Goal: Task Accomplishment & Management: Manage account settings

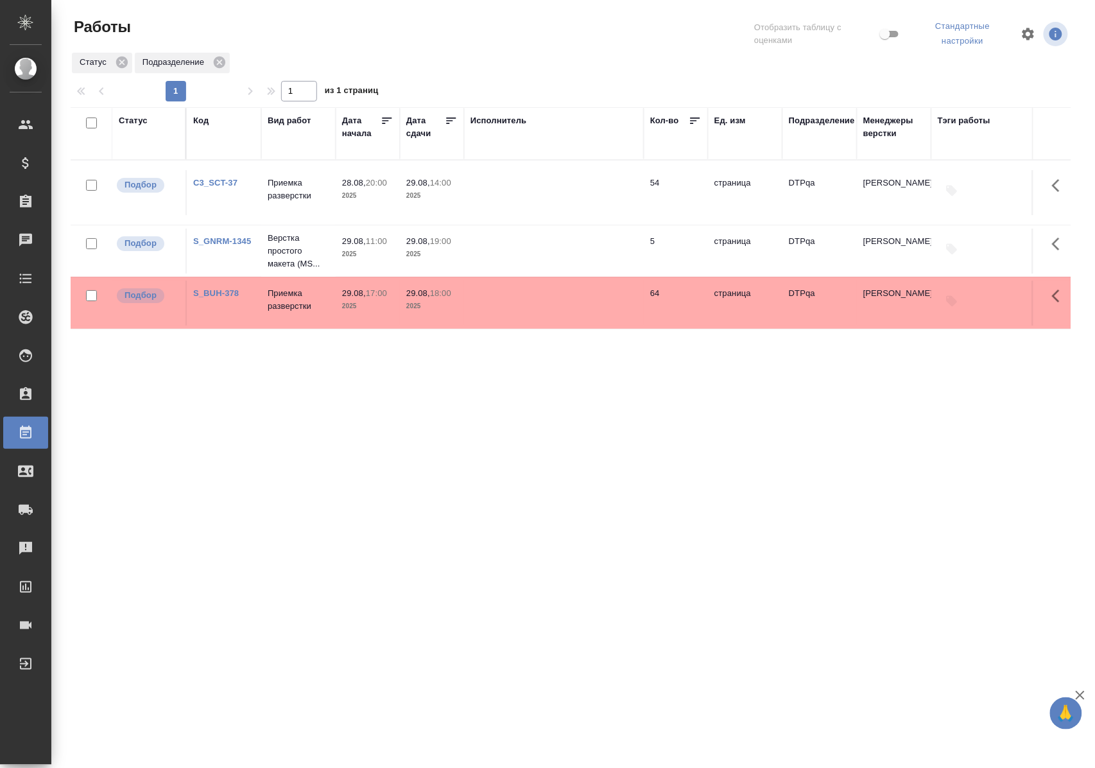
click at [144, 121] on div "Статус" at bounding box center [133, 120] width 29 height 13
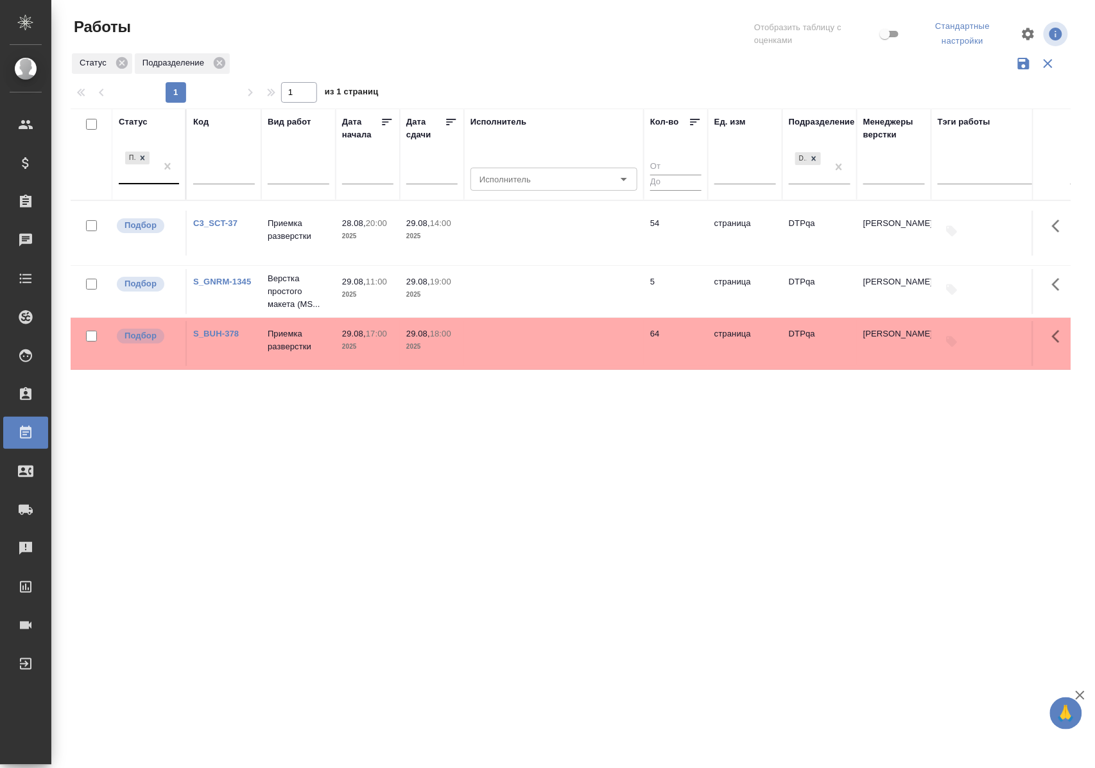
click at [140, 184] on div "Подбор" at bounding box center [149, 167] width 60 height 36
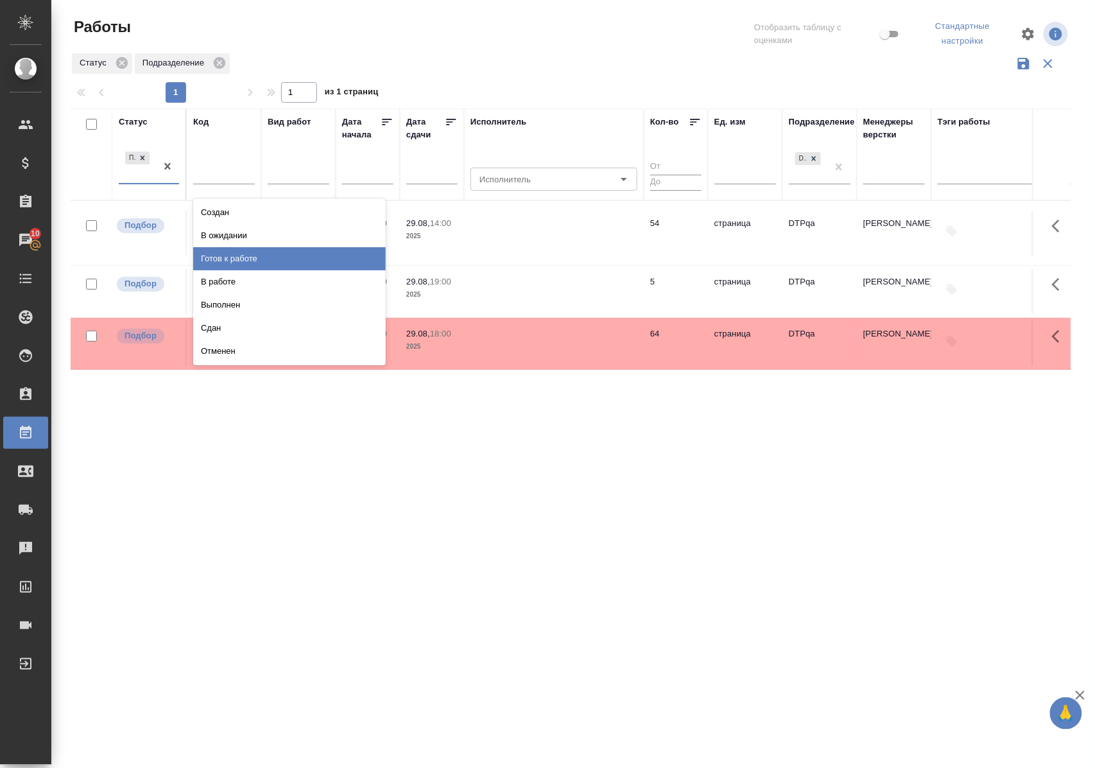
click at [250, 260] on div "Готов к работе" at bounding box center [289, 258] width 193 height 23
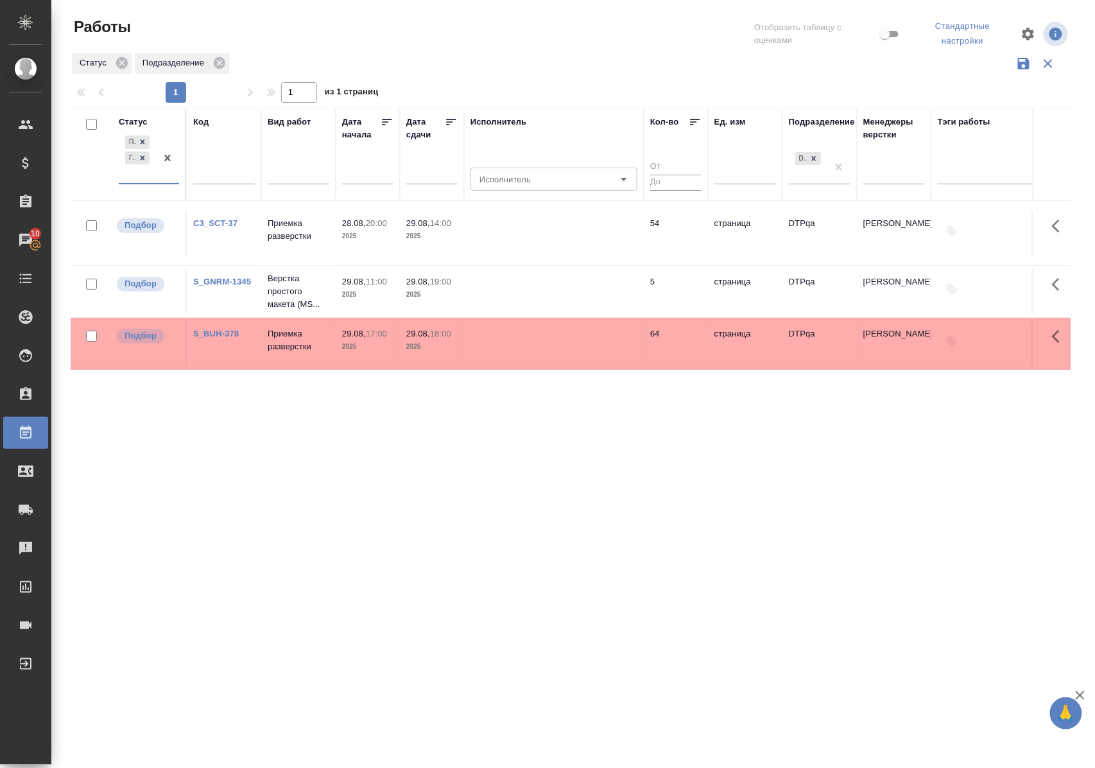
click at [140, 181] on div "Подбор Готов к работе" at bounding box center [137, 158] width 37 height 50
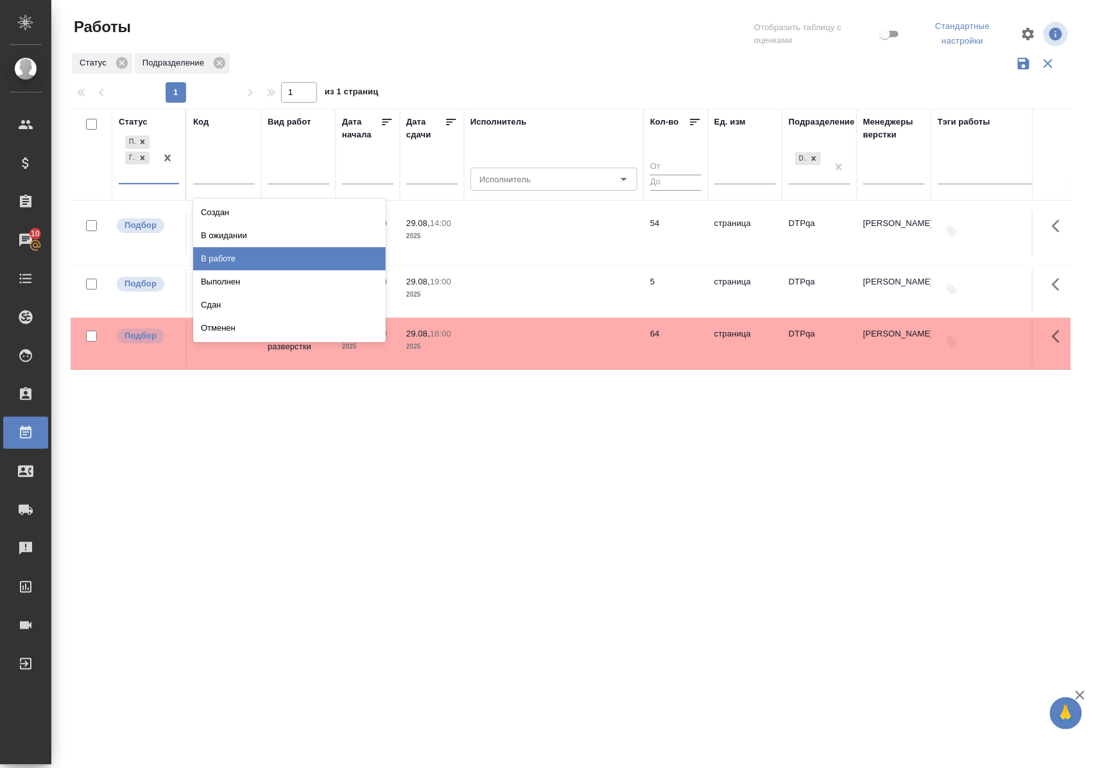
click at [232, 255] on div "В работе" at bounding box center [289, 258] width 193 height 23
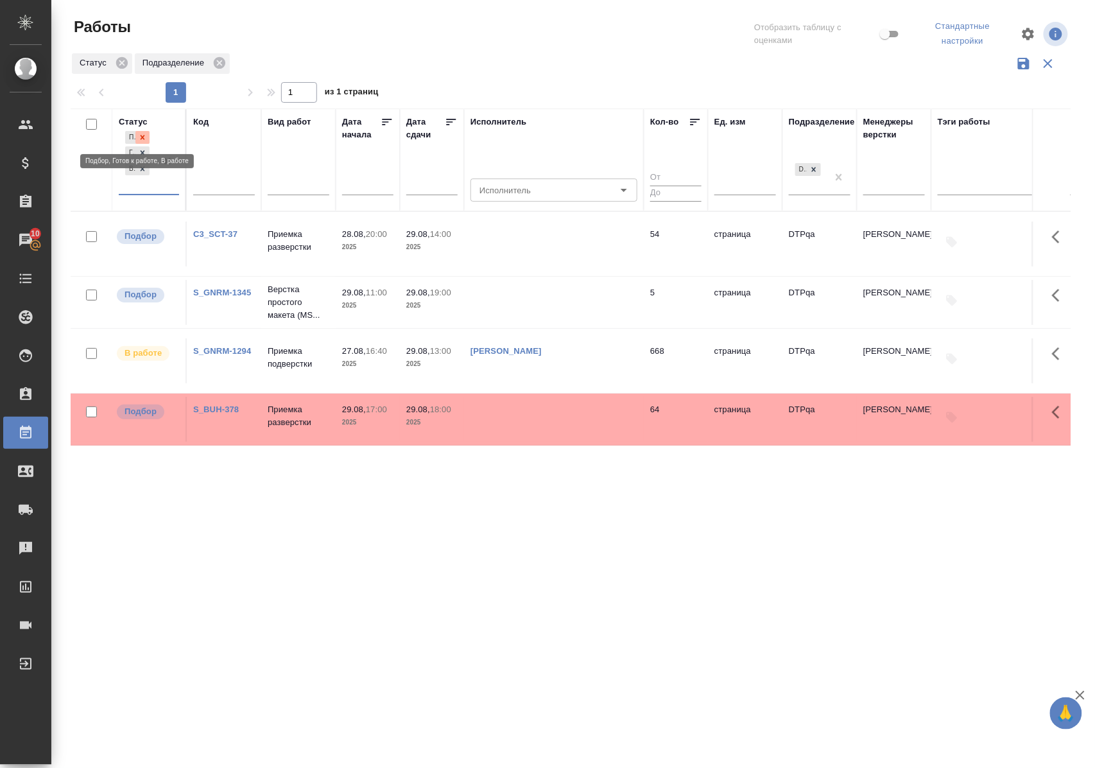
click at [144, 135] on icon at bounding box center [143, 137] width 4 height 4
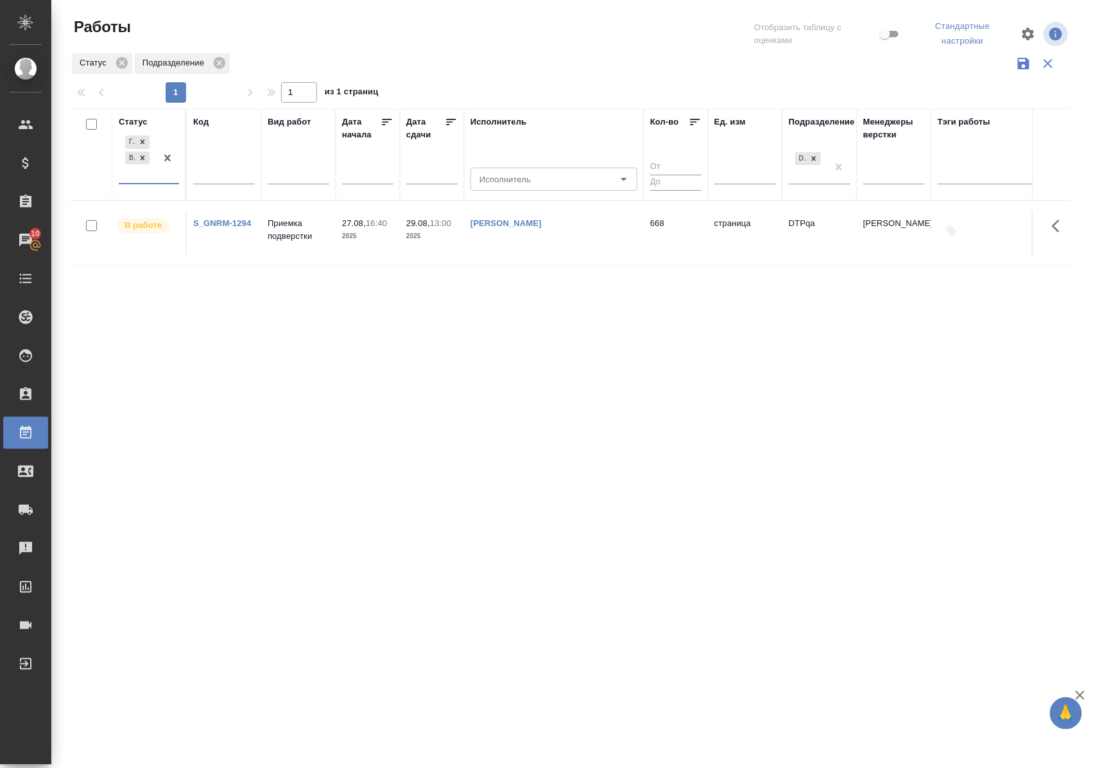
click at [137, 119] on div "Статус" at bounding box center [133, 122] width 29 height 13
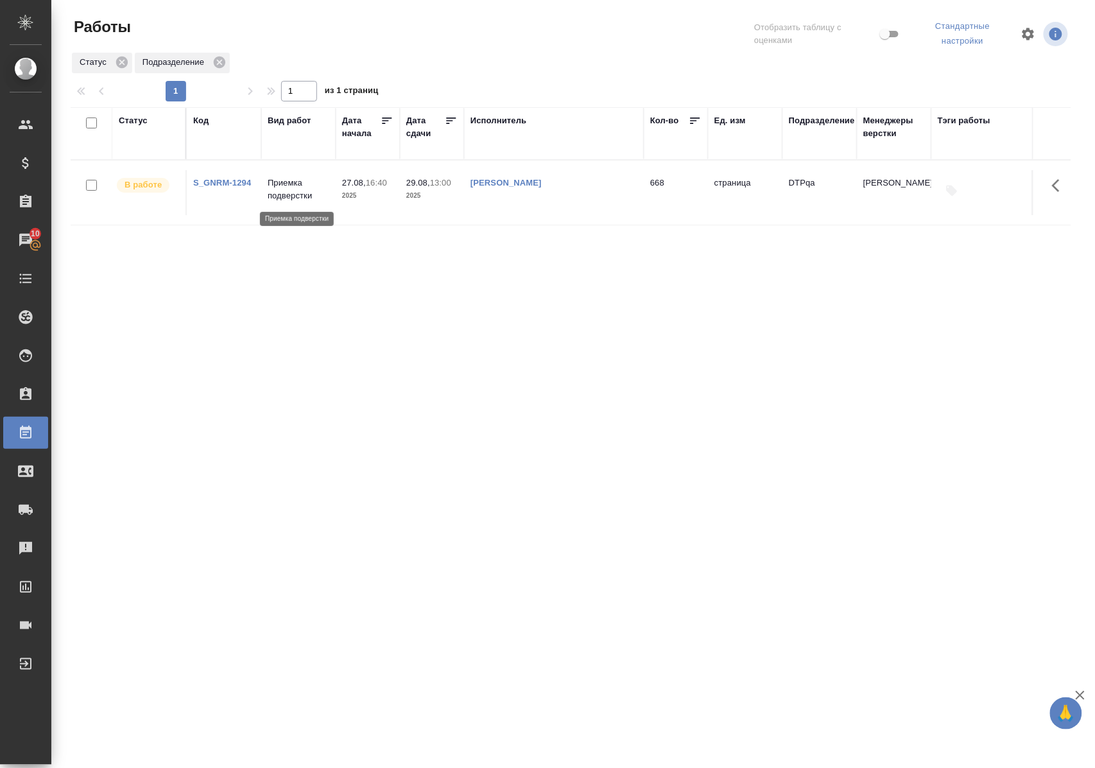
click at [283, 198] on p "Приемка подверстки" at bounding box center [299, 190] width 62 height 26
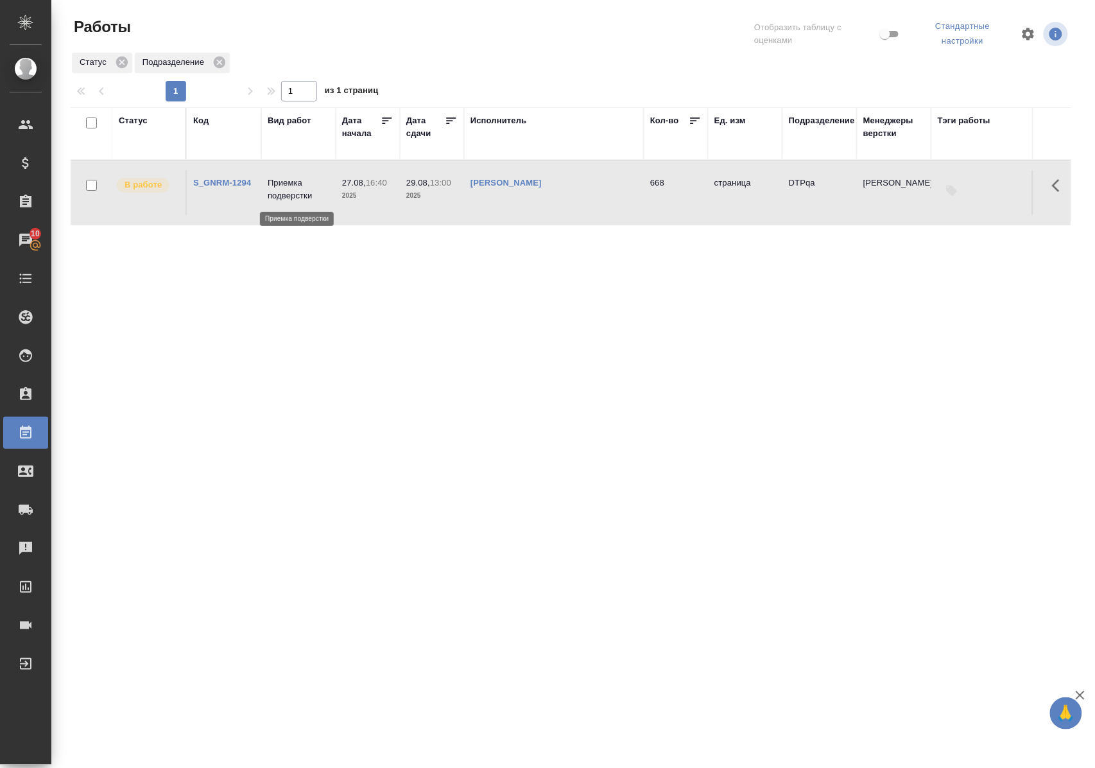
click at [283, 198] on p "Приемка подверстки" at bounding box center [299, 190] width 62 height 26
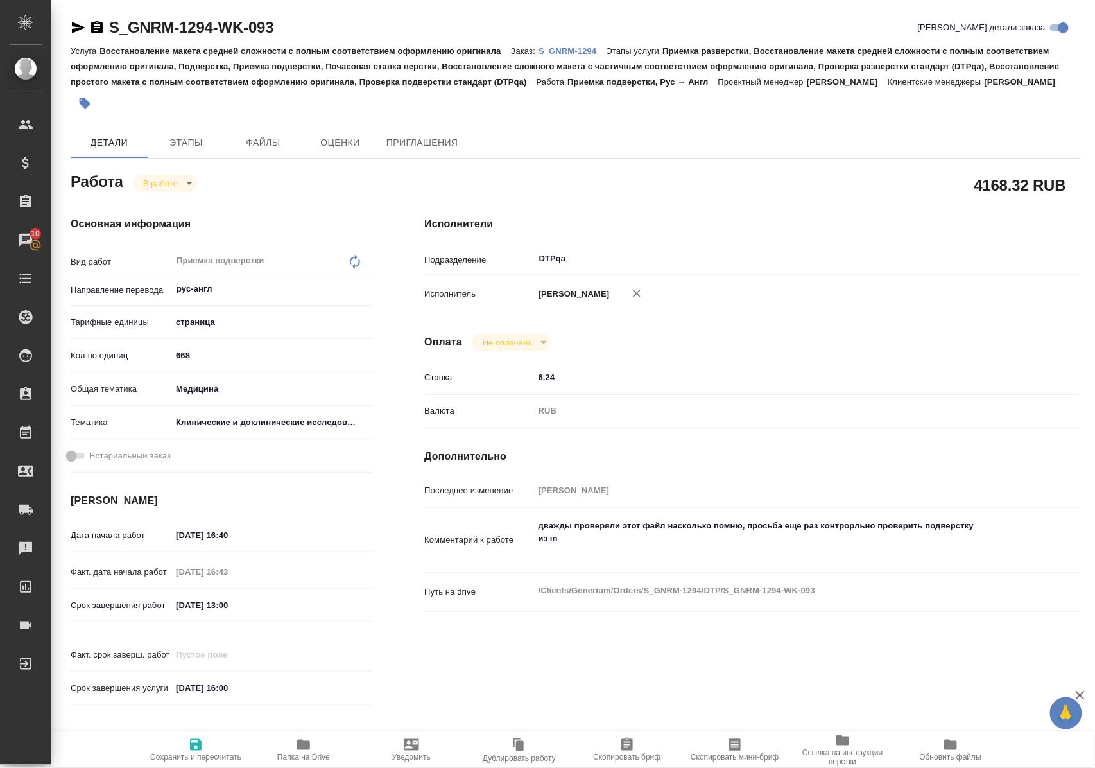
click at [573, 49] on p "S_GNRM-1294" at bounding box center [572, 51] width 67 height 10
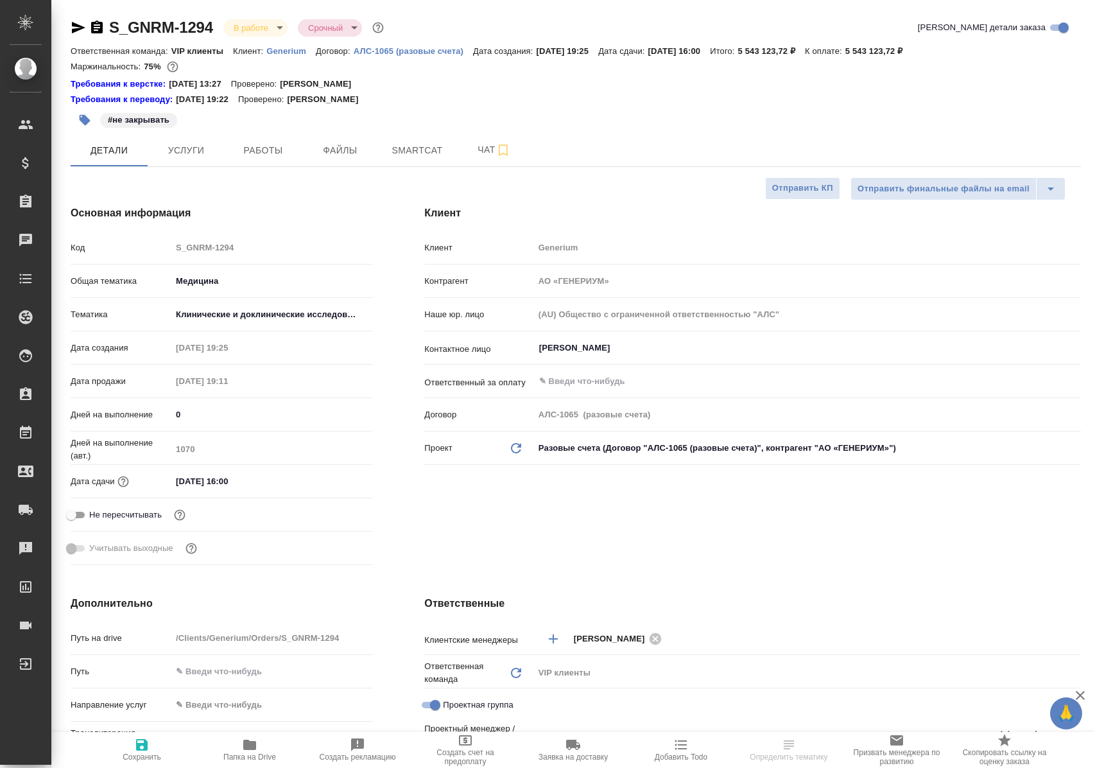
select select "RU"
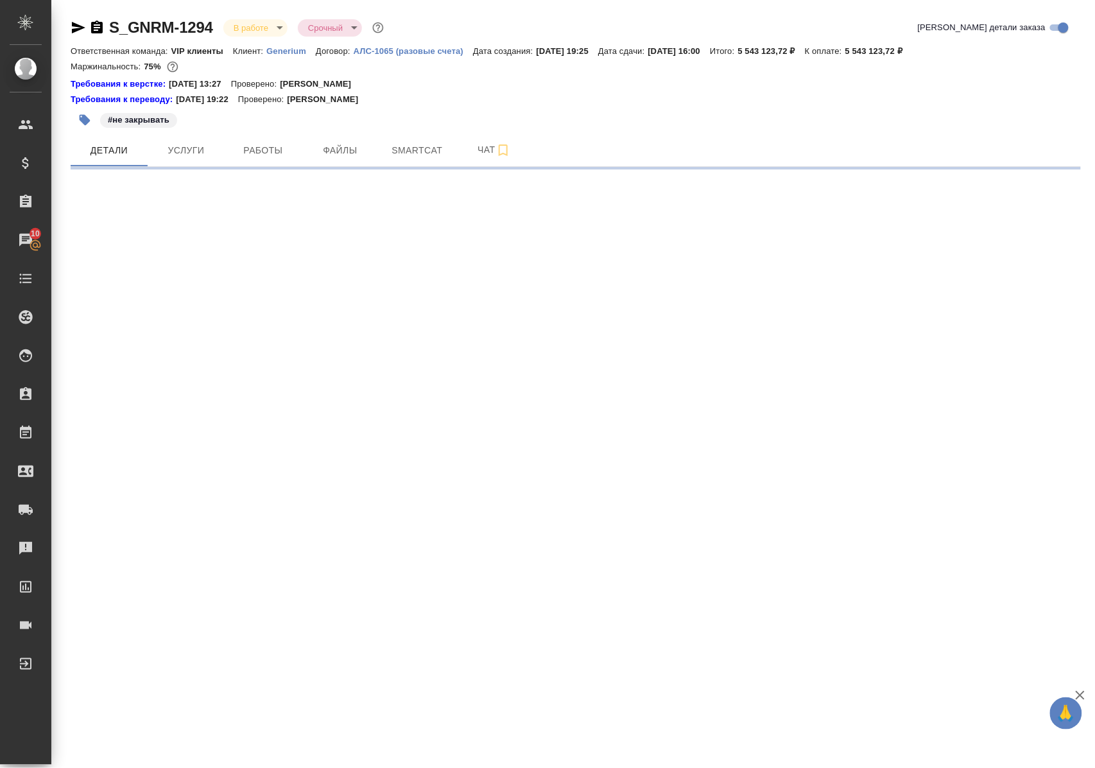
select select "RU"
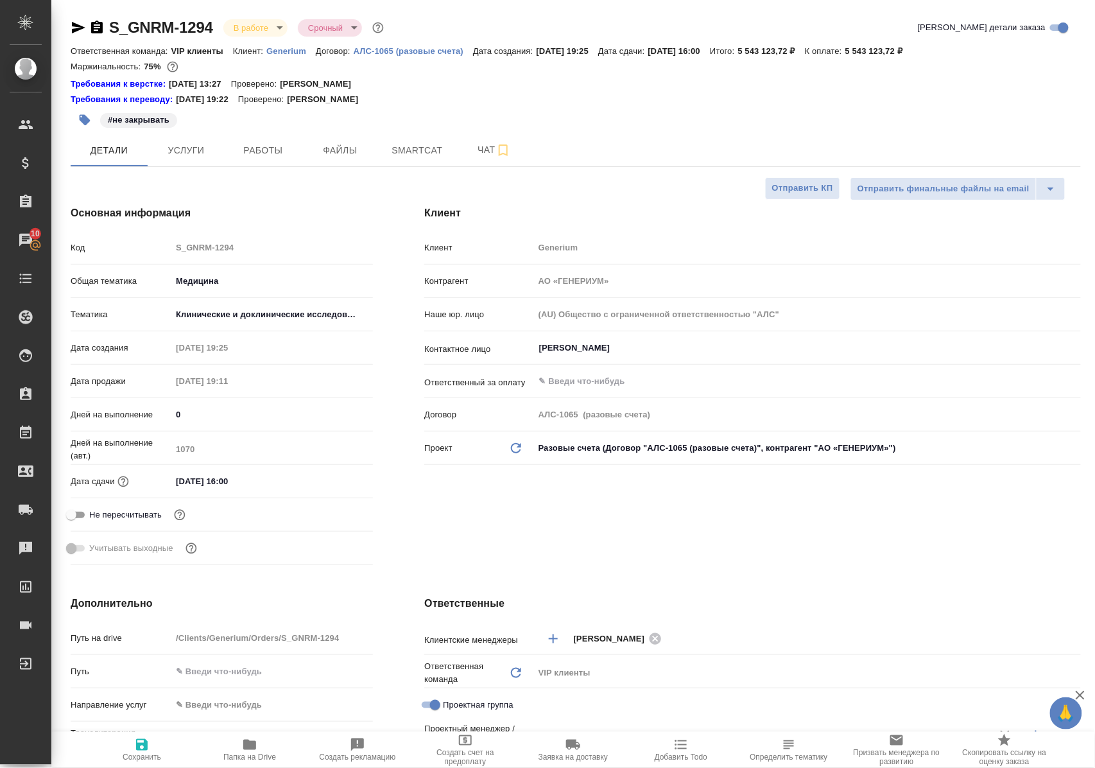
type textarea "x"
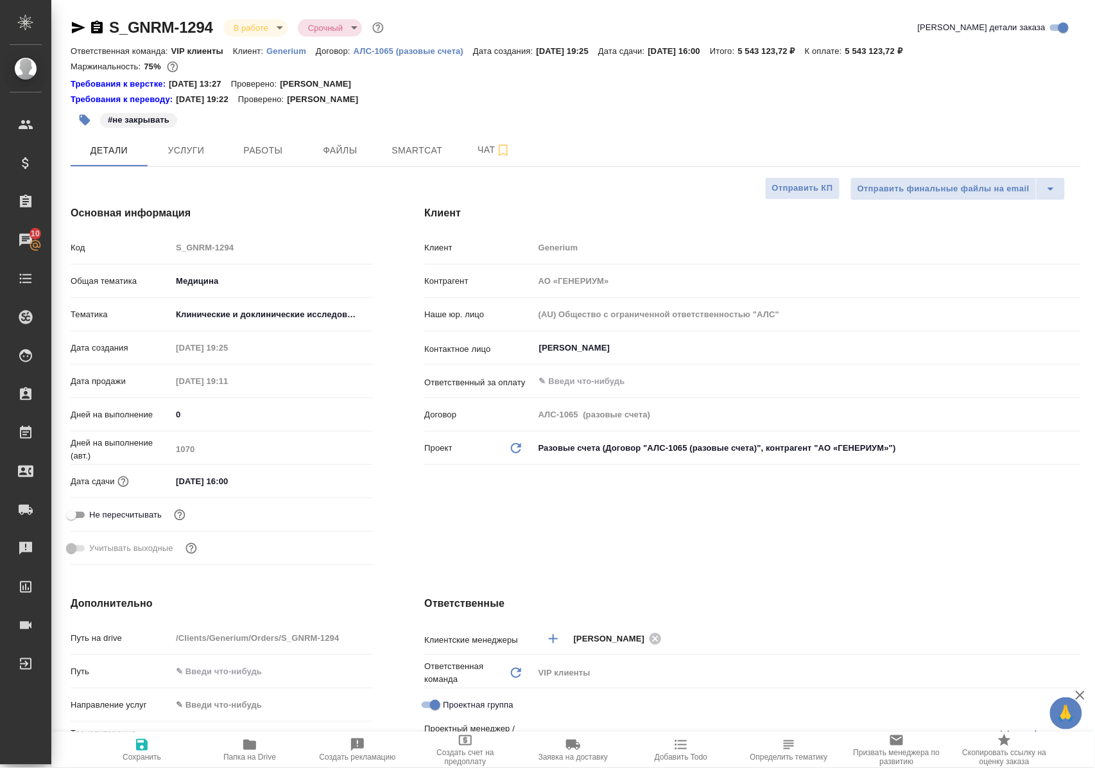
type textarea "x"
click at [270, 150] on span "Работы" at bounding box center [263, 151] width 62 height 16
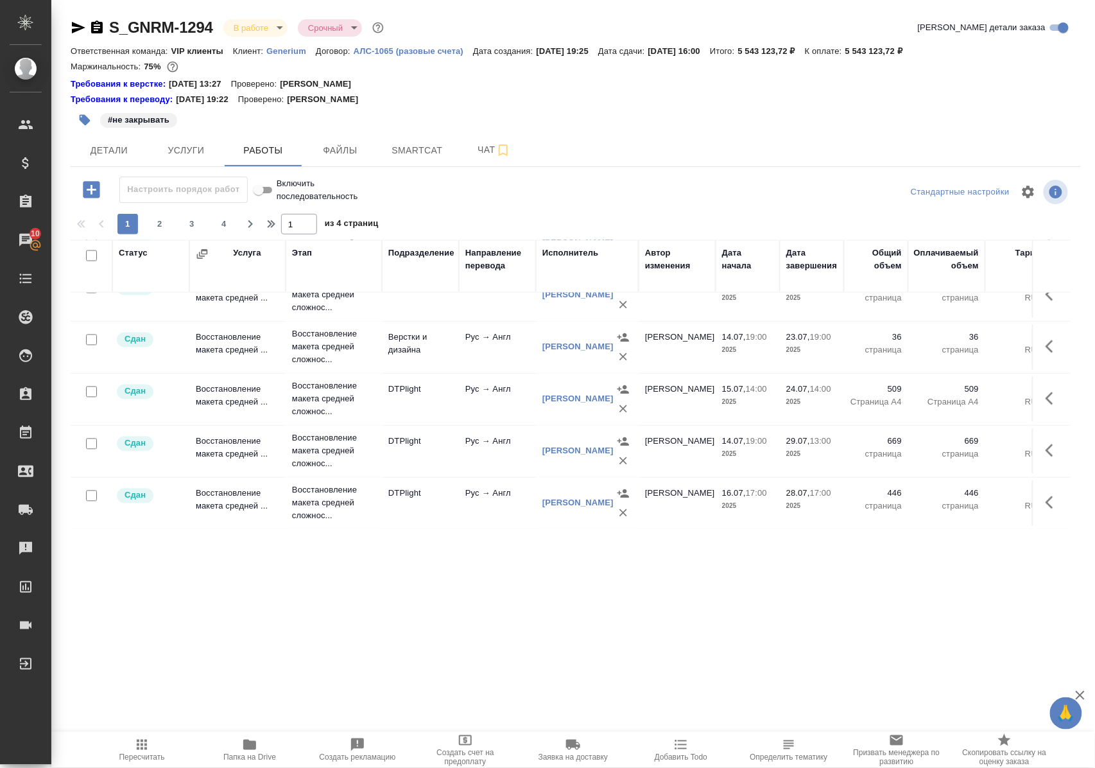
scroll to position [941, 0]
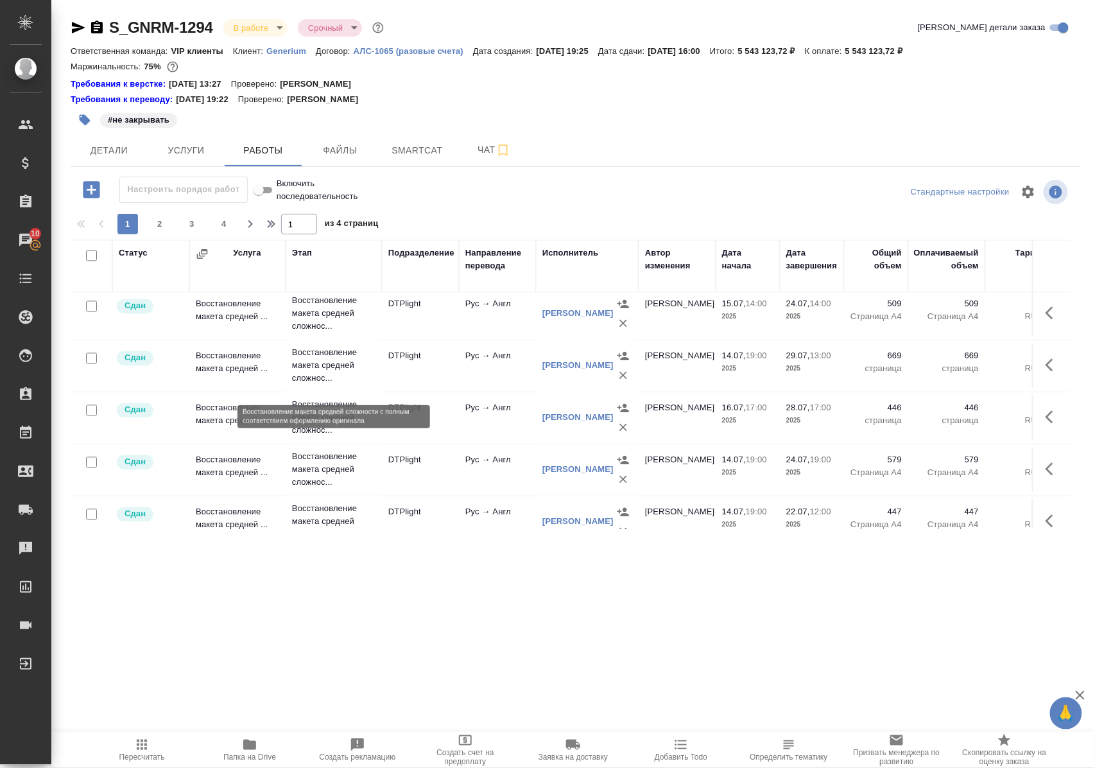
click at [321, 375] on p "Восстановление макета средней сложнос..." at bounding box center [333, 366] width 83 height 39
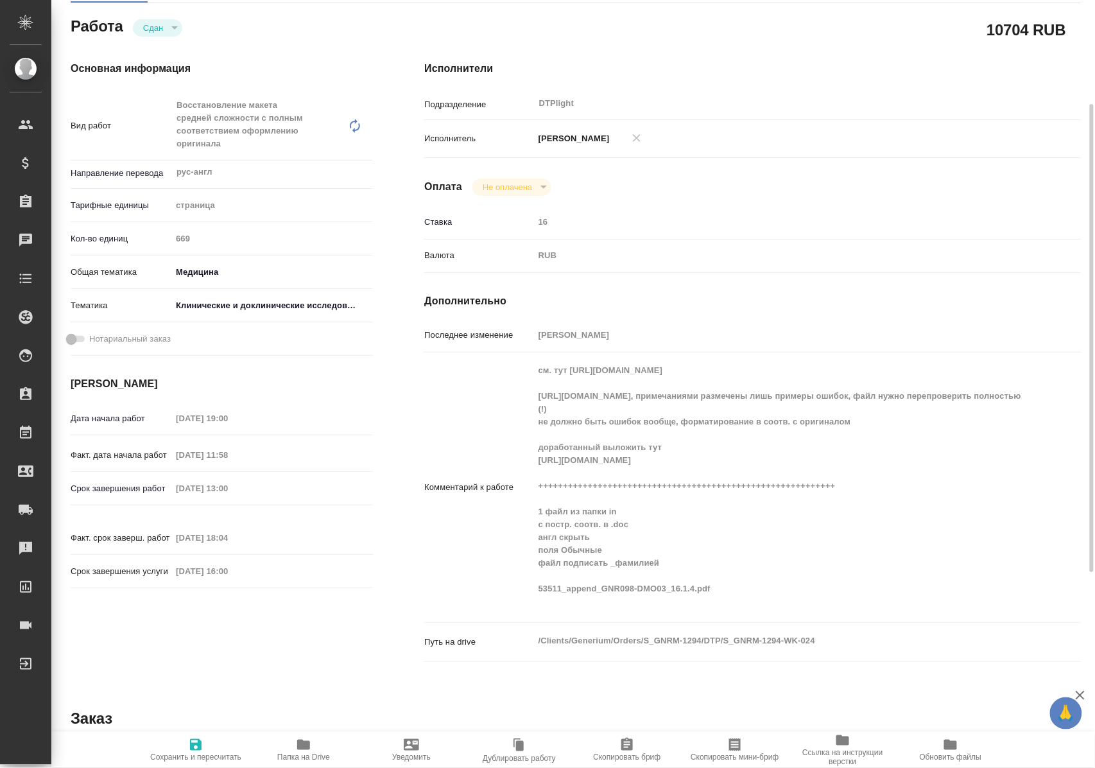
scroll to position [257, 0]
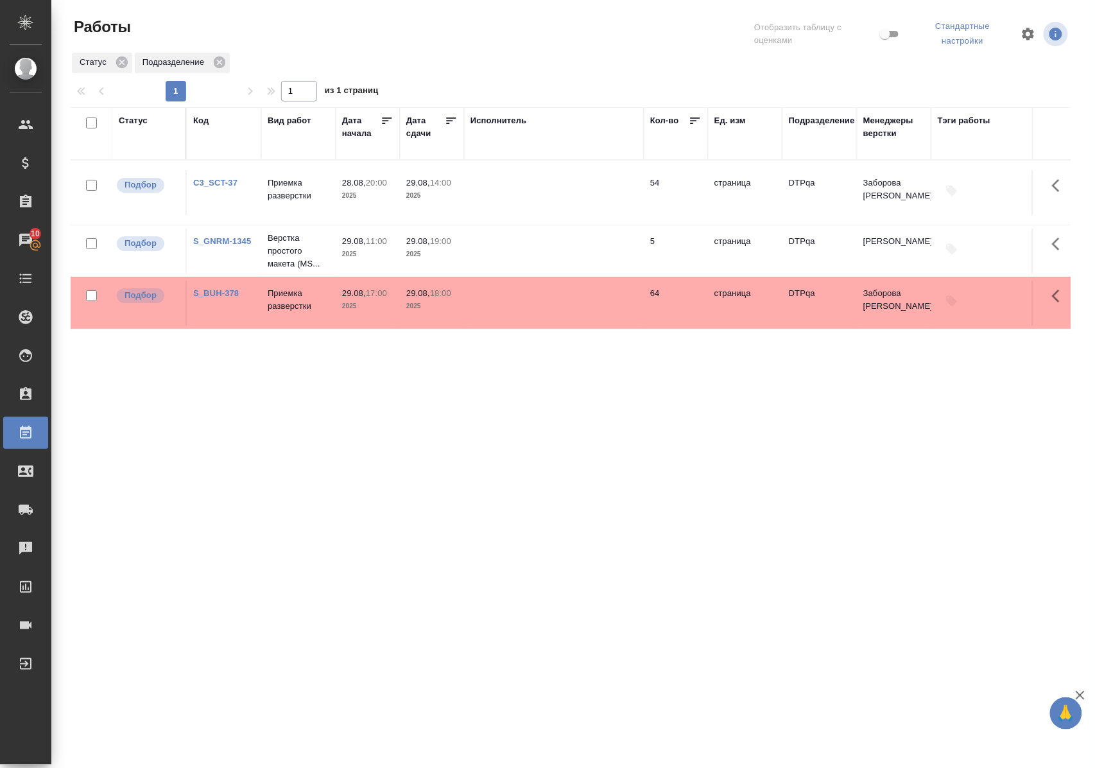
click at [342, 453] on div "Статус Код Вид работ [PERSON_NAME] начала Дата сдачи Исполнитель Кол-во Ед. изм…" at bounding box center [571, 338] width 1000 height 462
click at [137, 118] on div "Статус" at bounding box center [133, 120] width 29 height 13
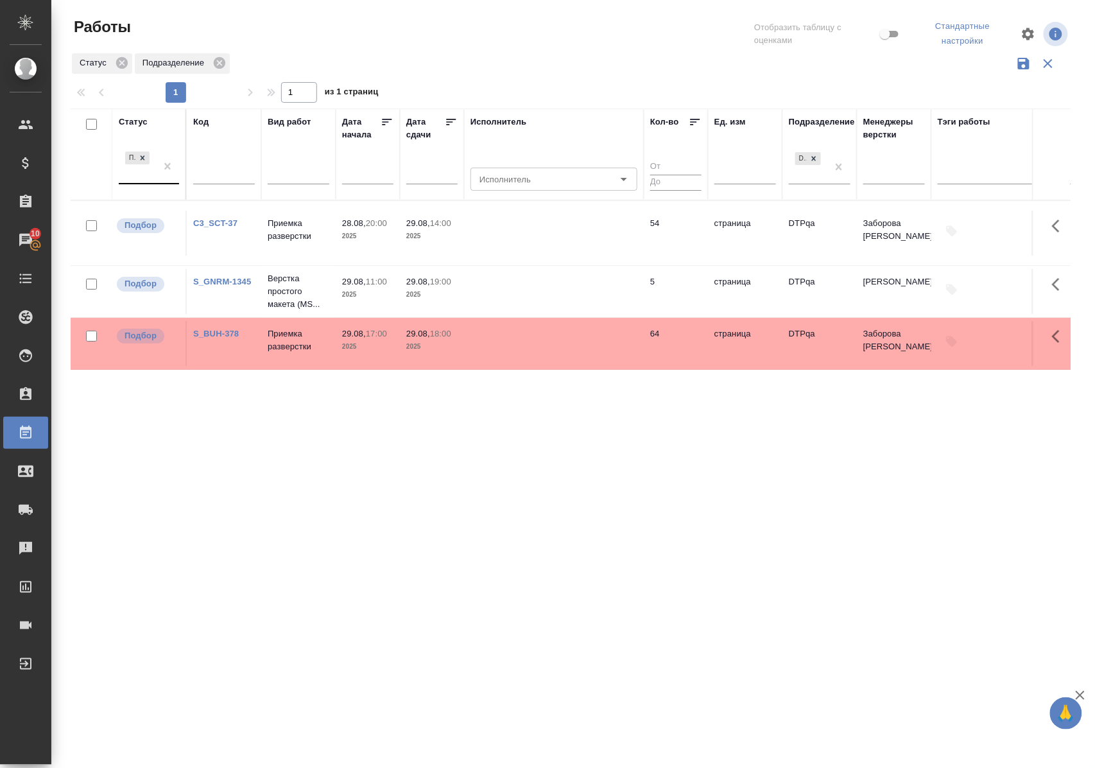
click at [147, 182] on div "Подбор" at bounding box center [137, 166] width 37 height 35
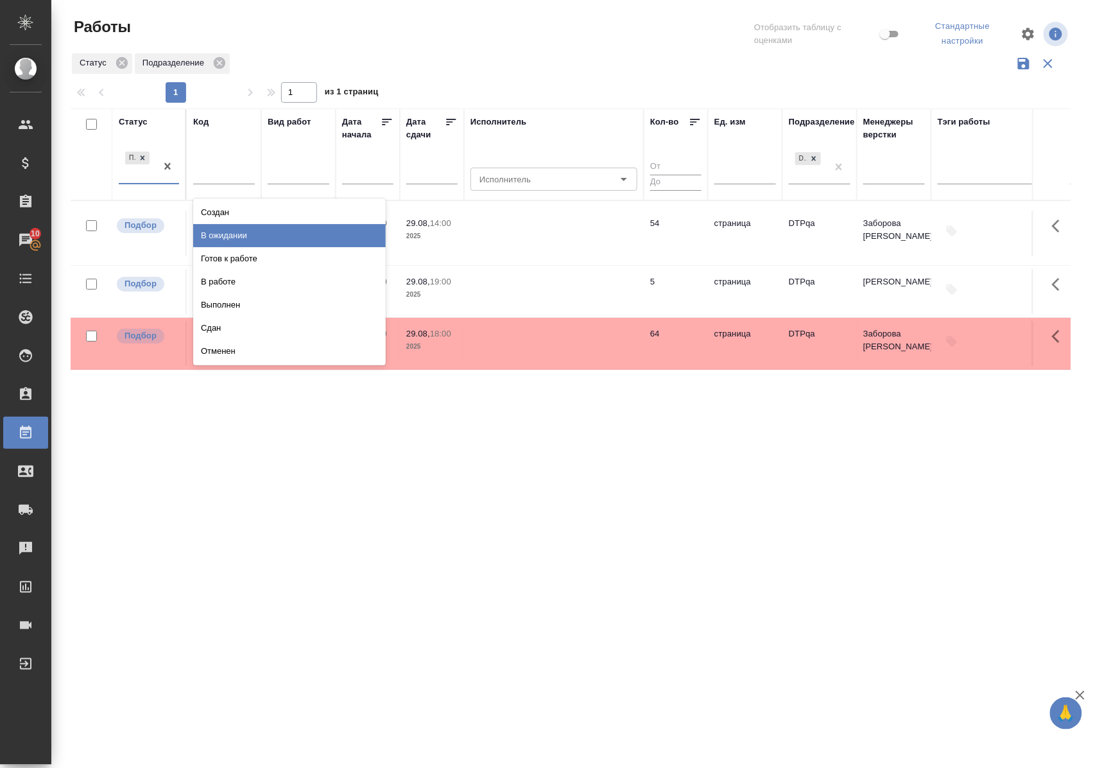
click at [211, 231] on div "В ожидании" at bounding box center [289, 235] width 193 height 23
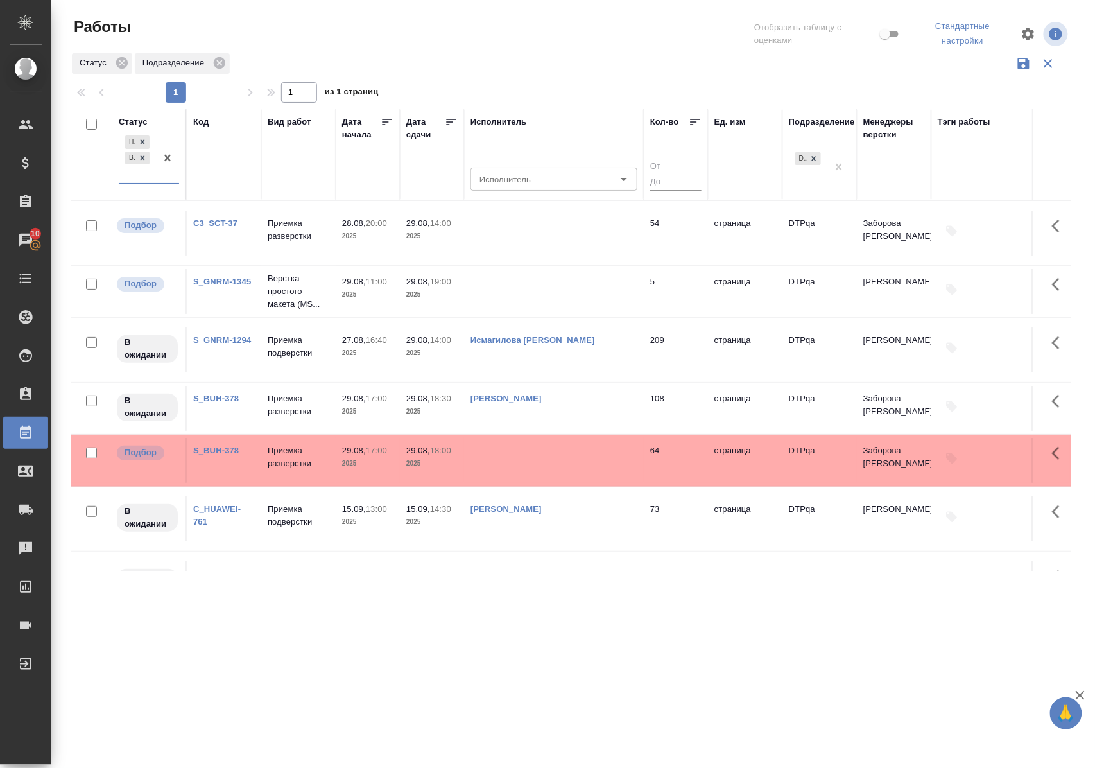
scroll to position [85, 0]
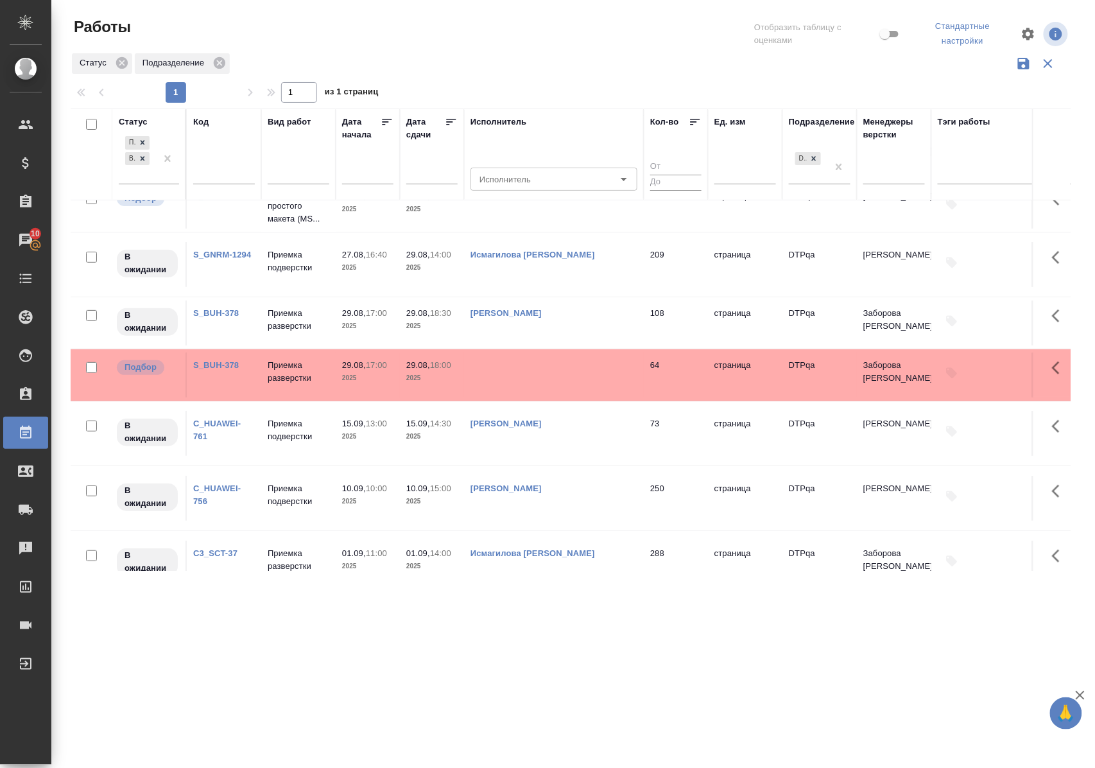
click at [227, 318] on link "S_BUH-378" at bounding box center [216, 313] width 46 height 10
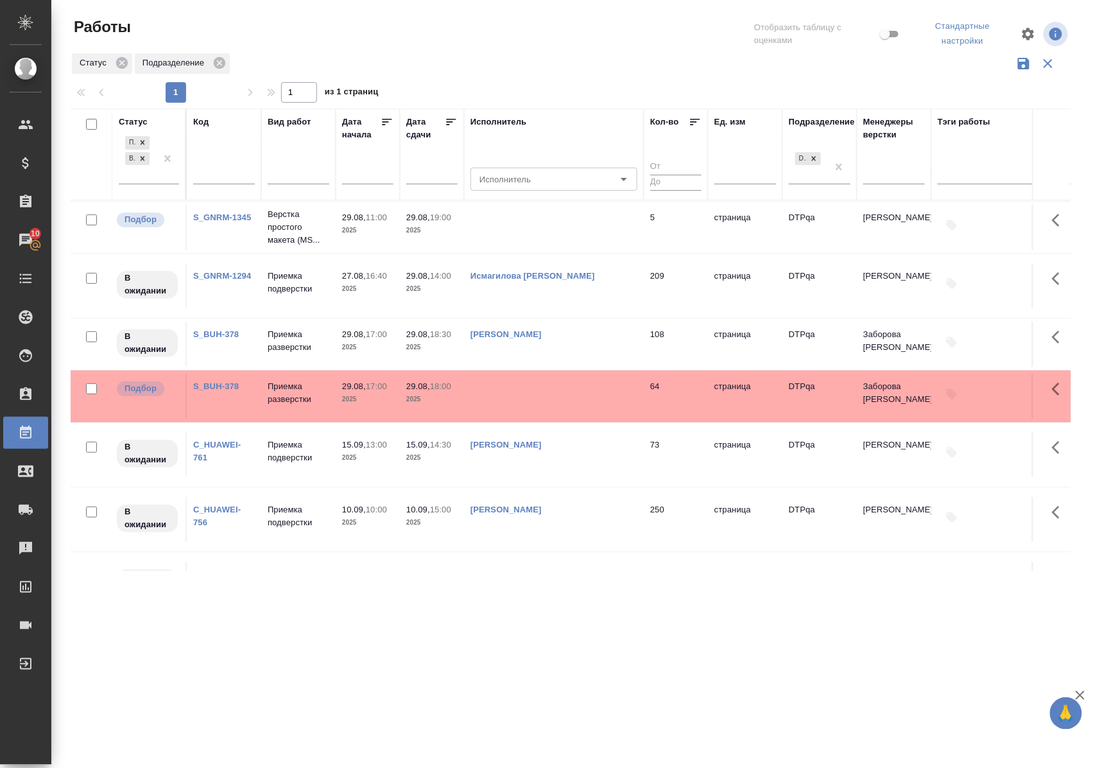
scroll to position [0, 0]
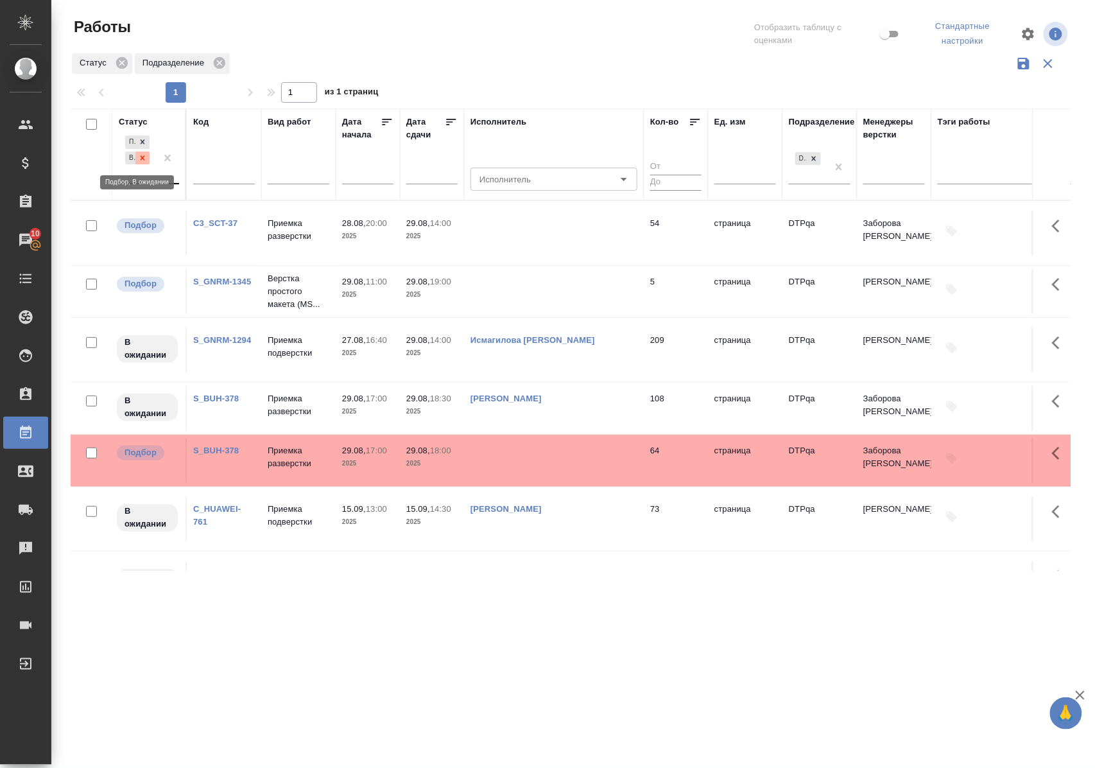
click at [144, 161] on icon at bounding box center [142, 157] width 9 height 9
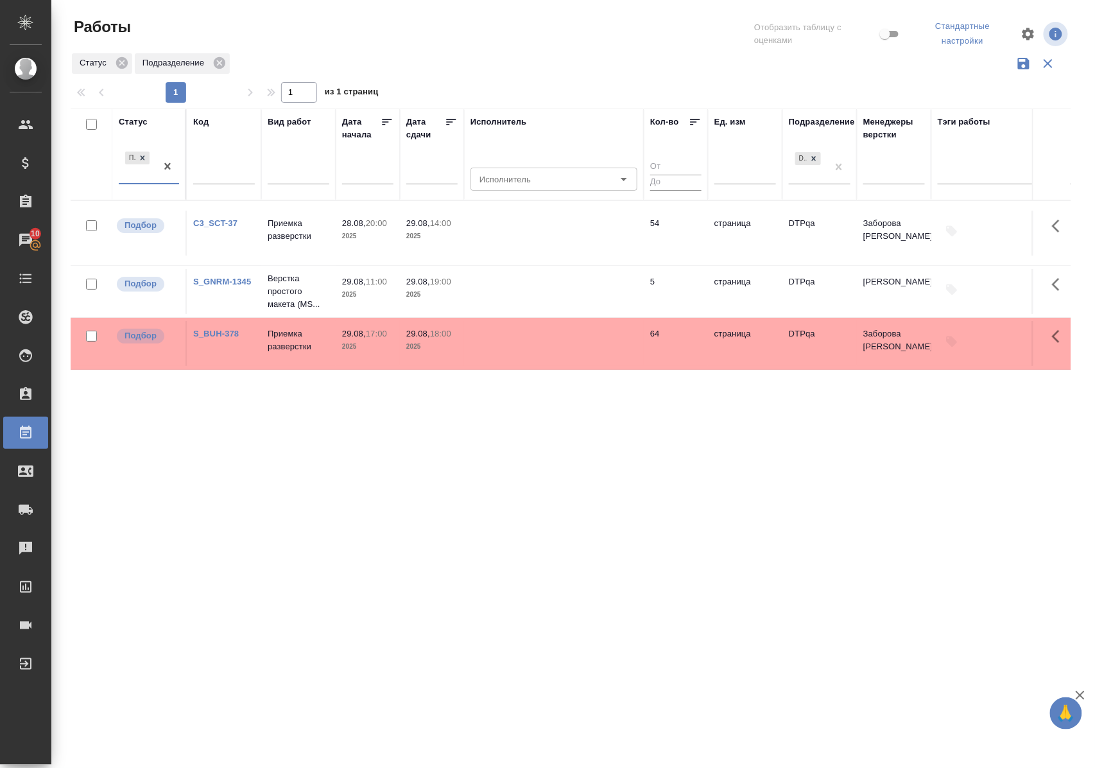
click at [142, 119] on div "Статус" at bounding box center [133, 122] width 29 height 13
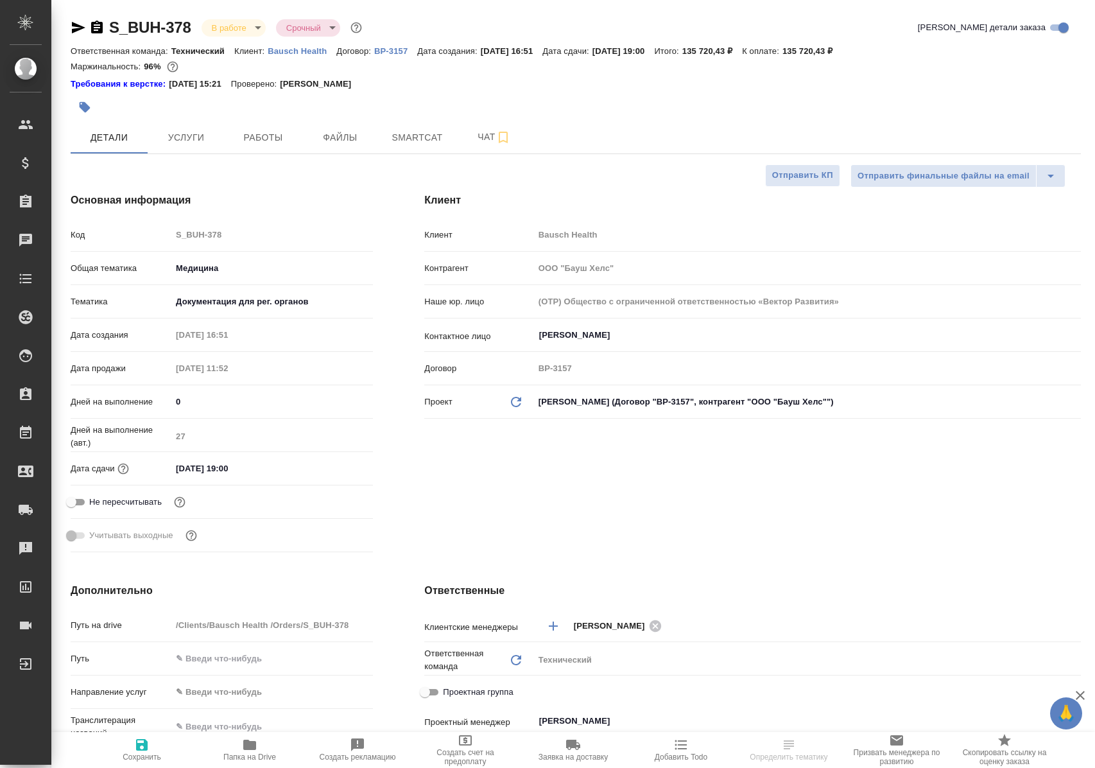
select select "RU"
click at [263, 127] on button "Работы" at bounding box center [263, 137] width 77 height 32
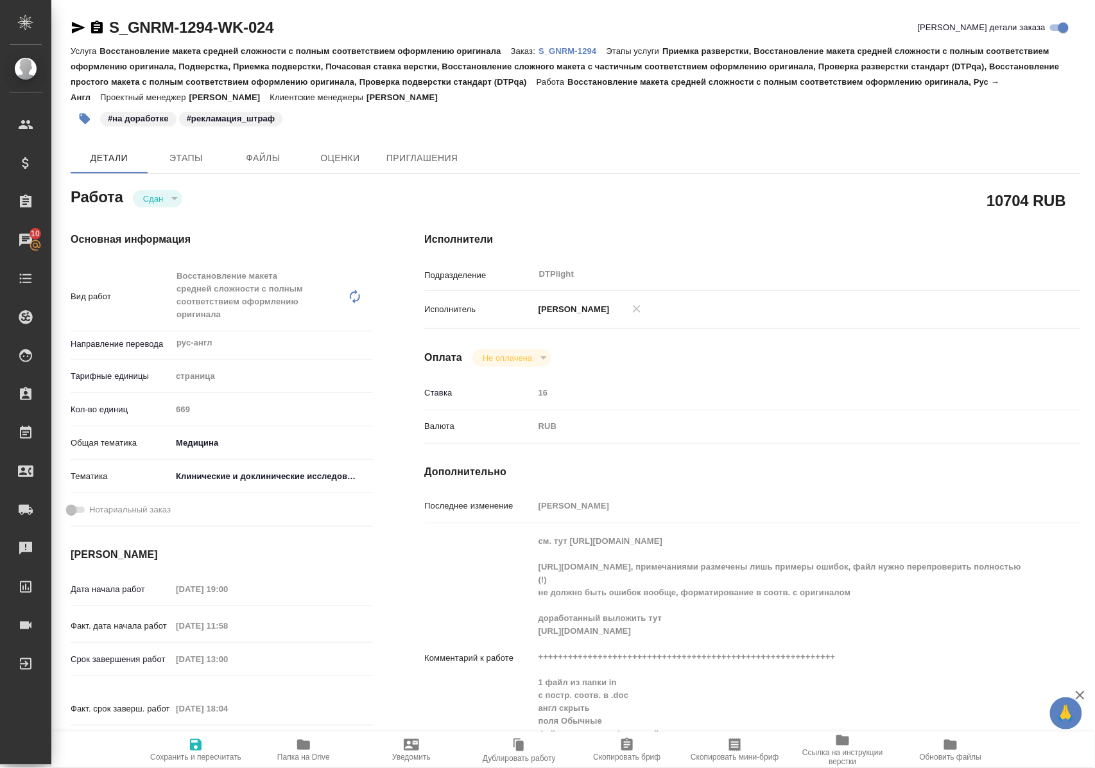
scroll to position [257, 0]
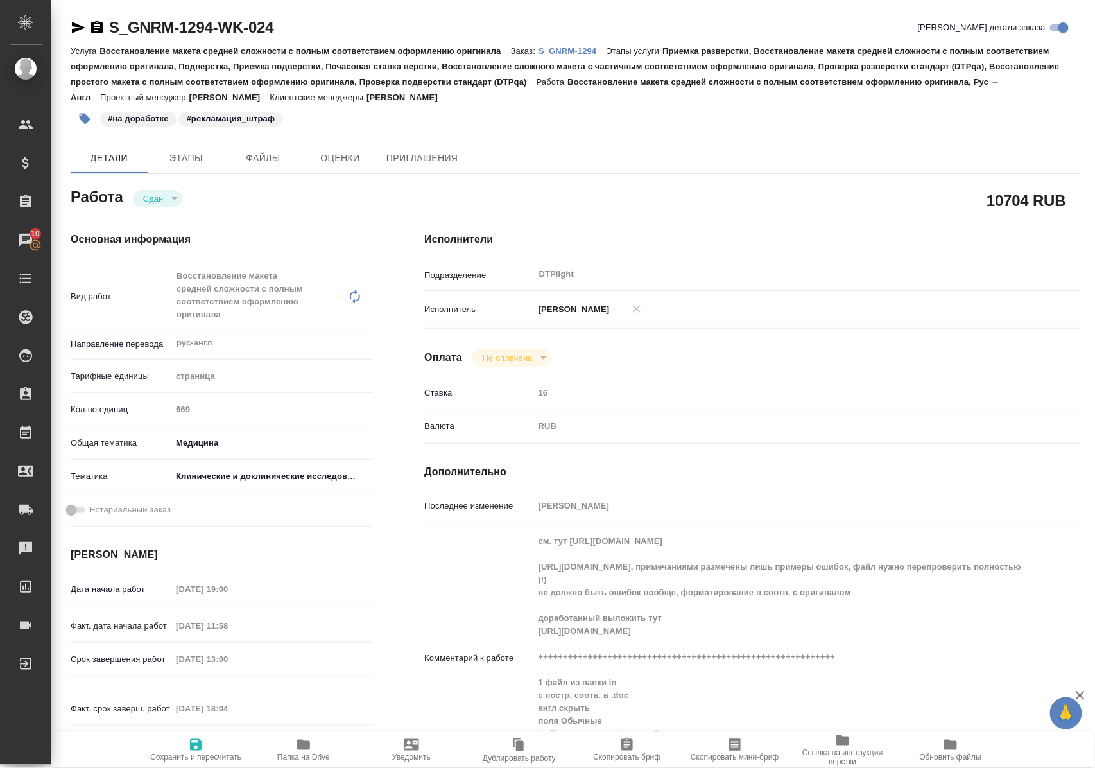
scroll to position [257, 0]
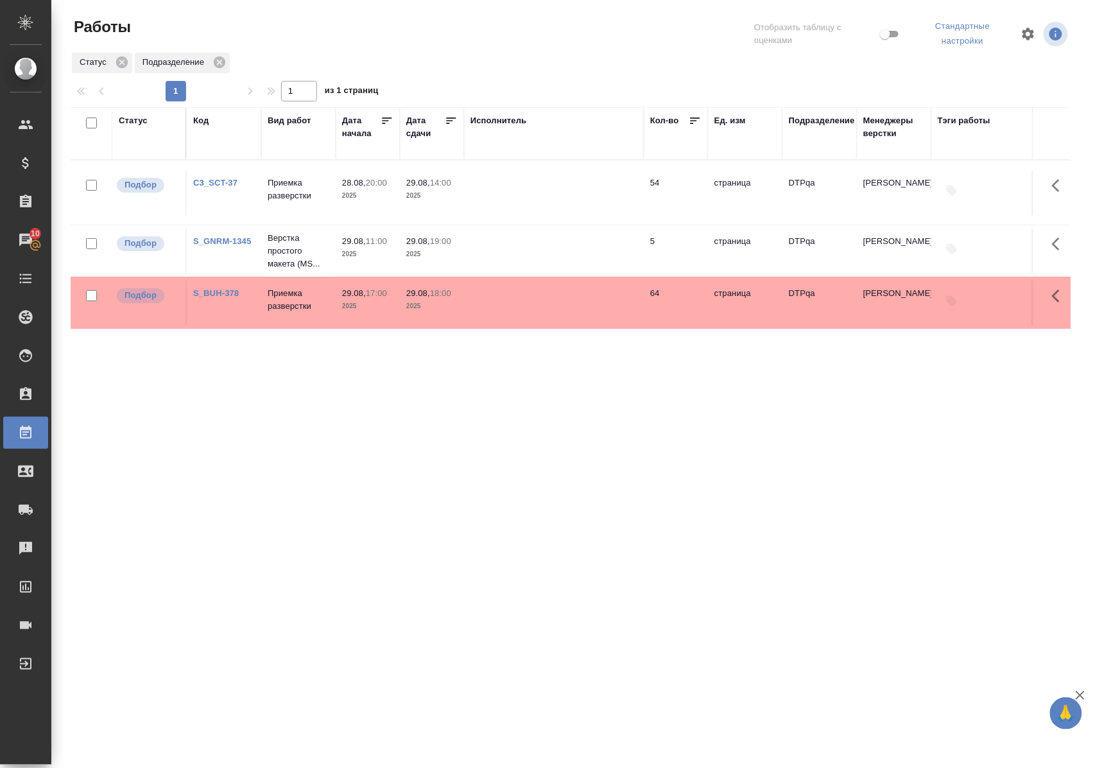
click at [214, 244] on link "S_GNRM-1345" at bounding box center [222, 241] width 58 height 10
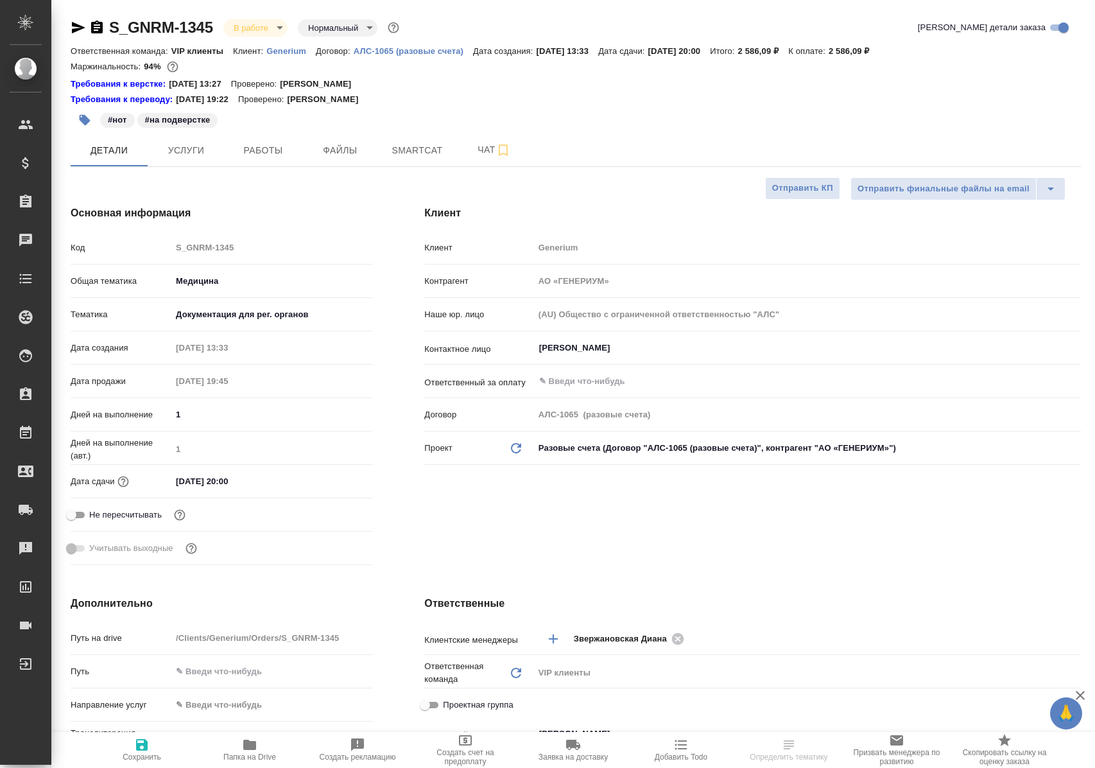
select select "RU"
click at [256, 140] on button "Работы" at bounding box center [263, 150] width 77 height 32
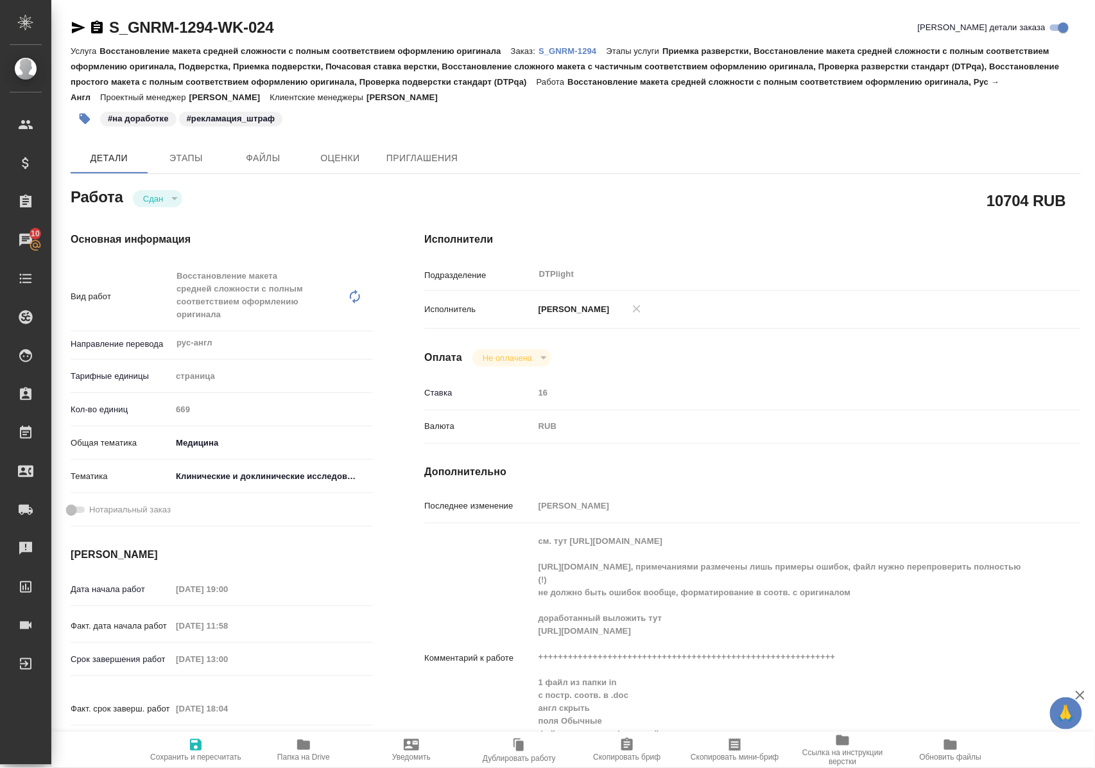
scroll to position [257, 0]
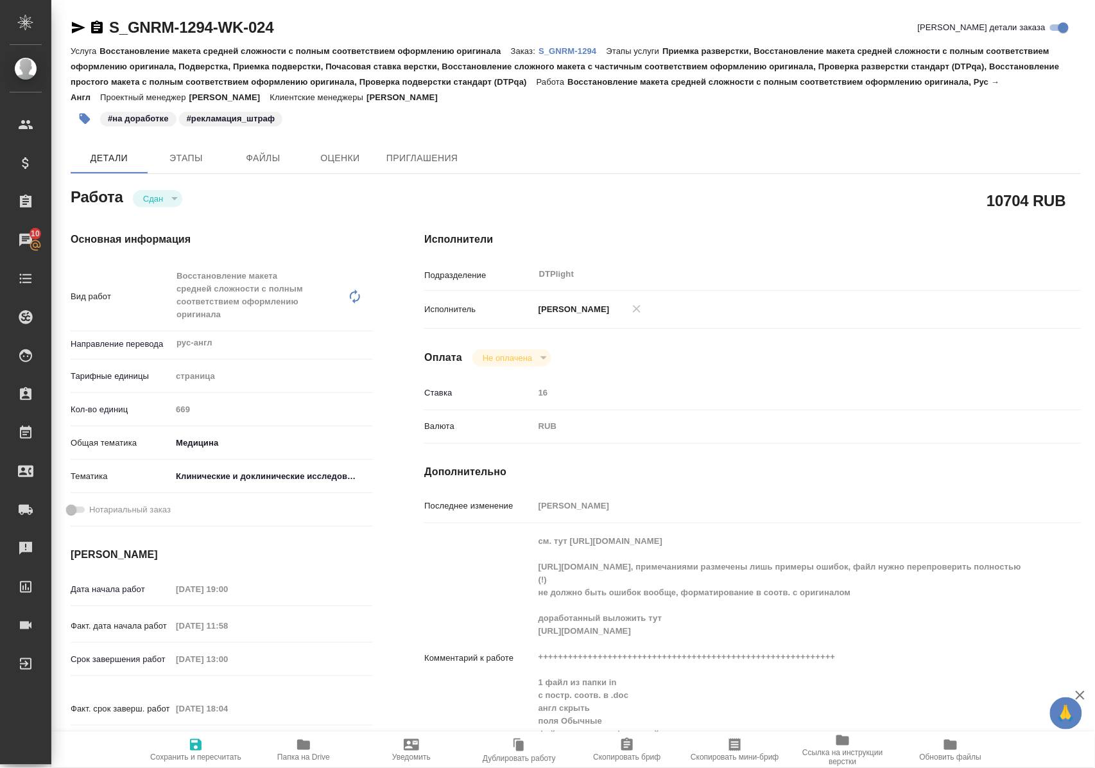
scroll to position [257, 0]
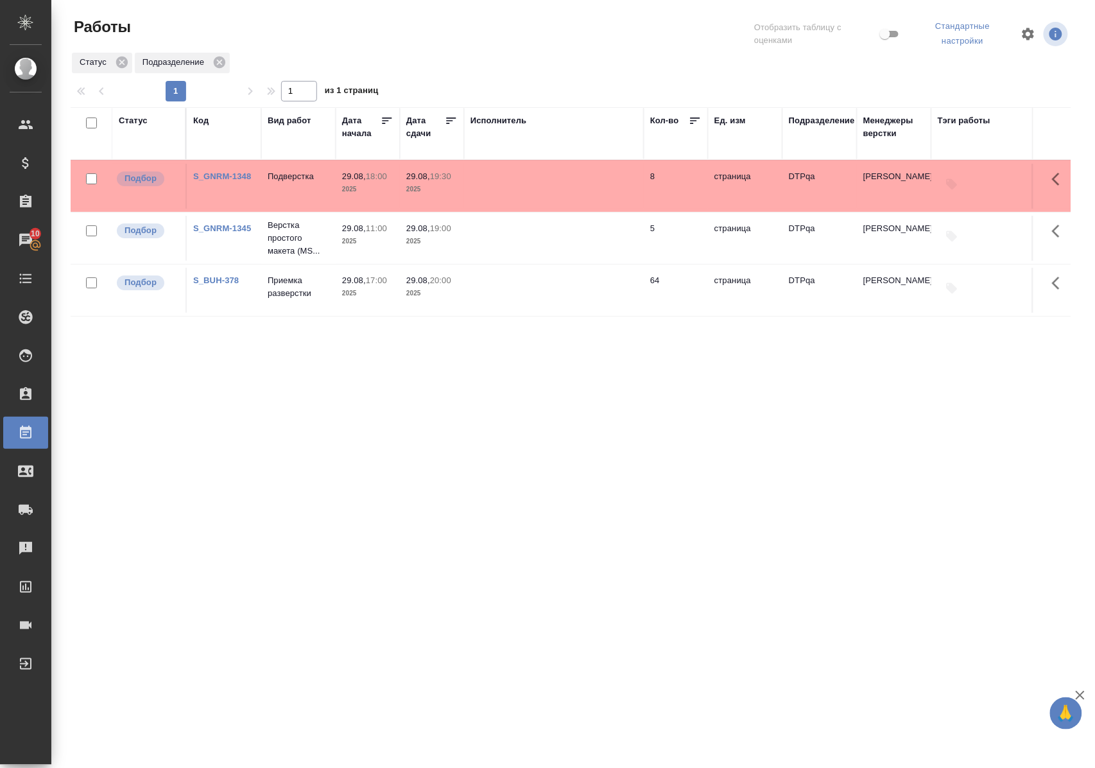
click at [204, 285] on link "S_BUH-378" at bounding box center [216, 280] width 46 height 10
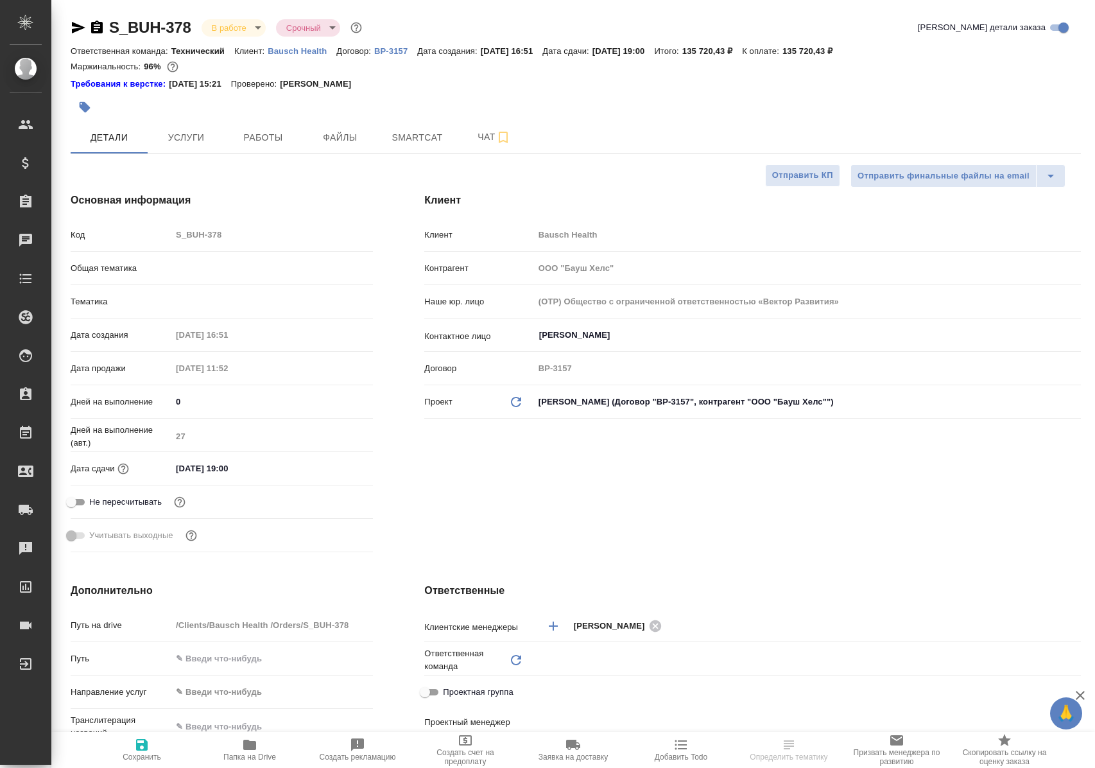
select select "RU"
type input "Технический"
type input "Белякова Юлия"
type input "Переверзева Анна a.pereverzeva"
click at [260, 139] on span "Работы" at bounding box center [263, 138] width 62 height 16
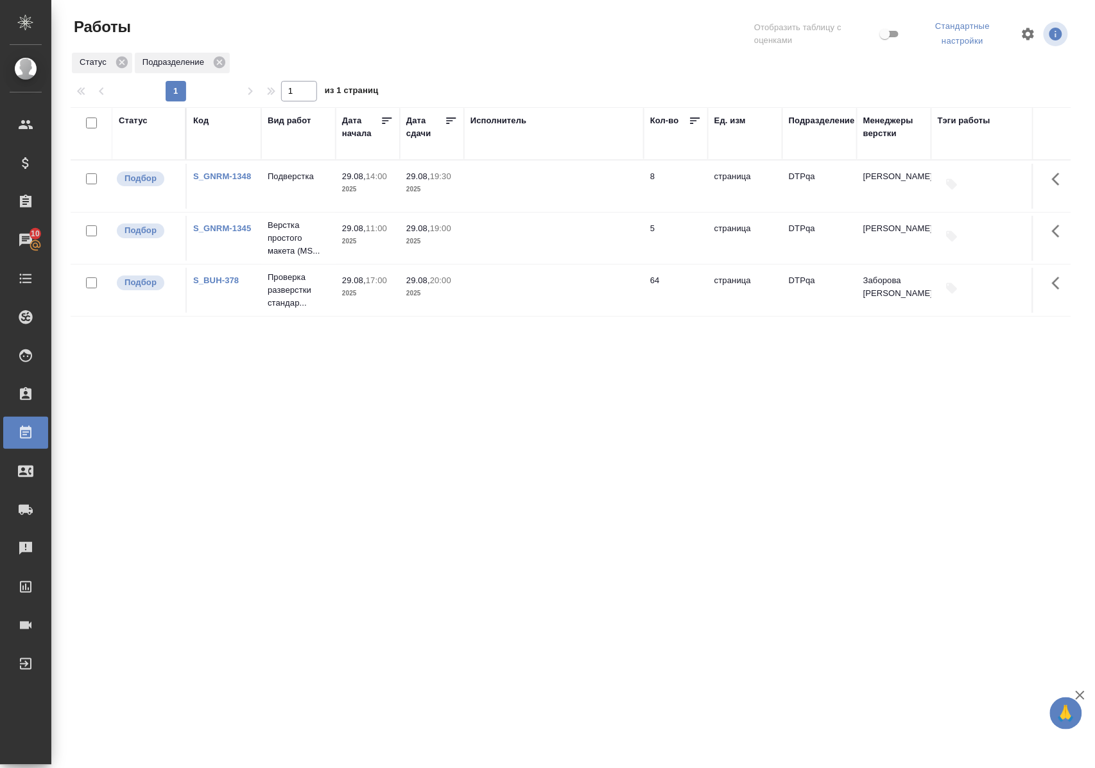
click at [237, 285] on link "S_BUH-378" at bounding box center [216, 280] width 46 height 10
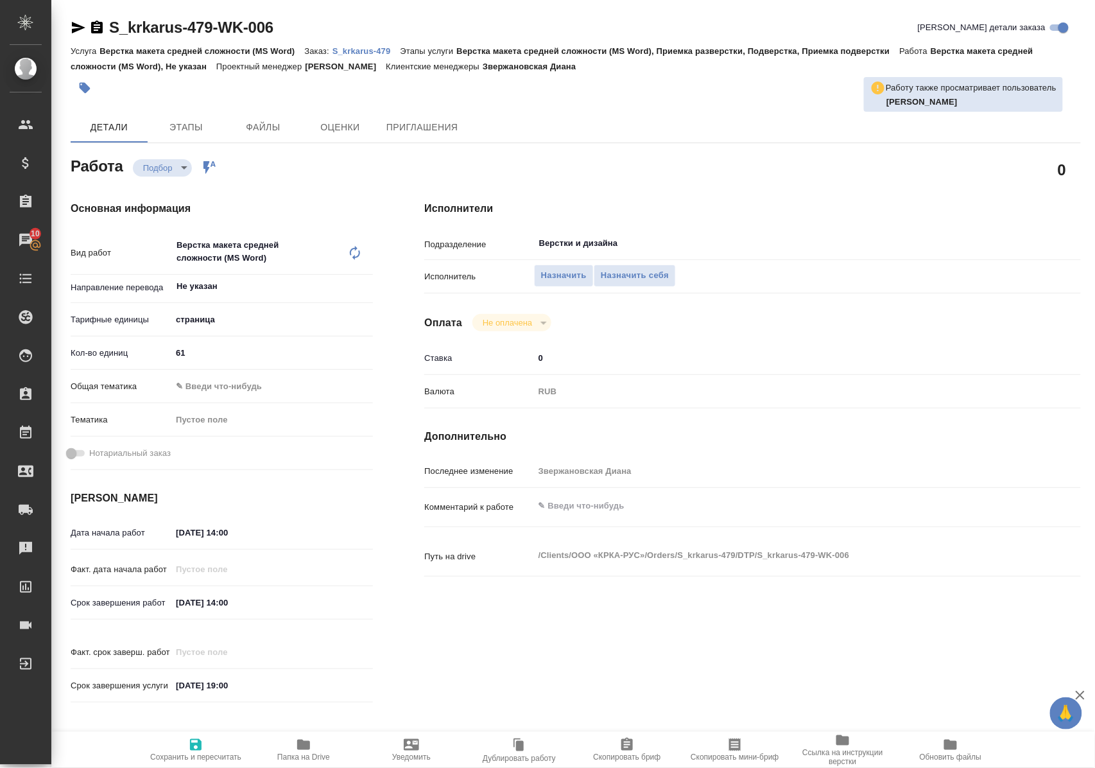
click at [306, 753] on span "Папка на Drive" at bounding box center [303, 757] width 53 height 9
click at [654, 277] on span "Назначить себя" at bounding box center [635, 275] width 68 height 15
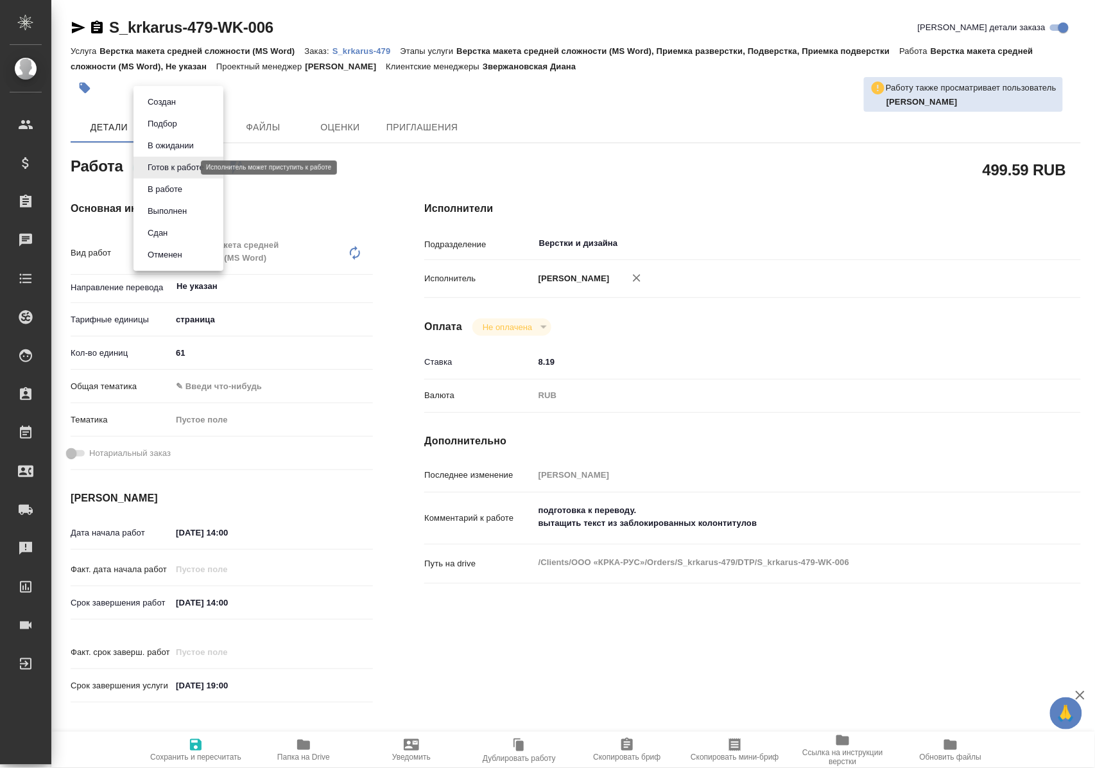
click at [173, 165] on body "🙏 .cls-1 fill:#fff; AWATERA [PERSON_NAME] Спецификации Заказы Чаты Todo Проекты…" at bounding box center [547, 384] width 1095 height 768
click at [175, 186] on button "В работе" at bounding box center [165, 189] width 42 height 14
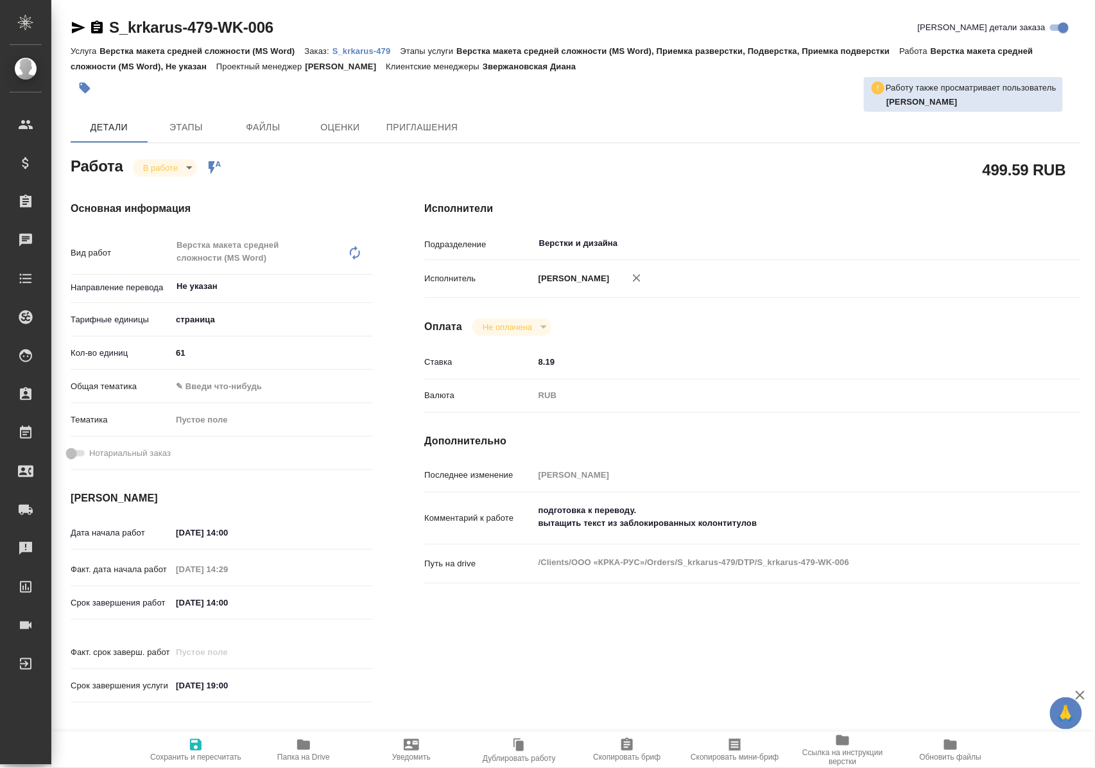
type textarea "x"
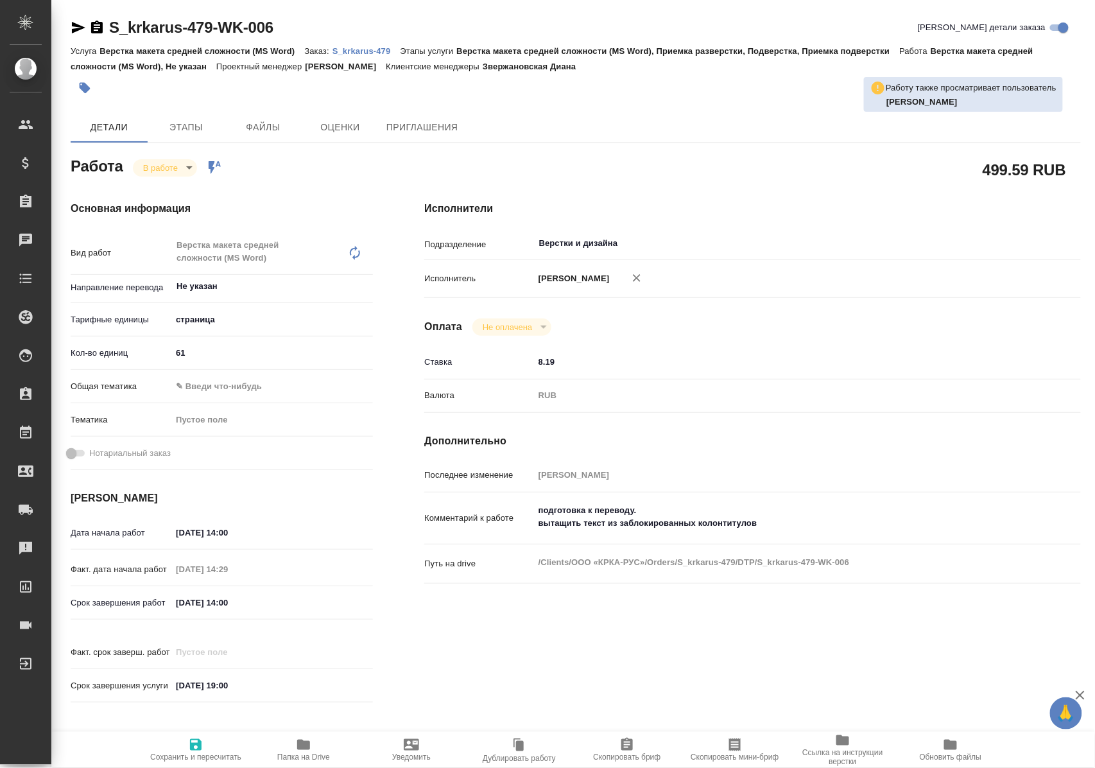
type textarea "x"
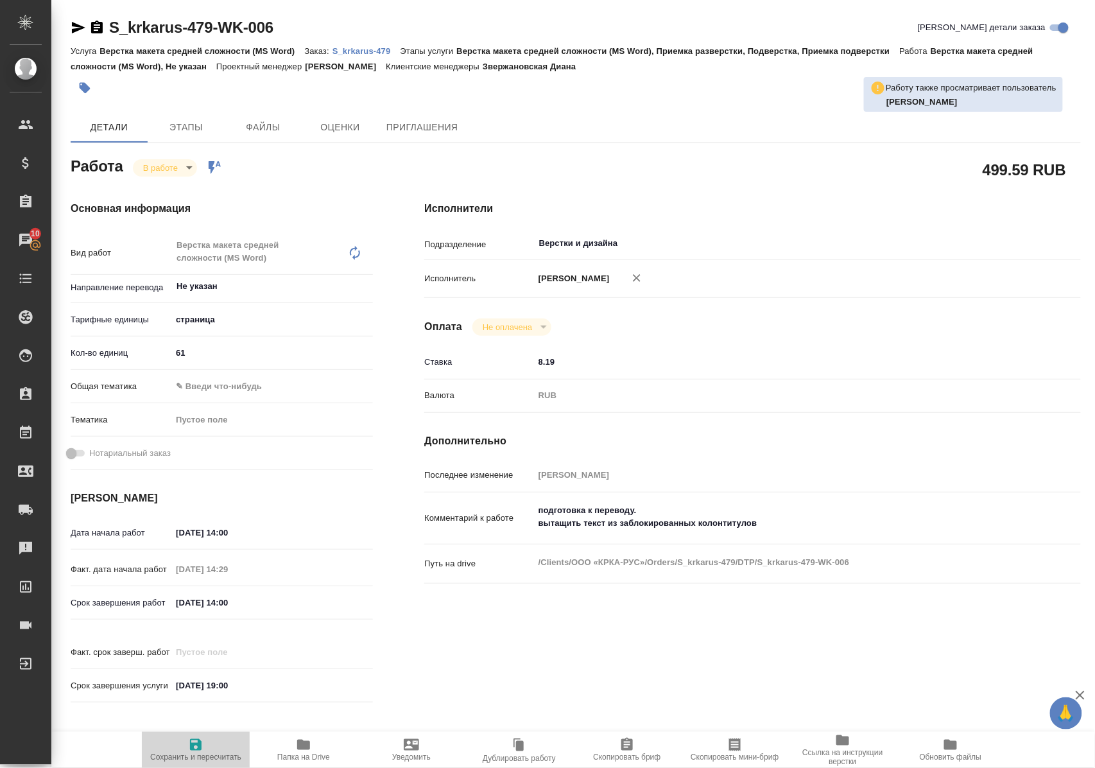
click at [194, 740] on icon "button" at bounding box center [196, 745] width 12 height 12
type textarea "x"
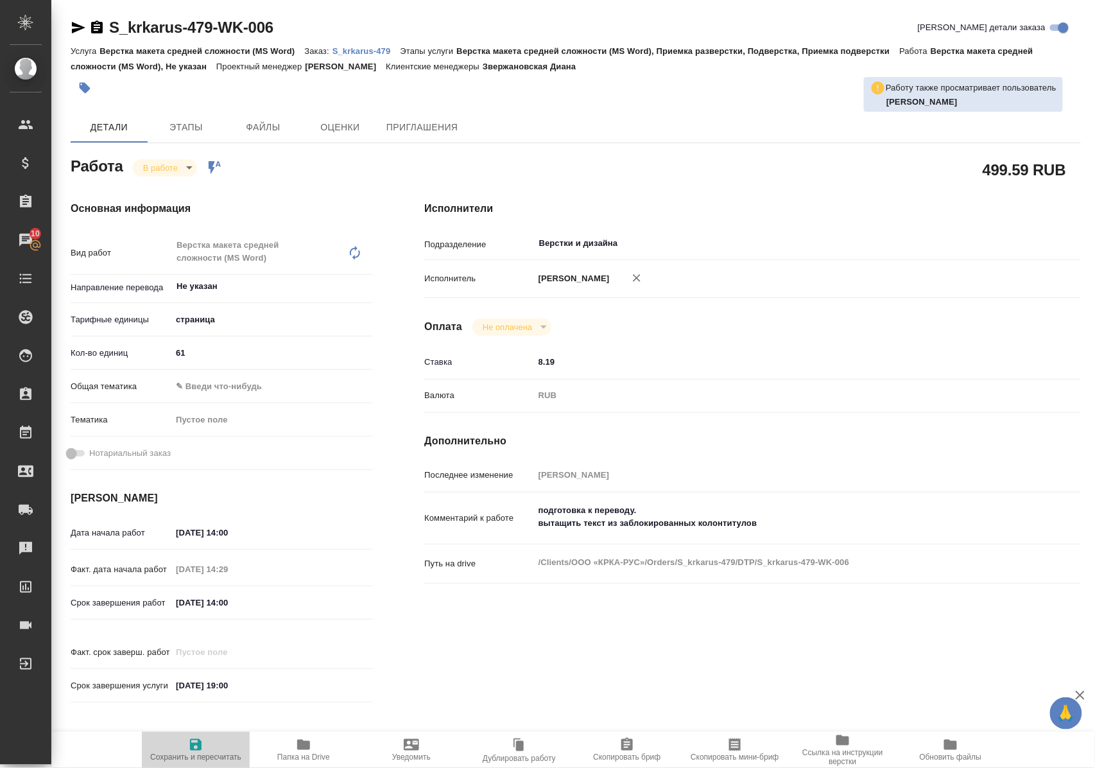
type textarea "x"
type input "inProgress"
type textarea "Верстка макета средней сложности (MS Word)"
type textarea "x"
type input "Не указан"
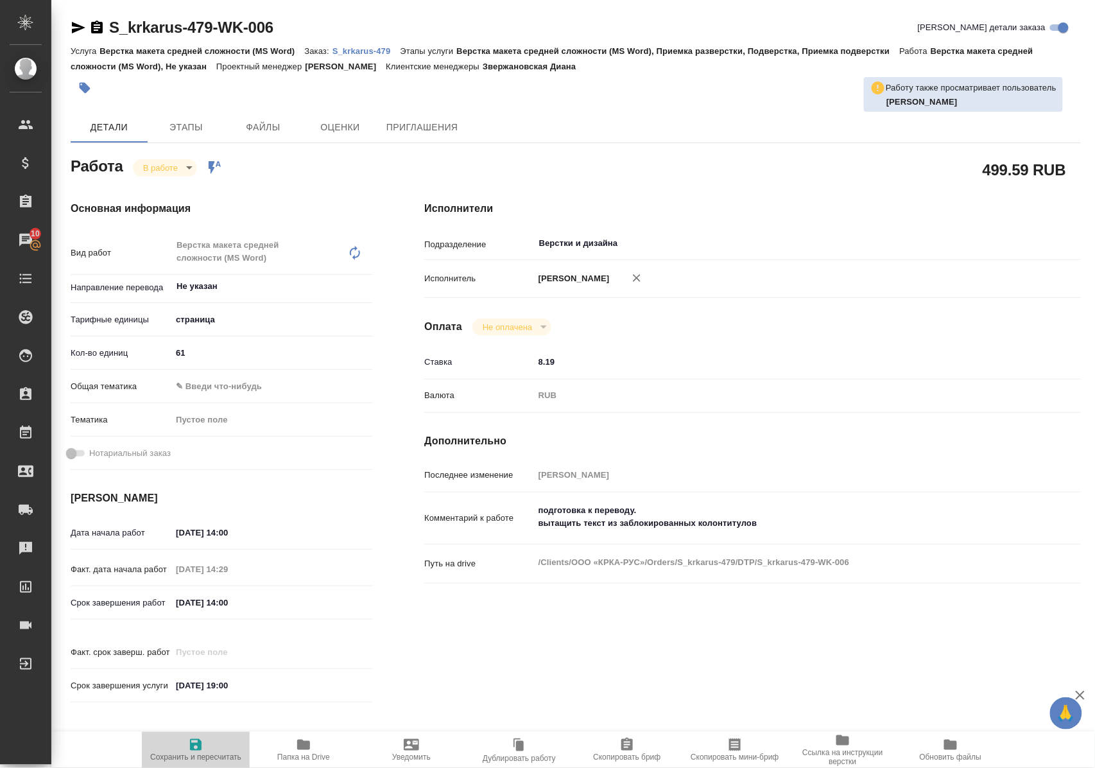
type input "5a8b1489cc6b4906c91bfdb2"
type input "61"
type input "29.08.2025 14:00"
type input "29.08.2025 14:29"
type input "30.08.2025 14:00"
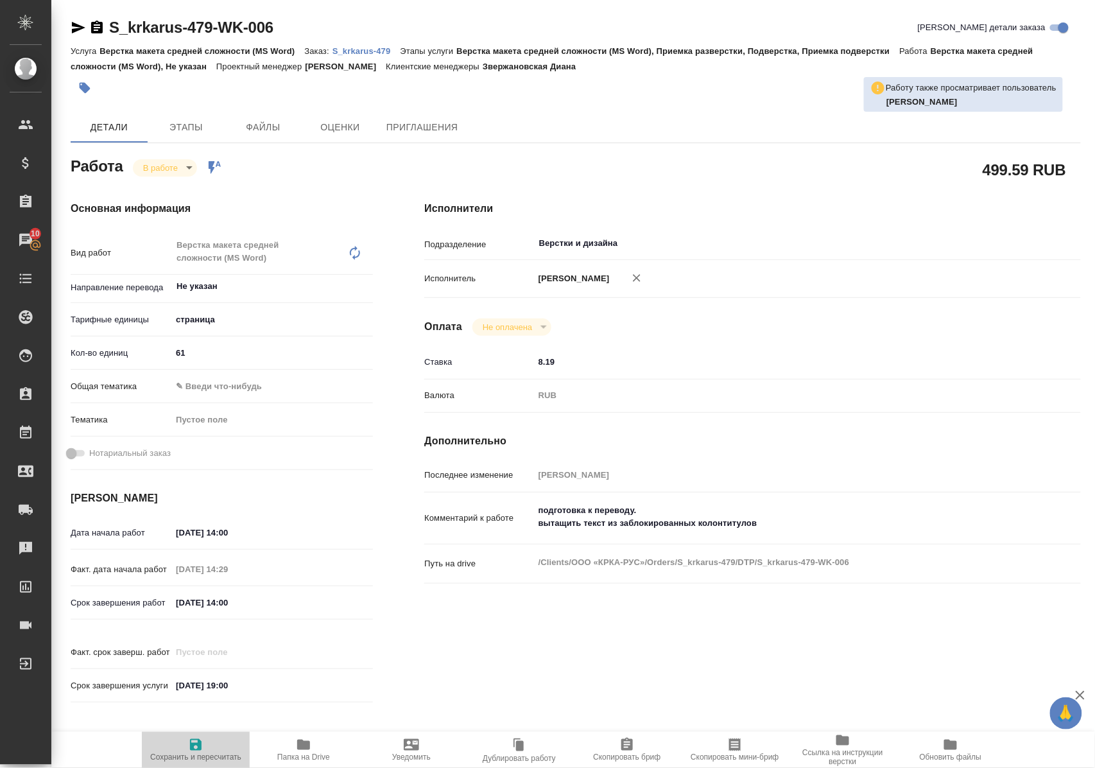
type input "03.09.2025 19:00"
type input "Верстки и дизайна"
type input "notPayed"
type input "8.19"
type input "RUB"
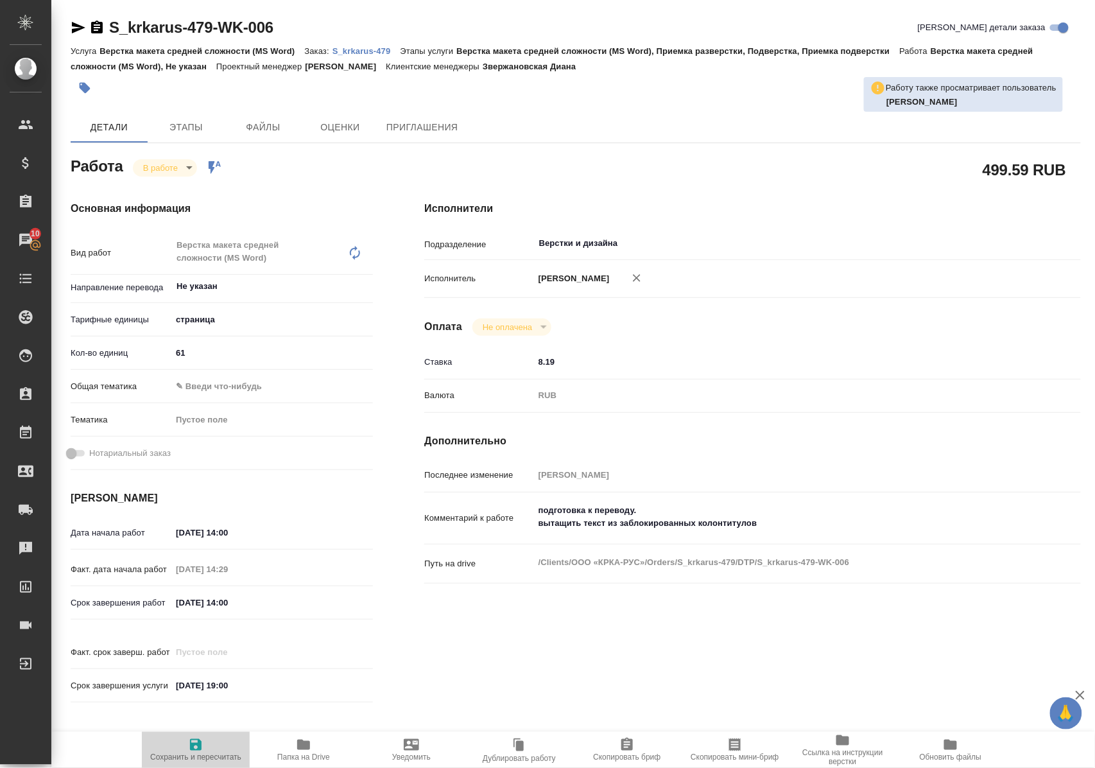
type input "[PERSON_NAME]"
type textarea "подготовка к переводу. вытащить текст из заблокированных колонтитулов"
type textarea "x"
type textarea "/Clients/ООО «КРКА-РУС»/Orders/S_krkarus-479/DTP/S_krkarus-479-WK-006"
type textarea "x"
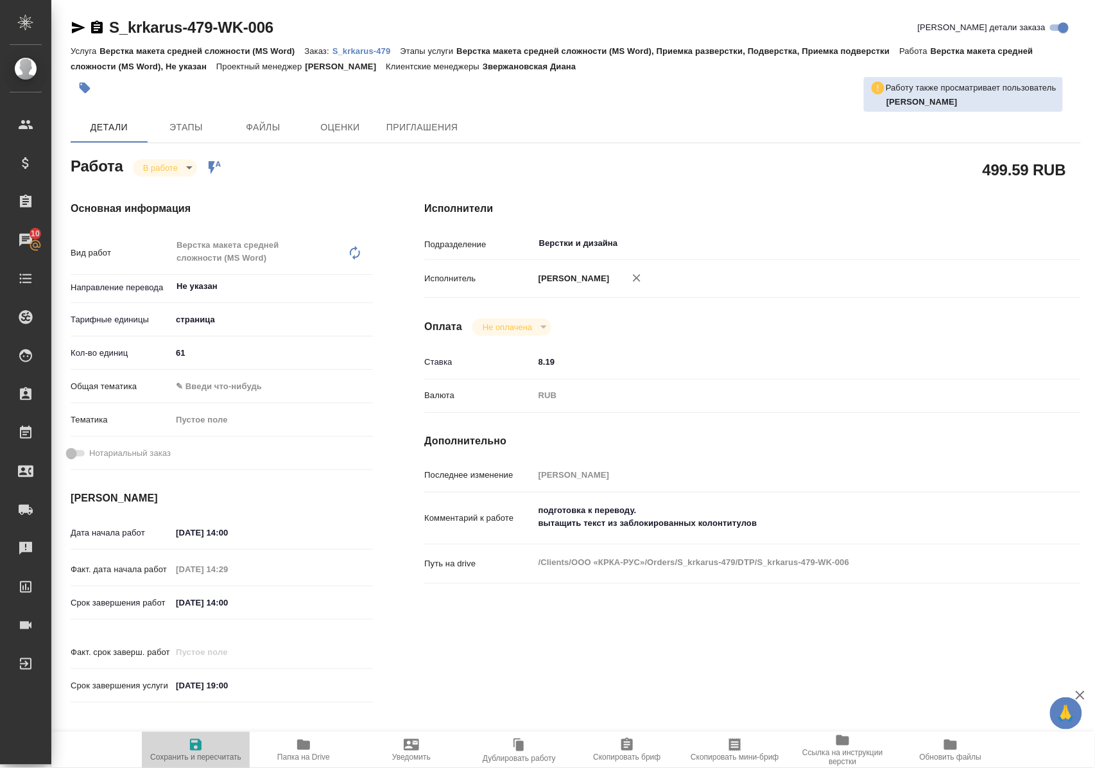
type input "S_krkarus-479"
type input "Верстка макета средней сложности (MS Word)"
type input "Верстка макета средней сложности (MS Word), Приемка разверстки, Подверстка, При…"
type input "Звержановская Диана"
type input "Арсеньева Вера"
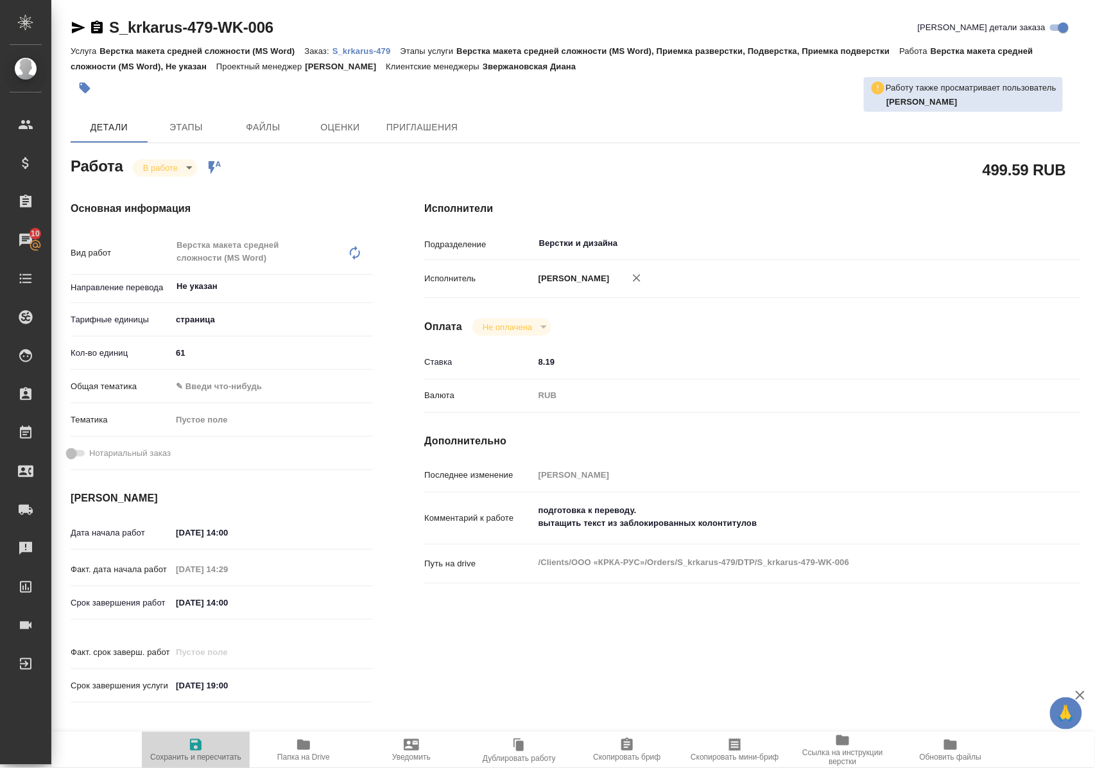
type input "/Clients/ООО «КРКА-РУС»/Orders/S_krkarus-479"
type textarea "x"
type textarea "КРКА Ко-ВАЛОДИП (Амлодипин+Валсартан+Гидрохлоротиазид), таблетки, покрытые плен…"
type textarea "x"
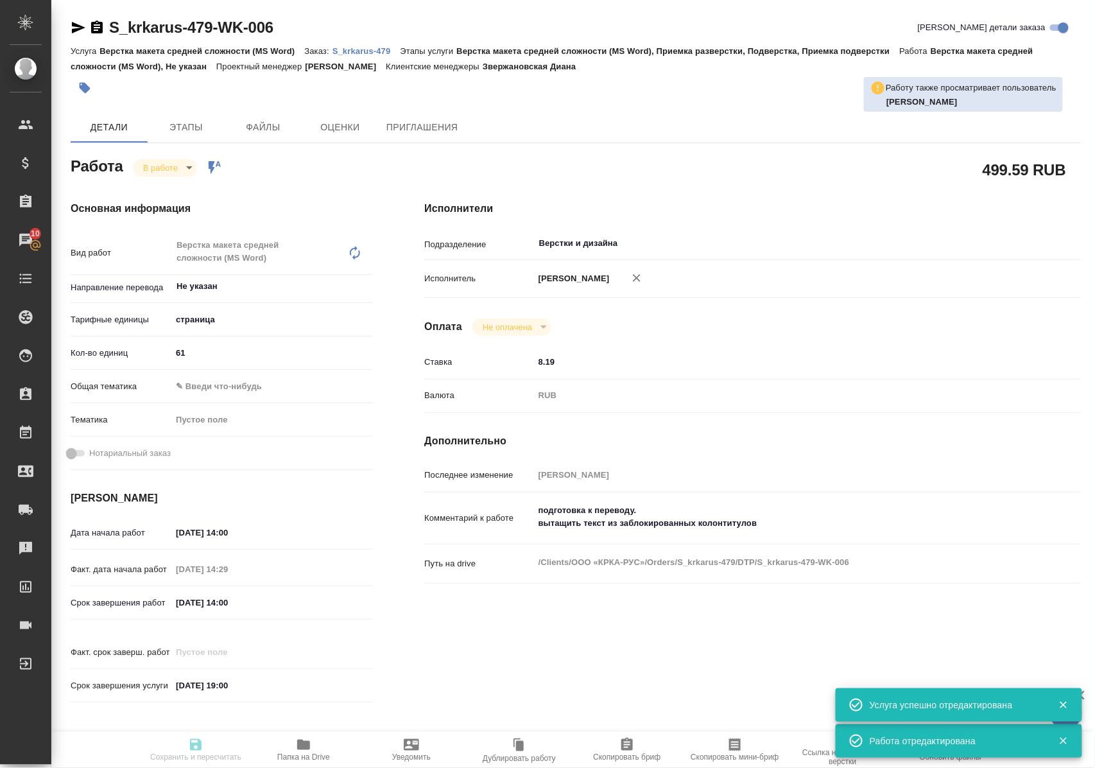
type textarea "x"
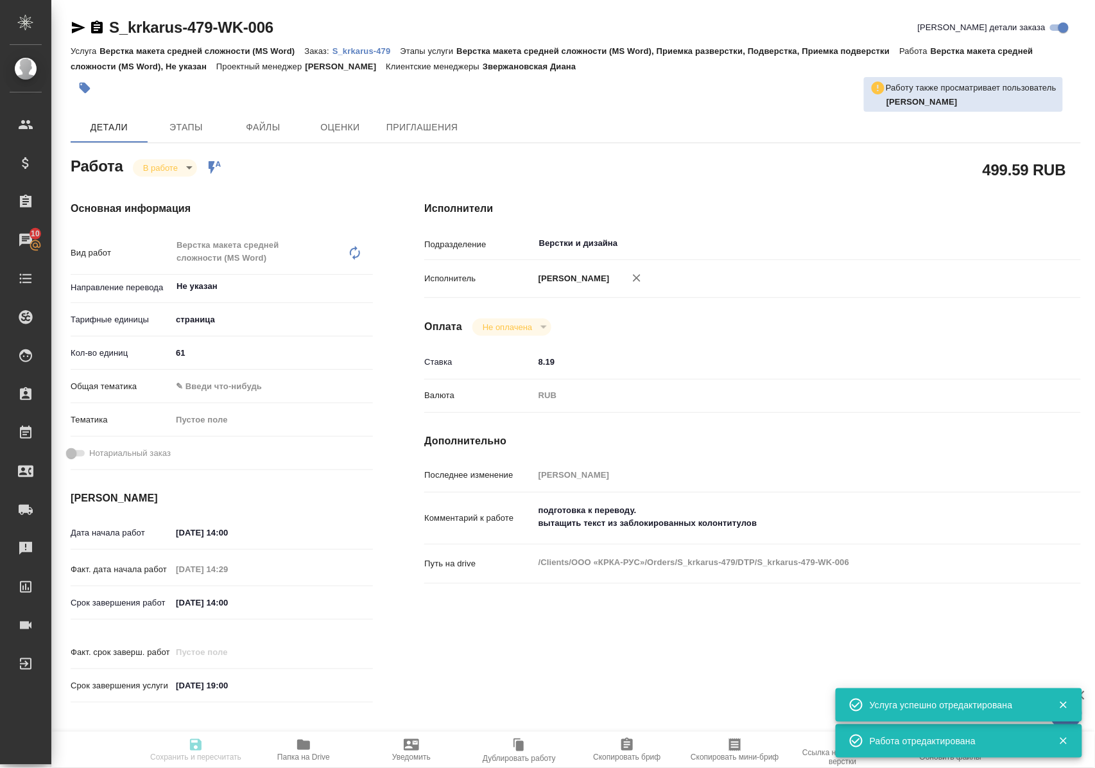
type textarea "x"
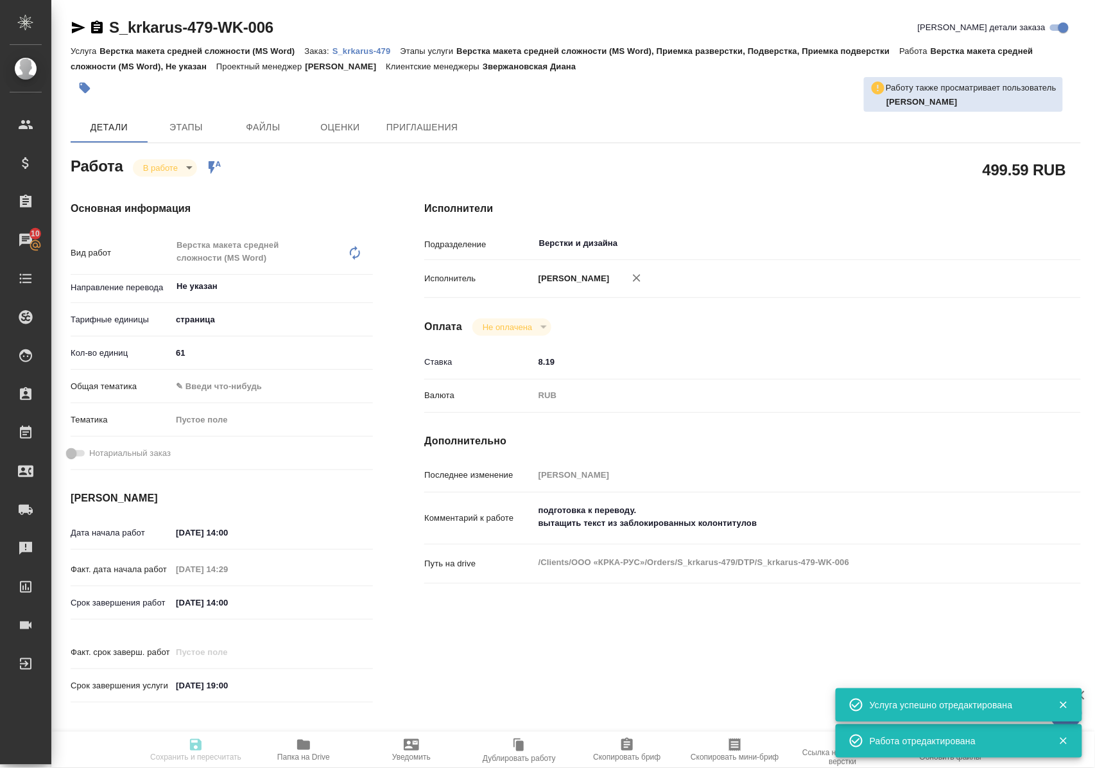
type textarea "x"
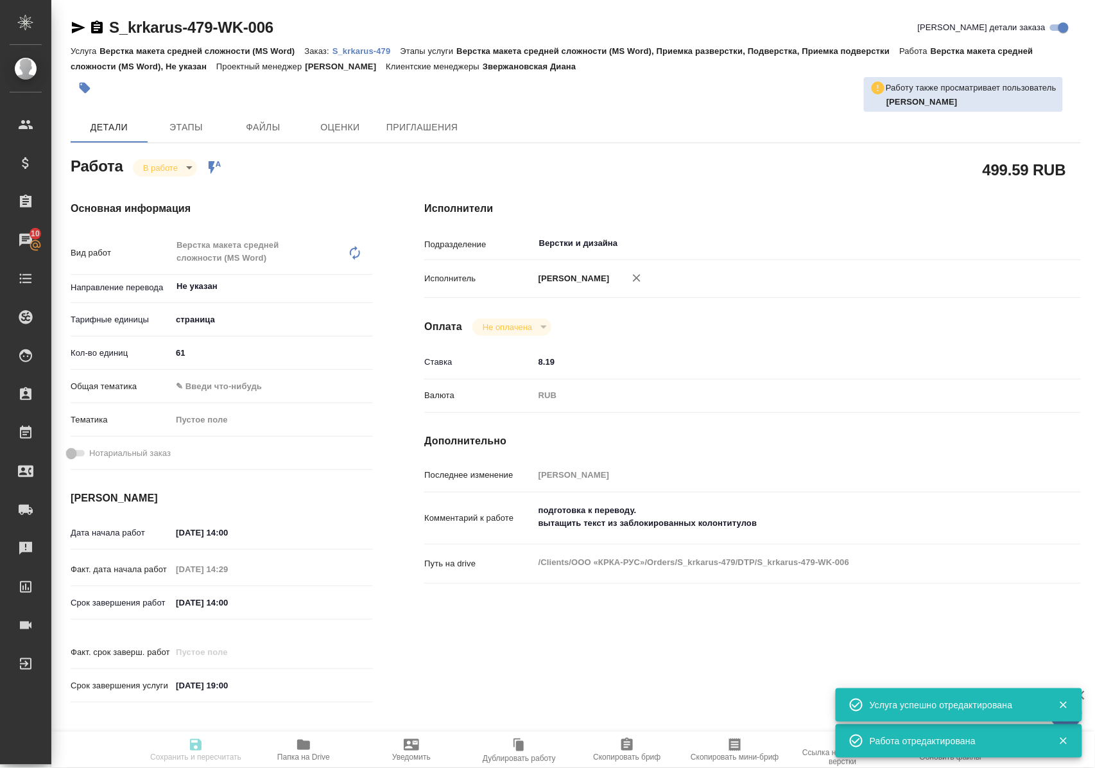
type input "inProgress"
type textarea "Верстка макета средней сложности (MS Word)"
type textarea "x"
type input "Не указан"
type input "5a8b1489cc6b4906c91bfdb2"
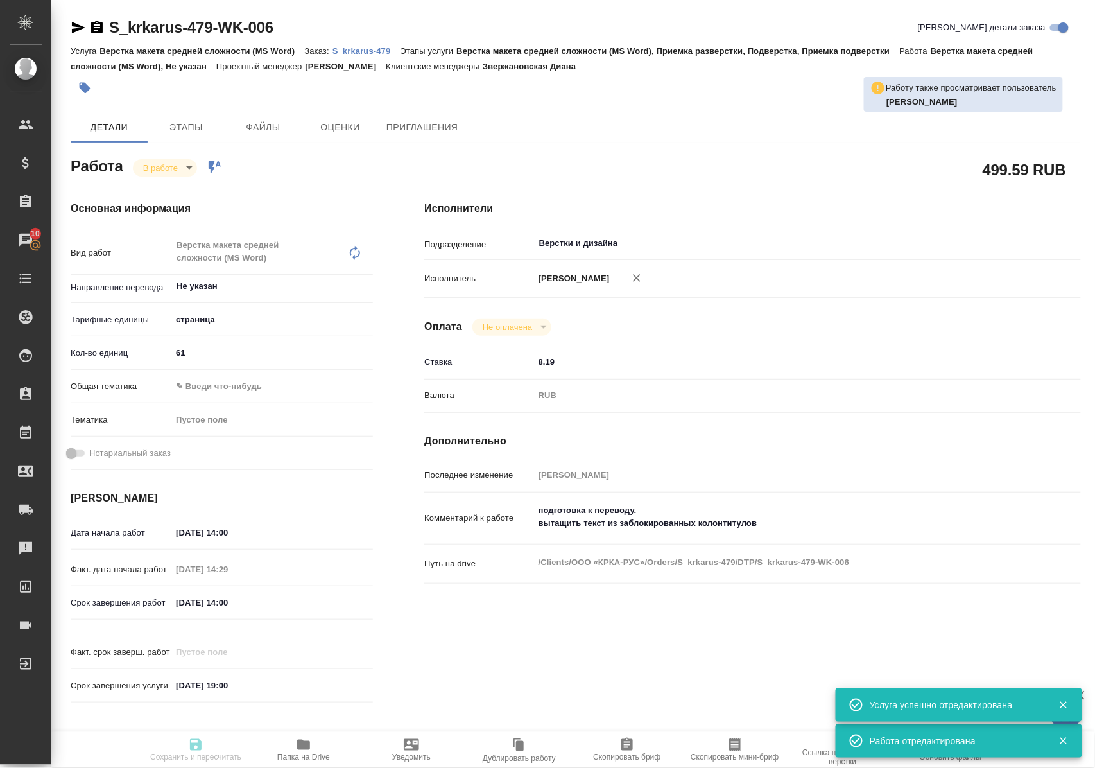
type input "61"
type input "29.08.2025 14:00"
type input "29.08.2025 14:29"
type input "30.08.2025 14:00"
type input "03.09.2025 19:00"
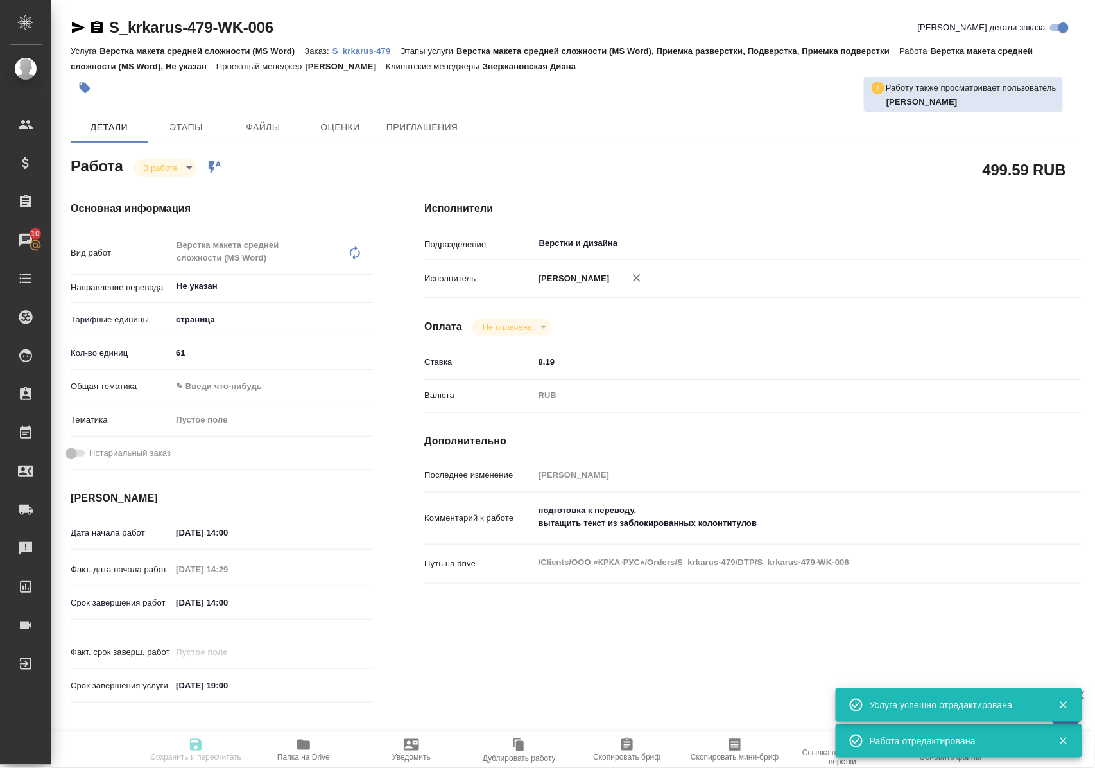
type input "Верстки и дизайна"
type input "notPayed"
type input "8.19"
type input "RUB"
type input "[PERSON_NAME]"
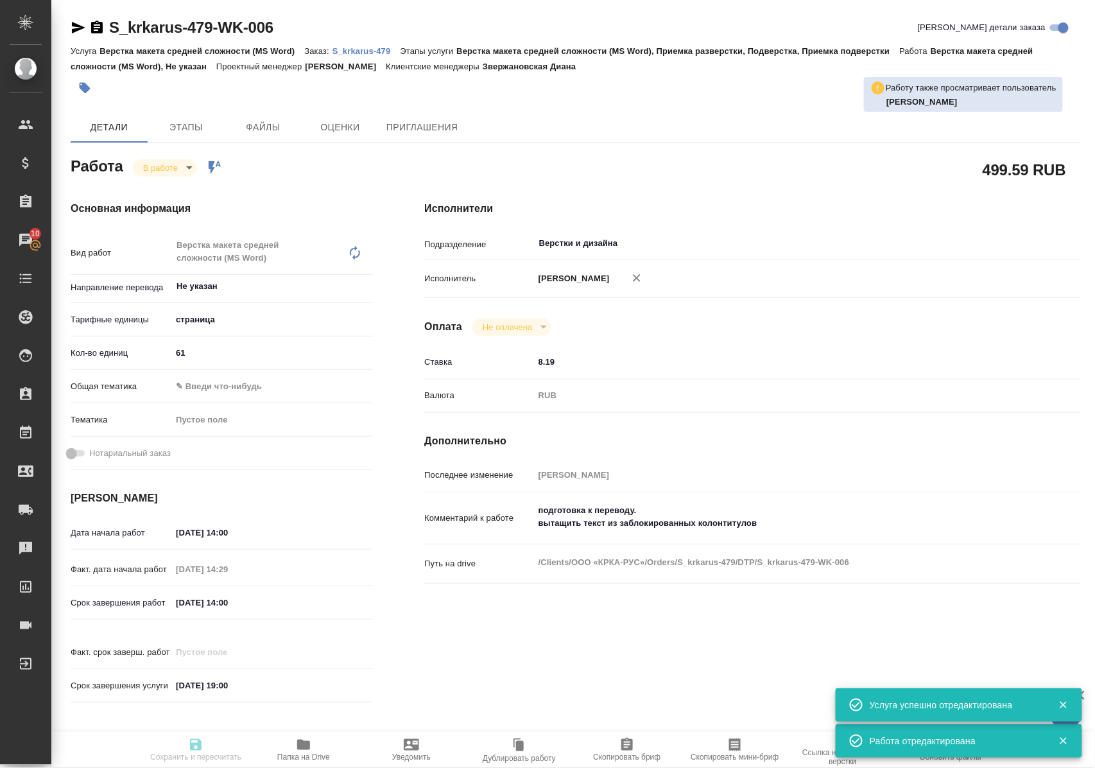
type textarea "подготовка к переводу. вытащить текст из заблокированных колонтитулов"
type textarea "x"
type textarea "/Clients/ООО «КРКА-РУС»/Orders/S_krkarus-479/DTP/S_krkarus-479-WK-006"
type textarea "x"
type input "S_krkarus-479"
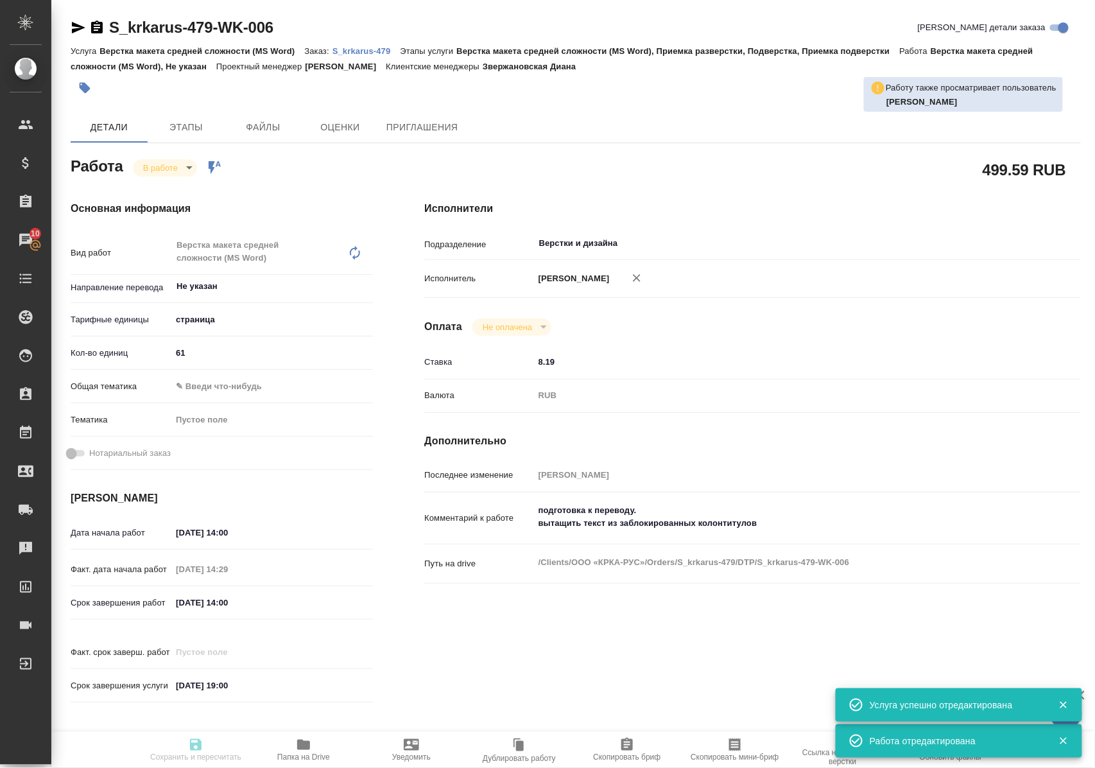
type input "Верстка макета средней сложности (MS Word)"
type input "Верстка макета средней сложности (MS Word), Приемка разверстки, Подверстка, При…"
type input "Звержановская Диана"
type input "Арсеньева Вера"
type input "/Clients/ООО «КРКА-РУС»/Orders/S_krkarus-479"
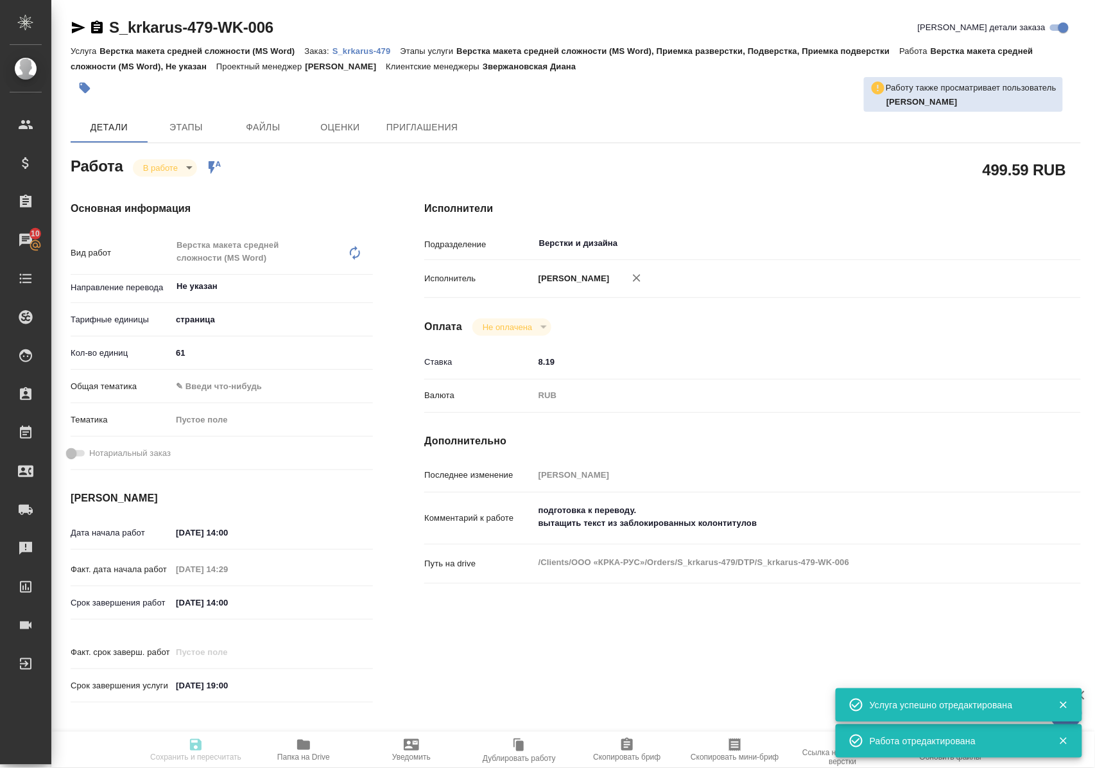
type textarea "x"
type textarea "КРКА Ко-ВАЛОДИП (Амлодипин+Валсартан+Гидрохлоротиазид), таблетки, покрытые плен…"
type textarea "x"
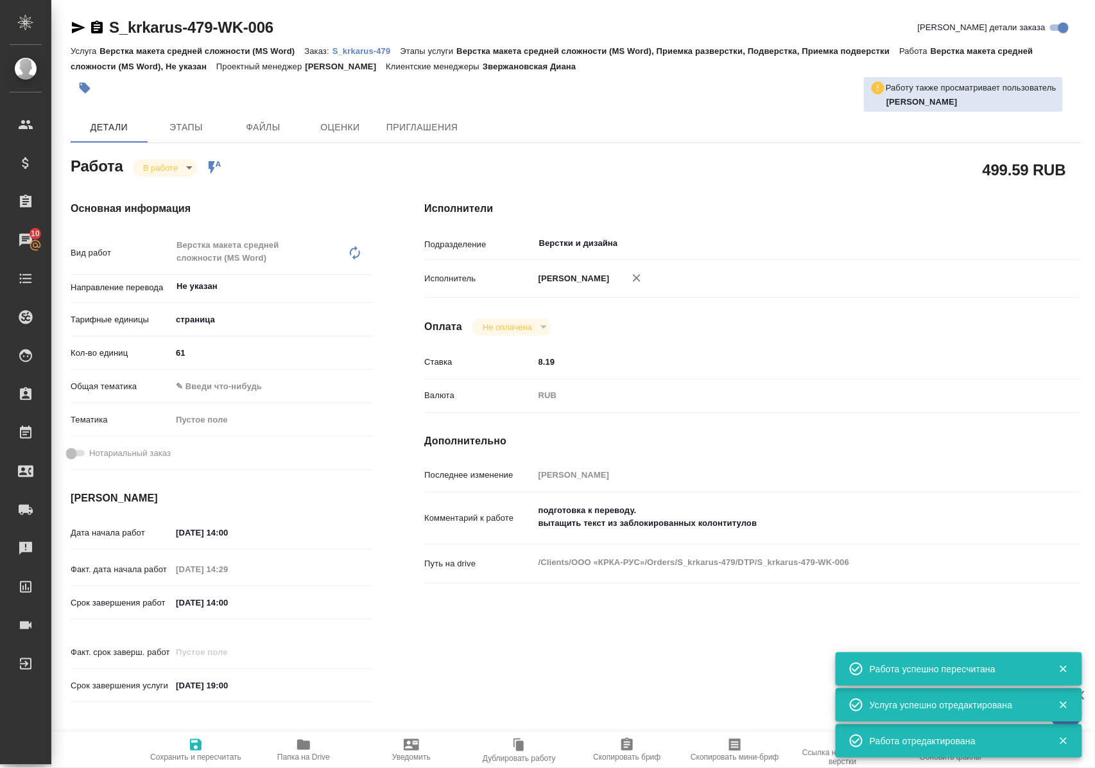
type textarea "x"
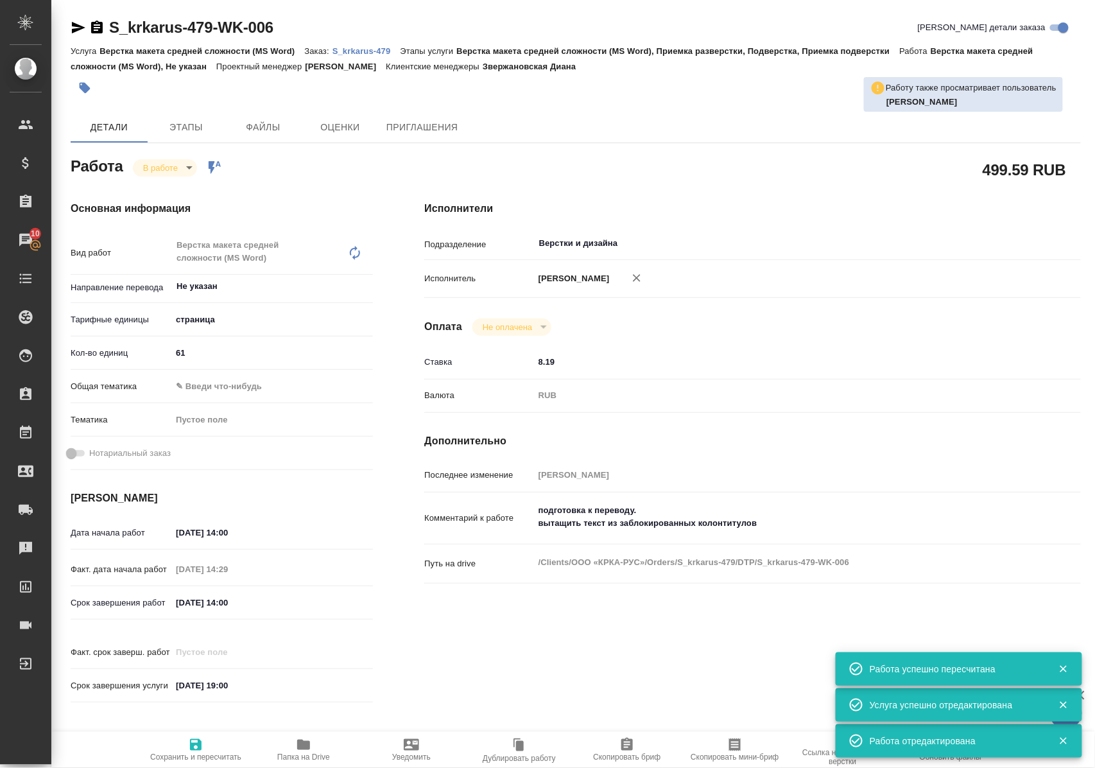
type textarea "x"
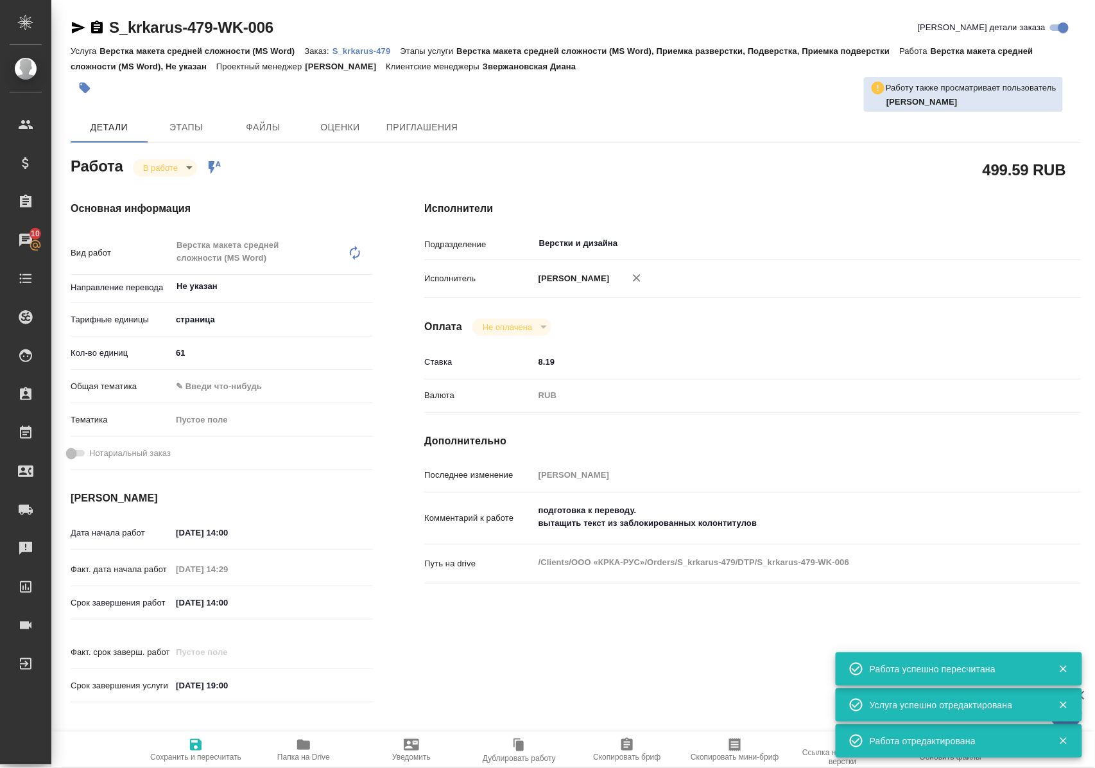
type textarea "x"
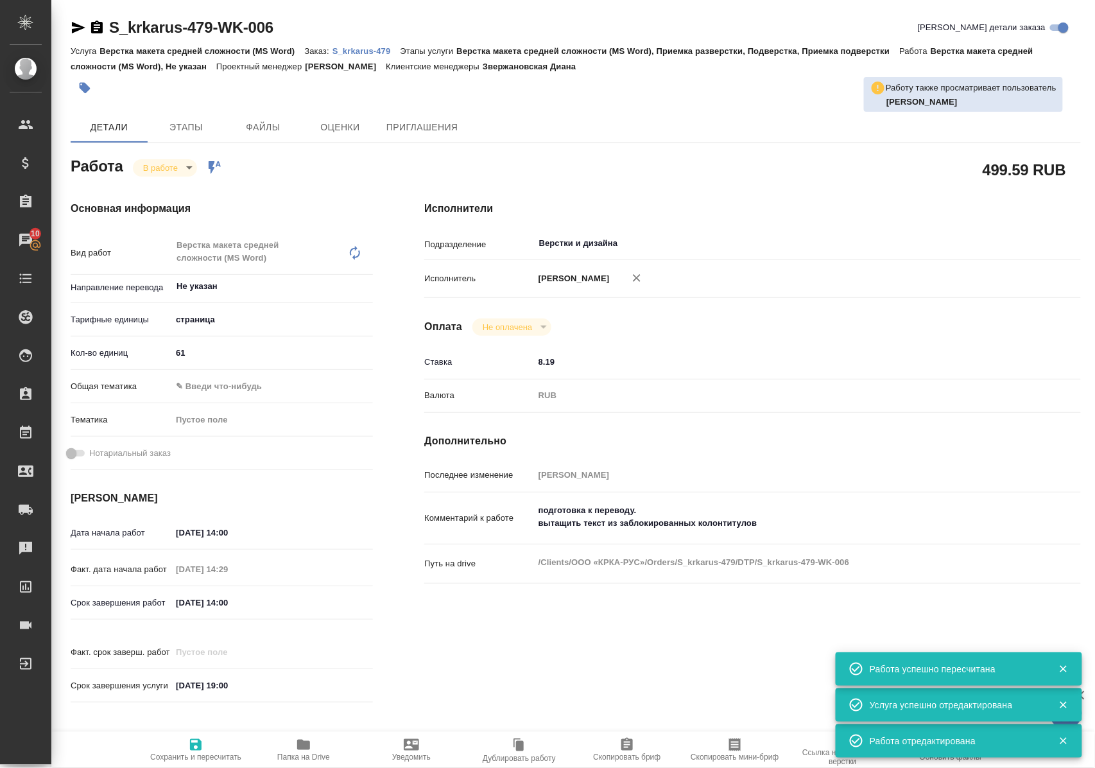
type textarea "x"
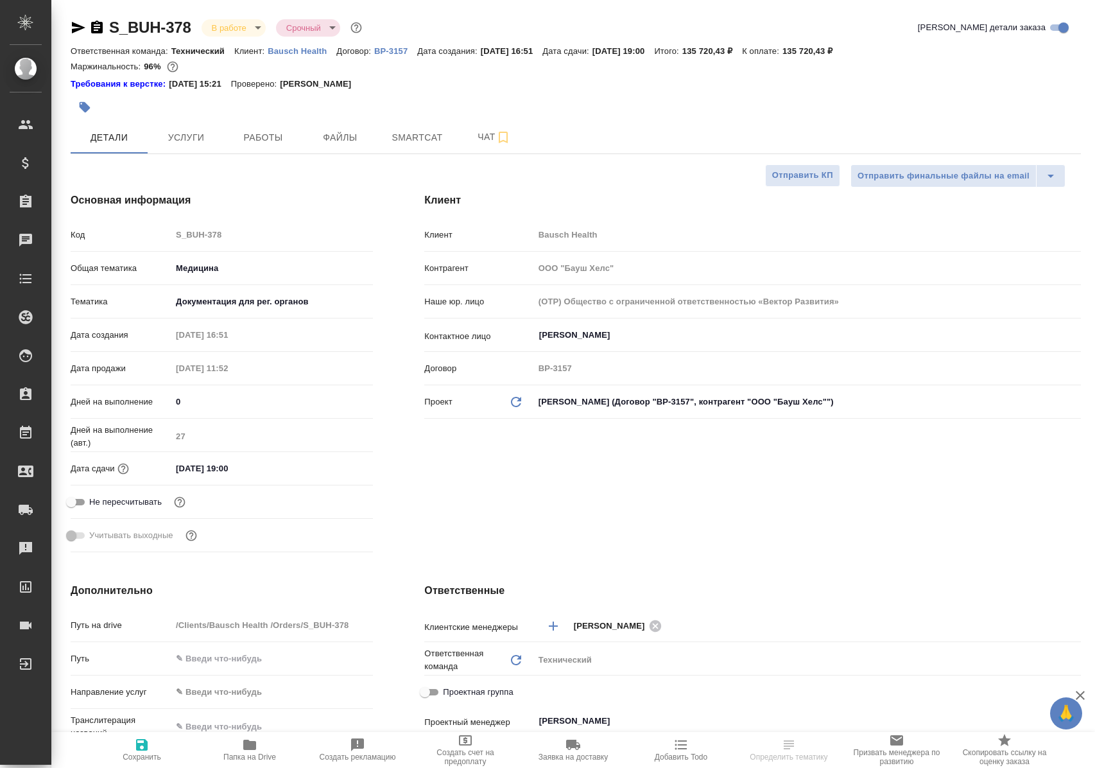
select select "RU"
click at [242, 144] on span "Работы" at bounding box center [263, 138] width 62 height 16
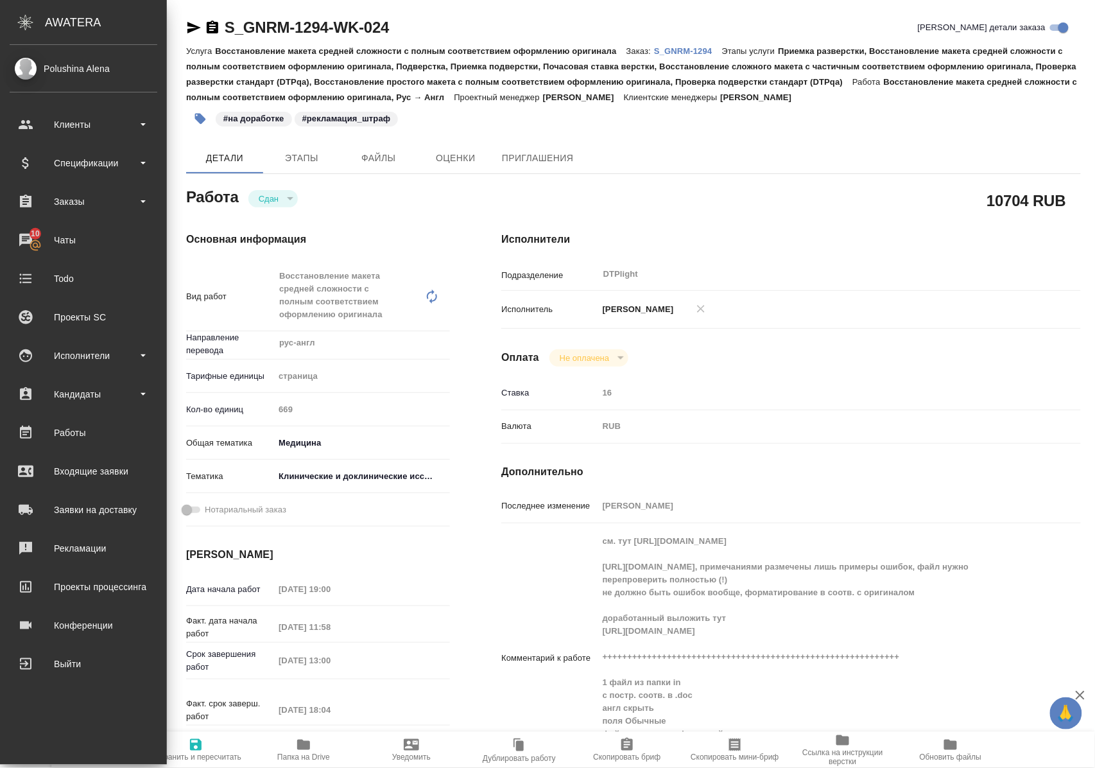
scroll to position [257, 0]
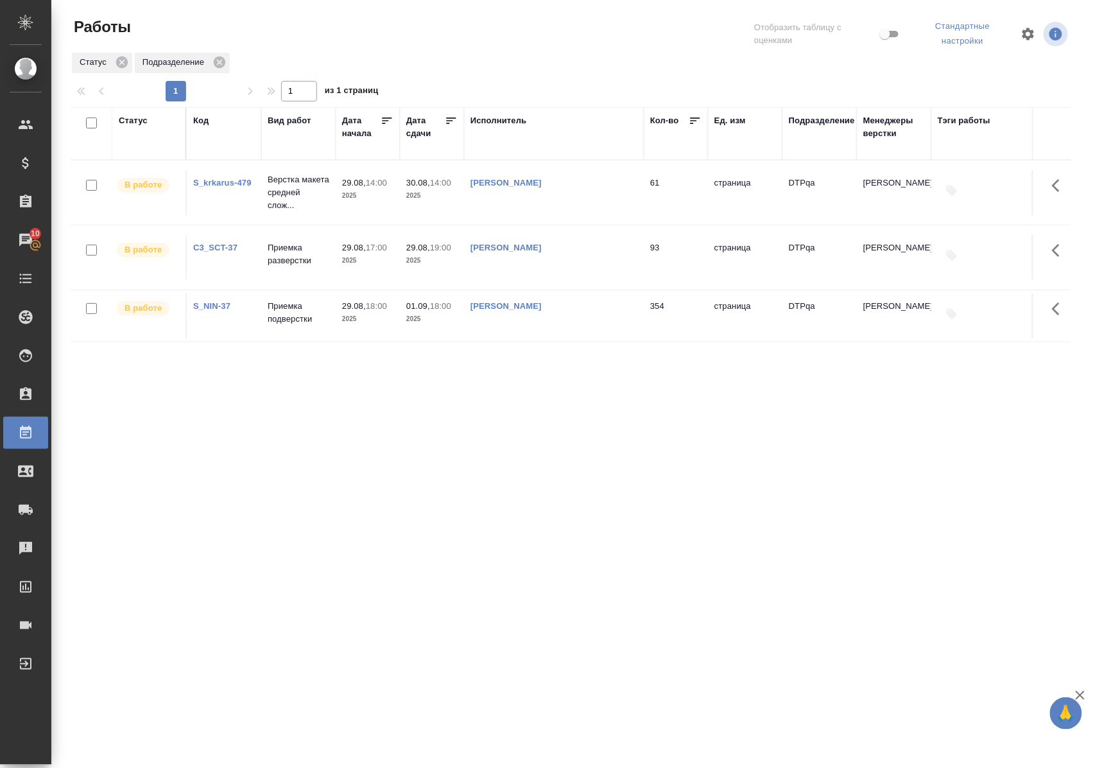
click at [126, 118] on div "Статус" at bounding box center [133, 120] width 29 height 13
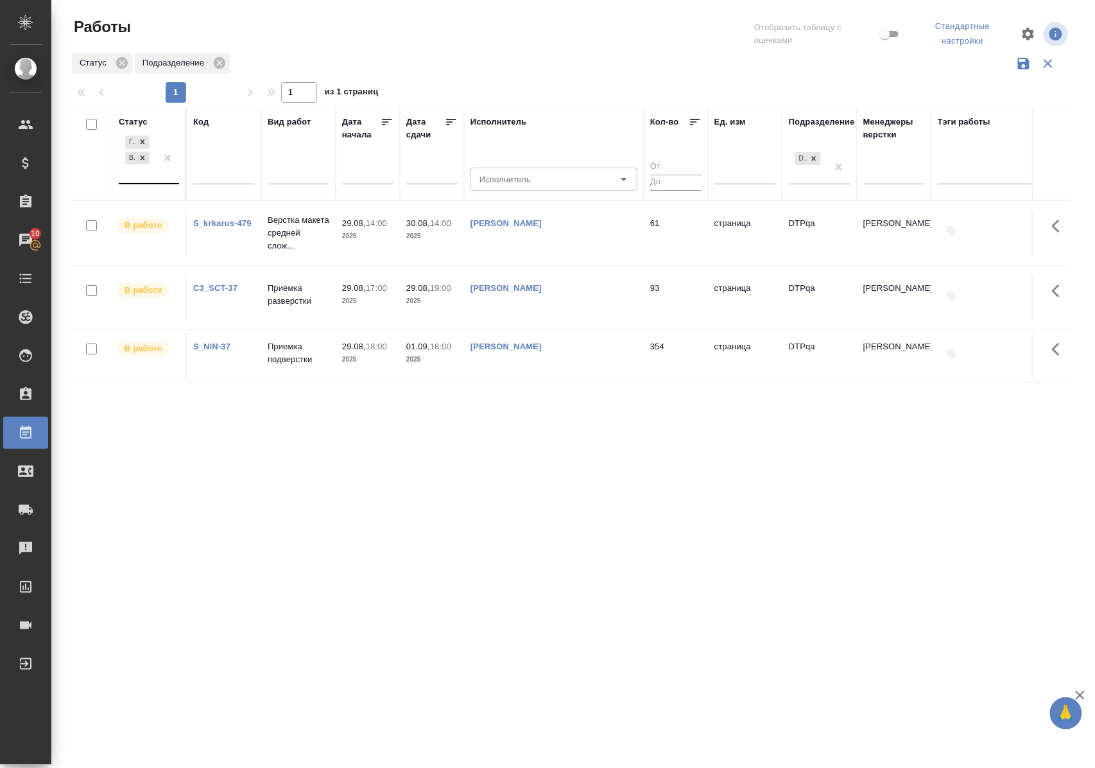
click at [145, 184] on div "Готов к работе В работе" at bounding box center [149, 158] width 60 height 51
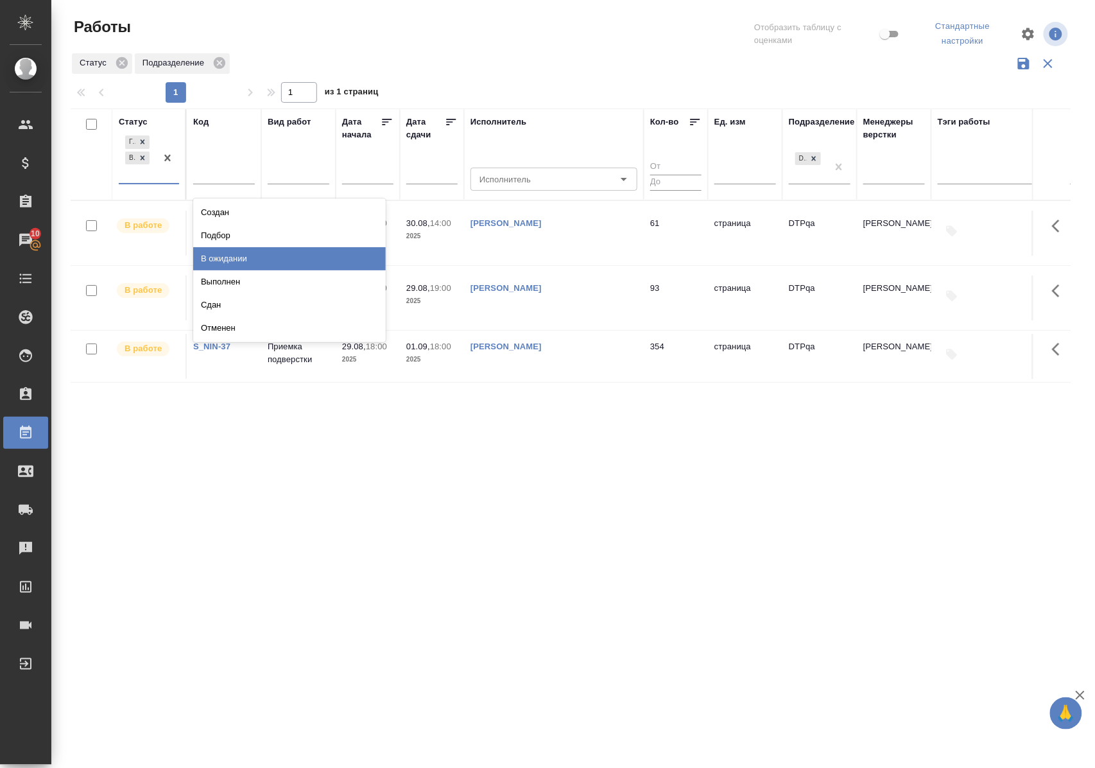
click at [226, 259] on div "В ожидании" at bounding box center [289, 258] width 193 height 23
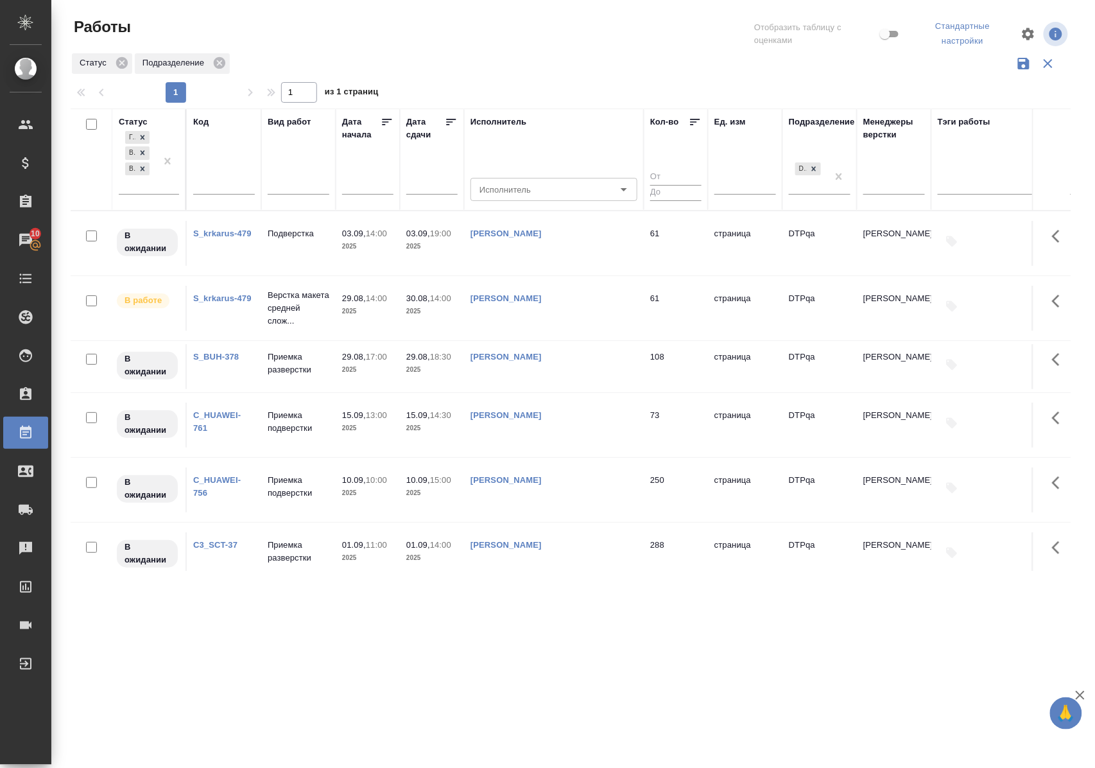
click at [225, 362] on link "S_BUH-378" at bounding box center [216, 357] width 46 height 10
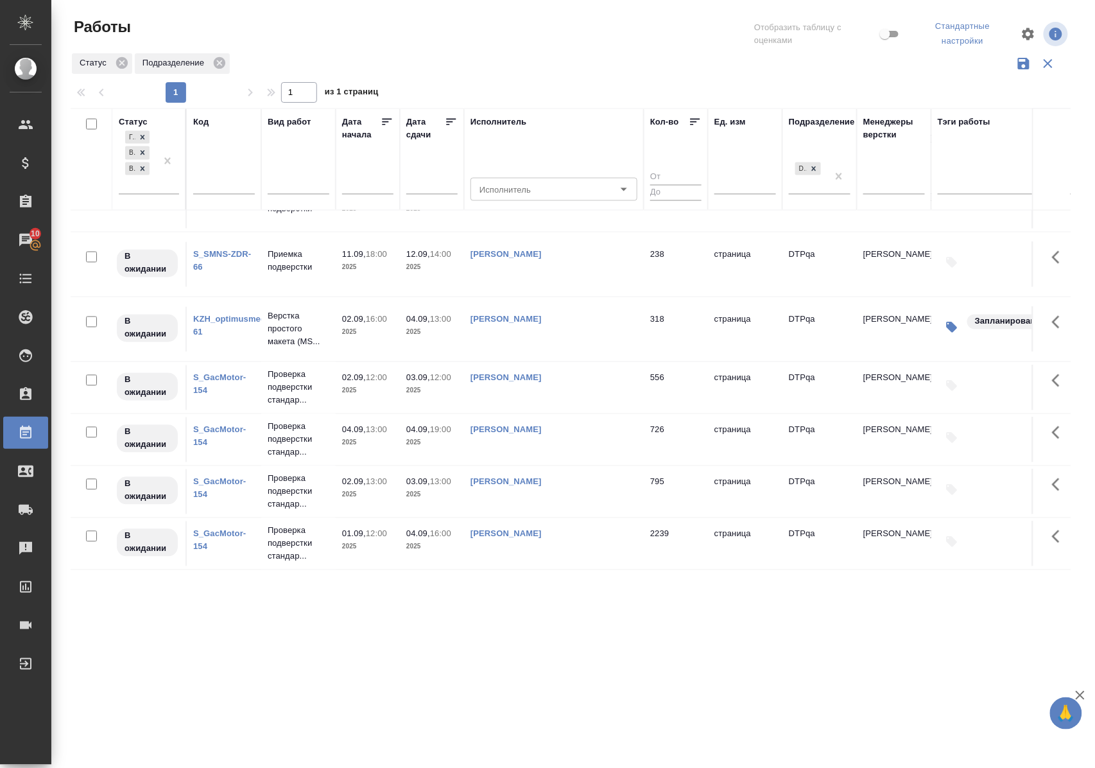
scroll to position [813, 0]
click at [276, 525] on p "Проверка подверстки стандар..." at bounding box center [299, 544] width 62 height 39
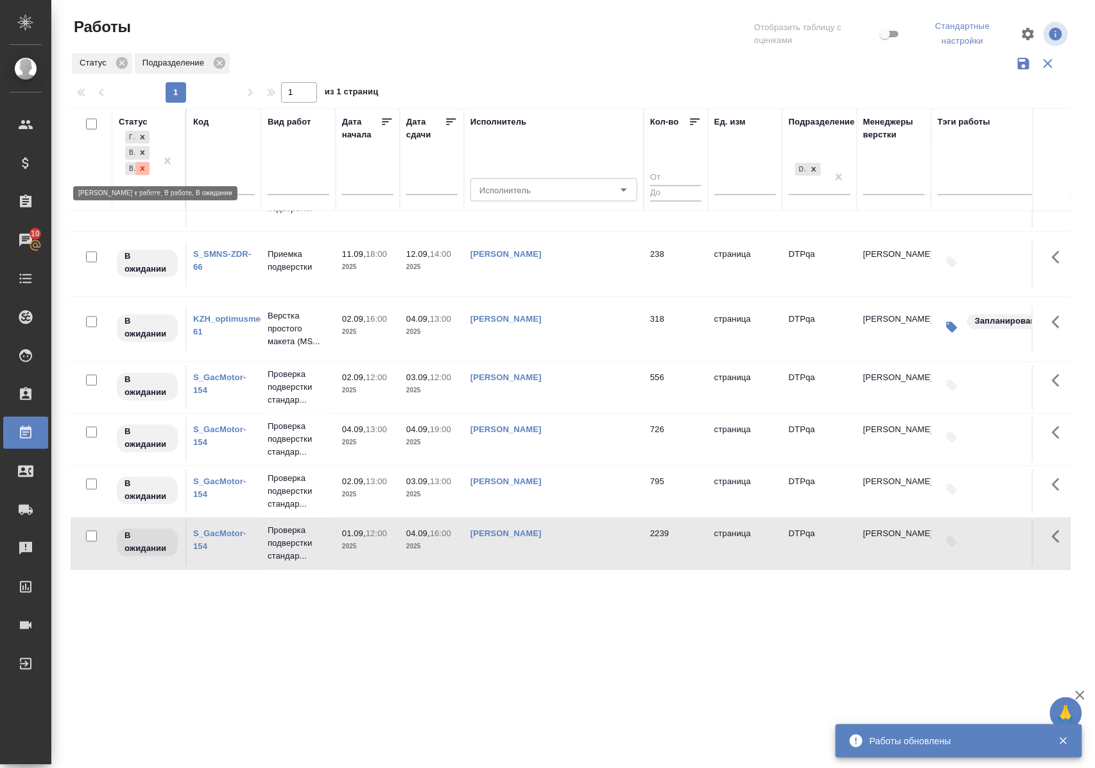
click at [145, 173] on icon at bounding box center [142, 168] width 9 height 9
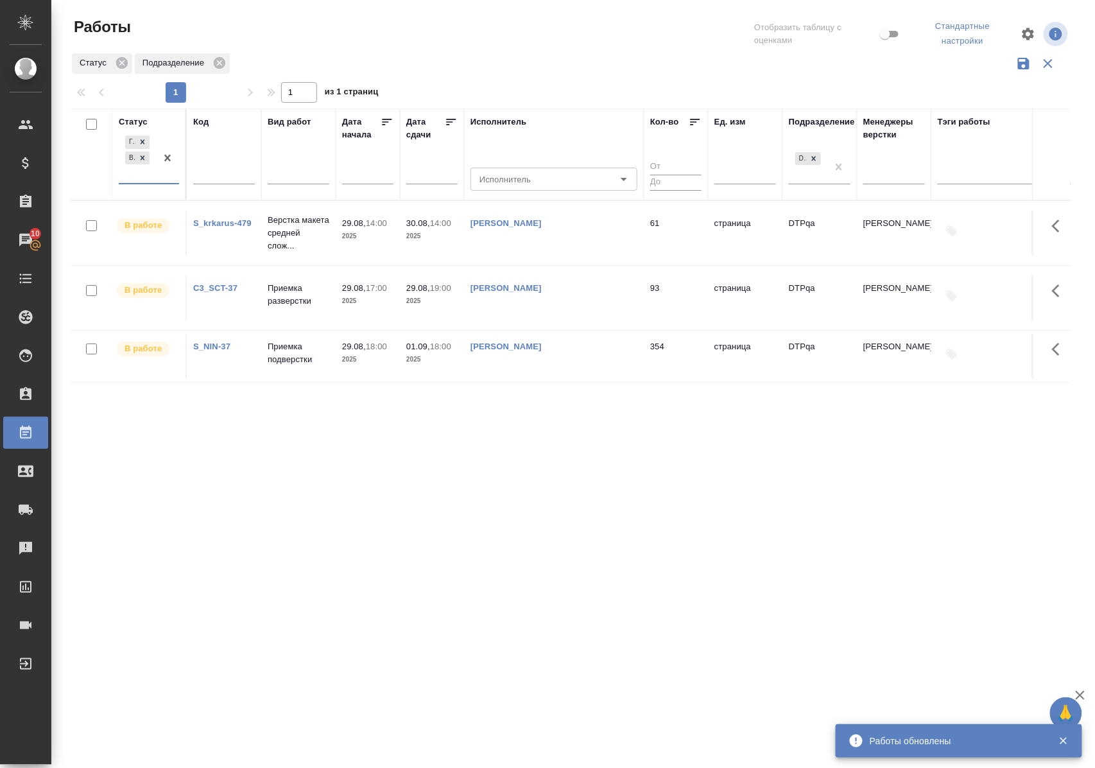
scroll to position [0, 0]
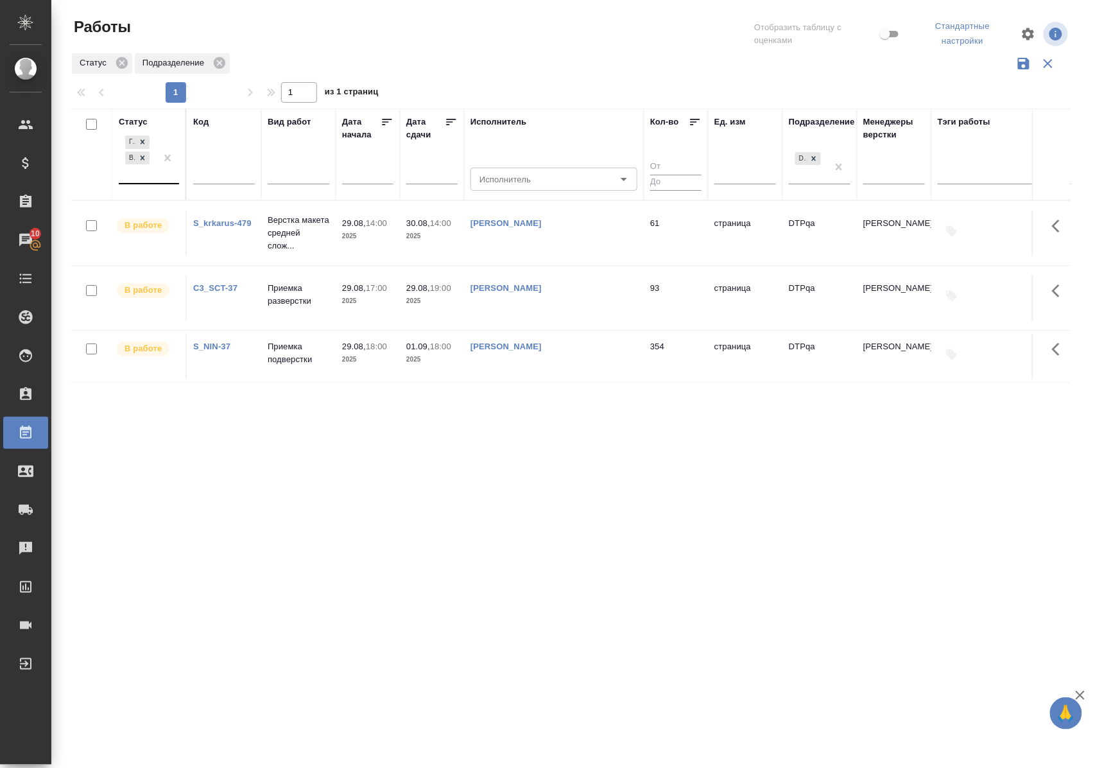
click at [139, 122] on div "Статус" at bounding box center [133, 122] width 29 height 13
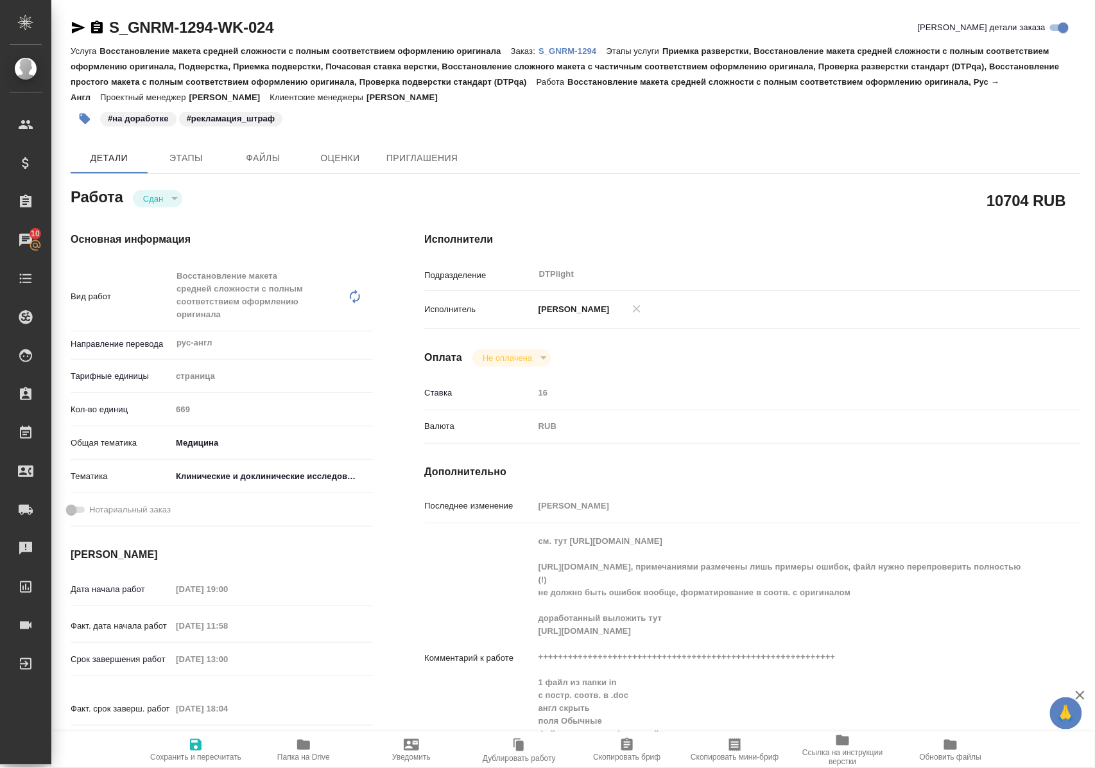
scroll to position [257, 0]
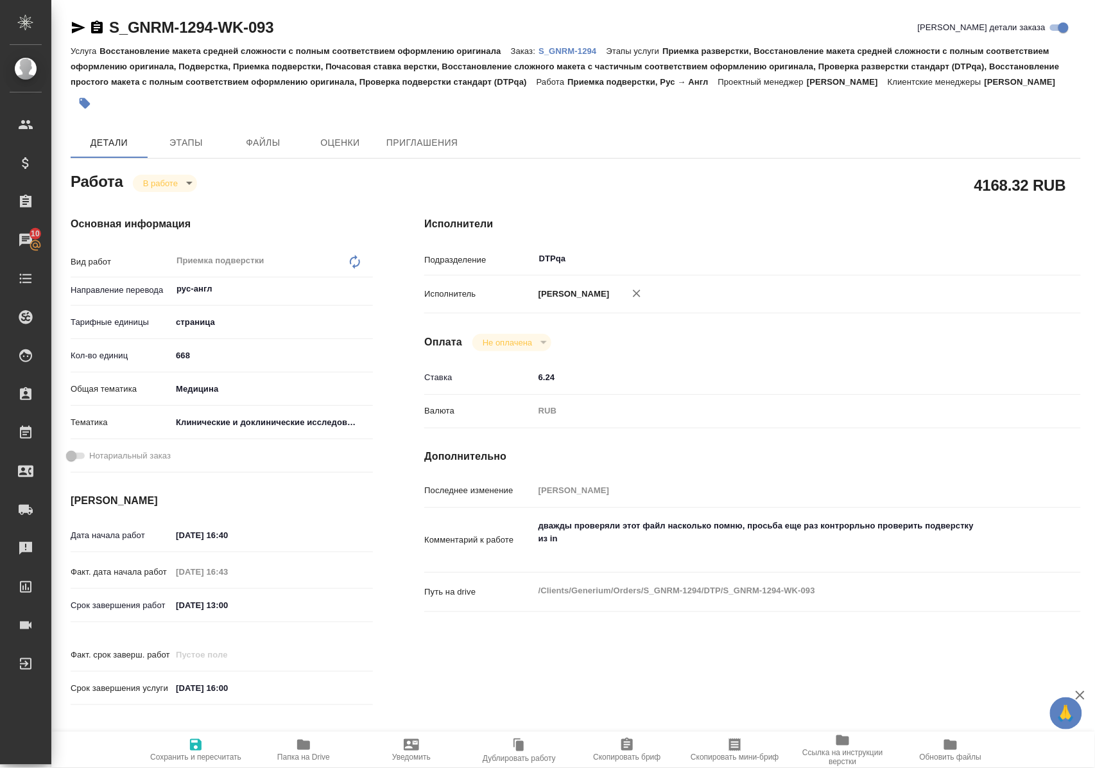
click at [304, 759] on span "Папка на Drive" at bounding box center [303, 757] width 53 height 9
click at [173, 179] on body "🙏 .cls-1 fill:#fff; AWATERA Polushina Alena Клиенты Спецификации Заказы 10 Чаты…" at bounding box center [547, 384] width 1095 height 768
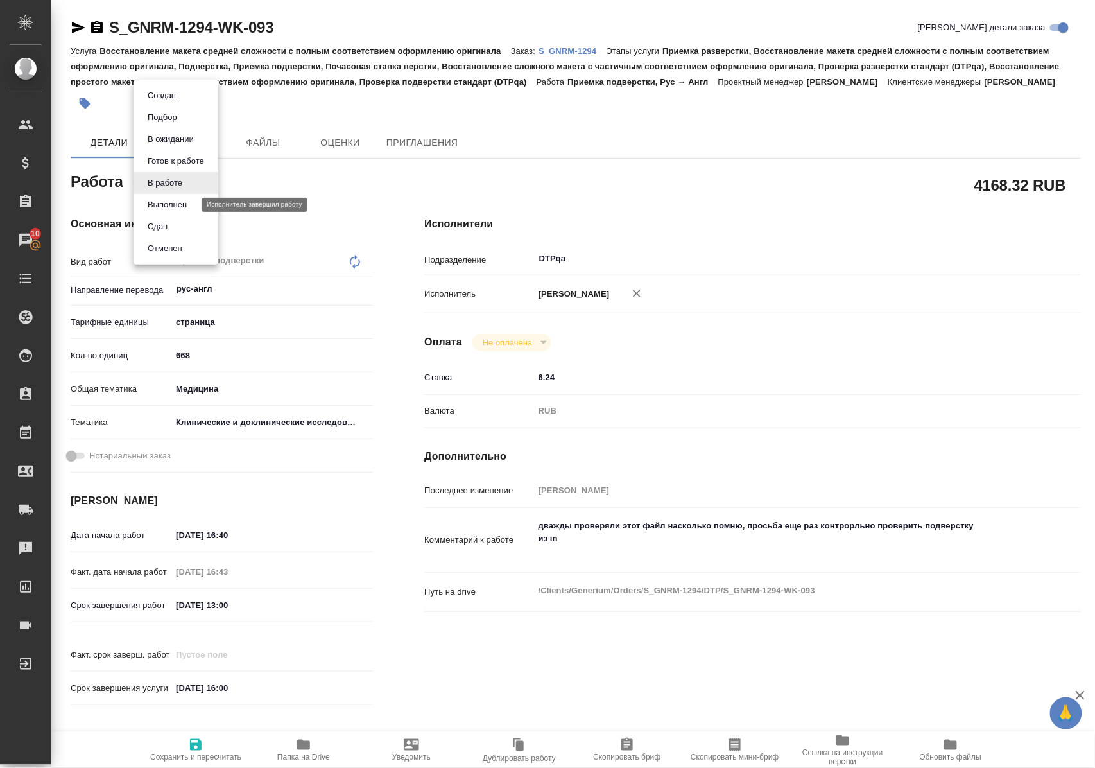
click at [175, 200] on button "Выполнен" at bounding box center [167, 205] width 47 height 14
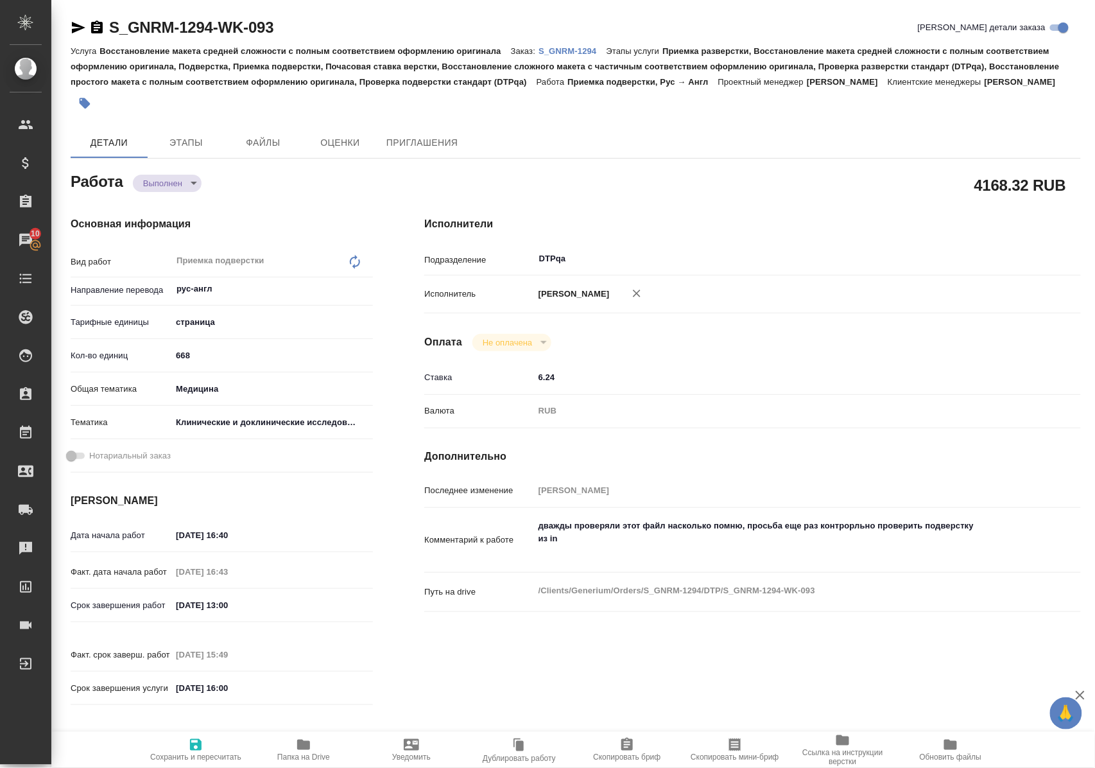
type textarea "x"
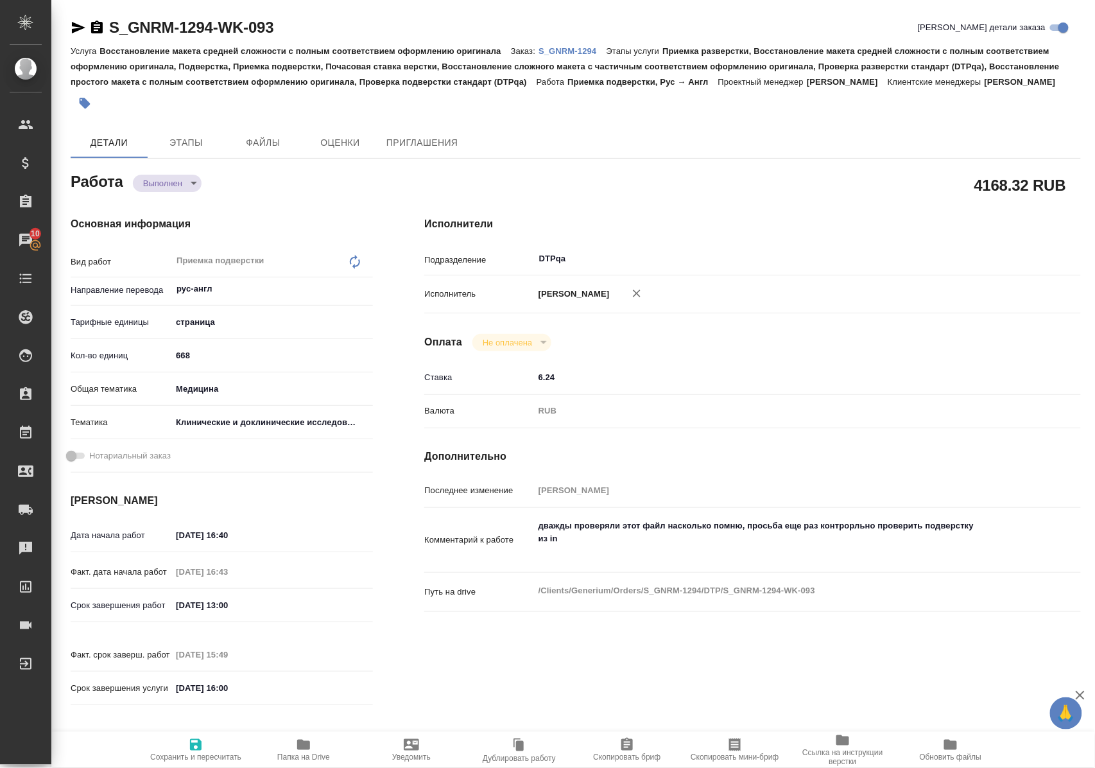
type textarea "x"
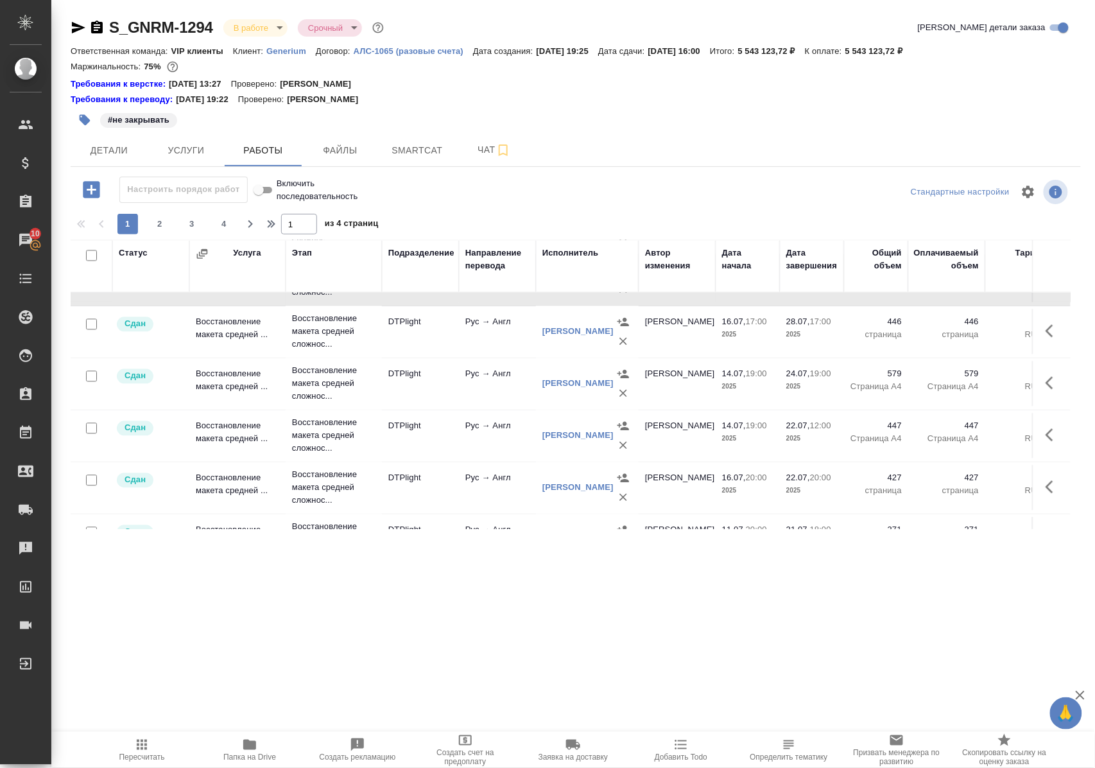
scroll to position [1083, 0]
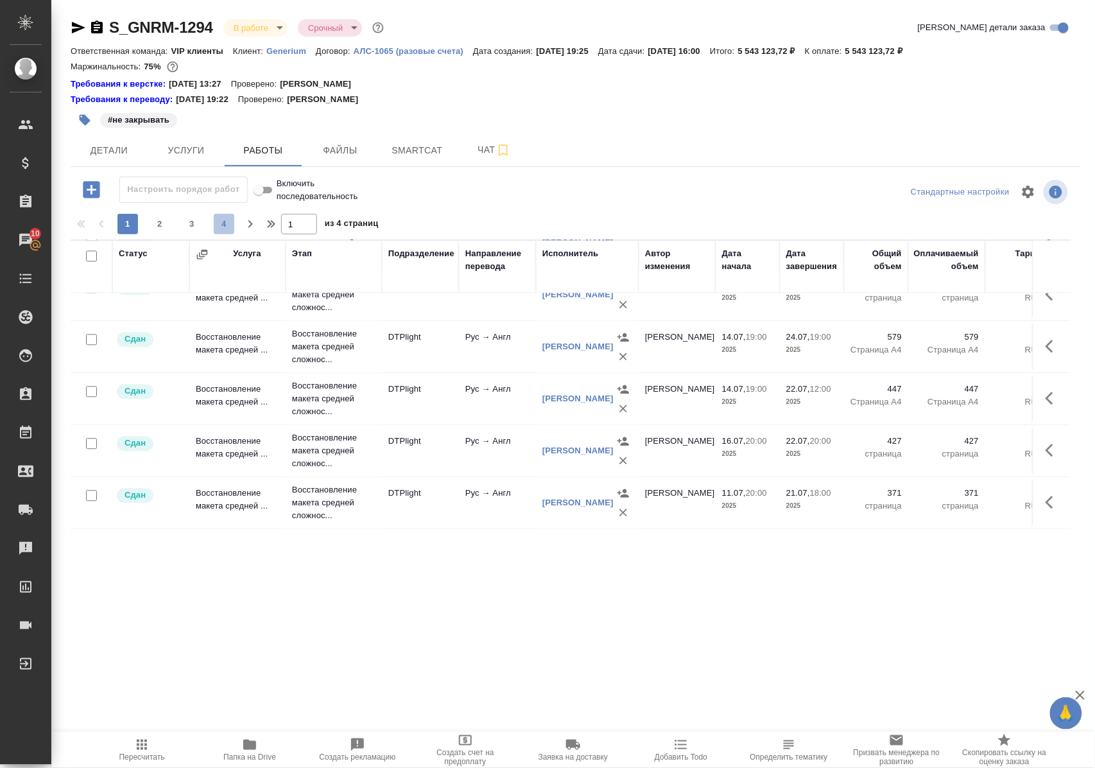
click at [227, 229] on span "4" at bounding box center [224, 224] width 21 height 13
type input "4"
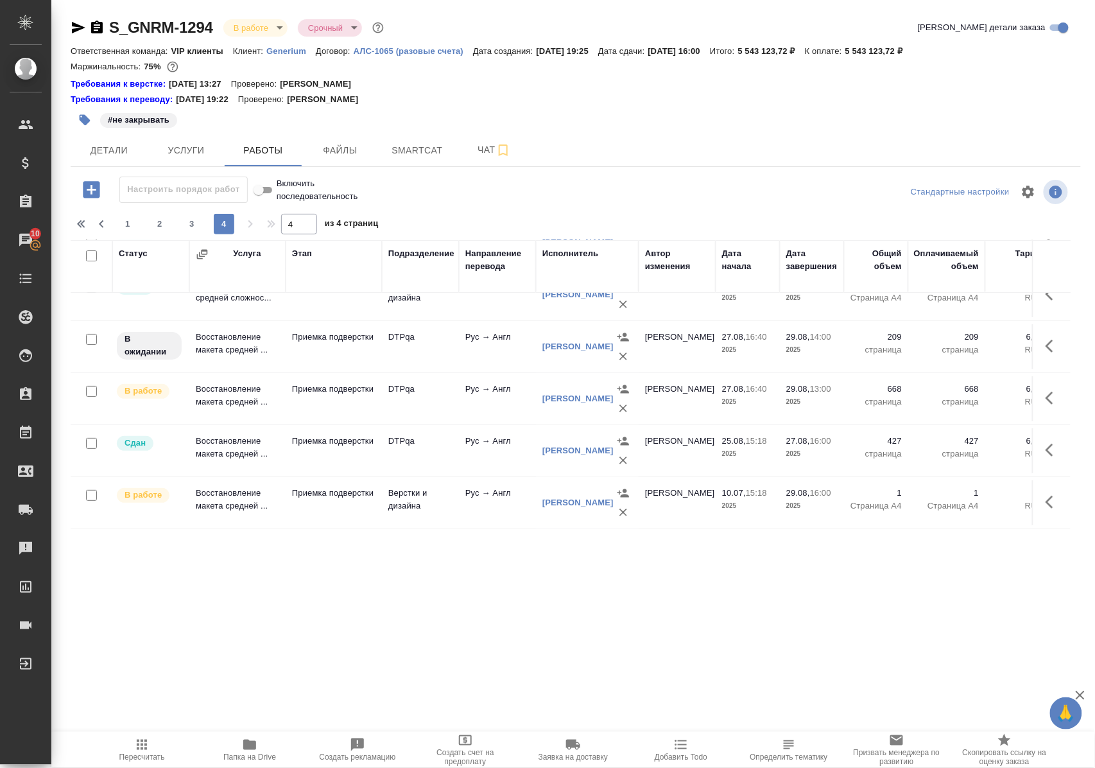
scroll to position [91, 0]
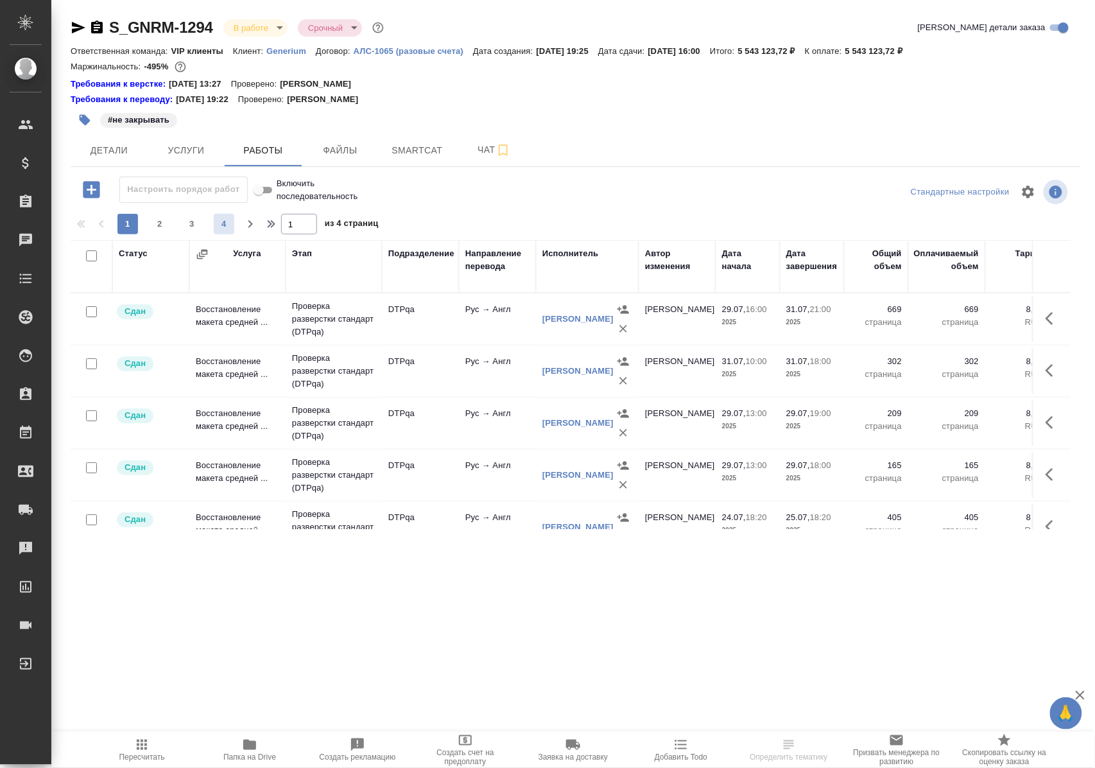
click at [229, 230] on span "4" at bounding box center [224, 224] width 21 height 13
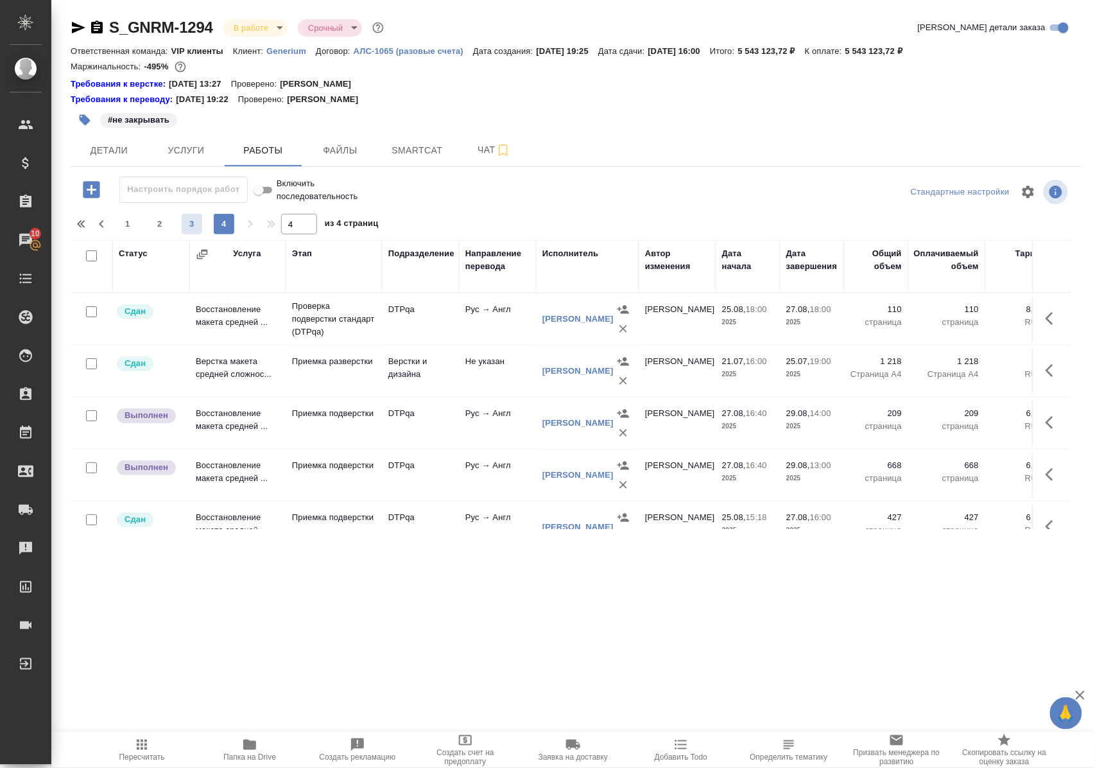
click at [191, 229] on span "3" at bounding box center [192, 224] width 21 height 13
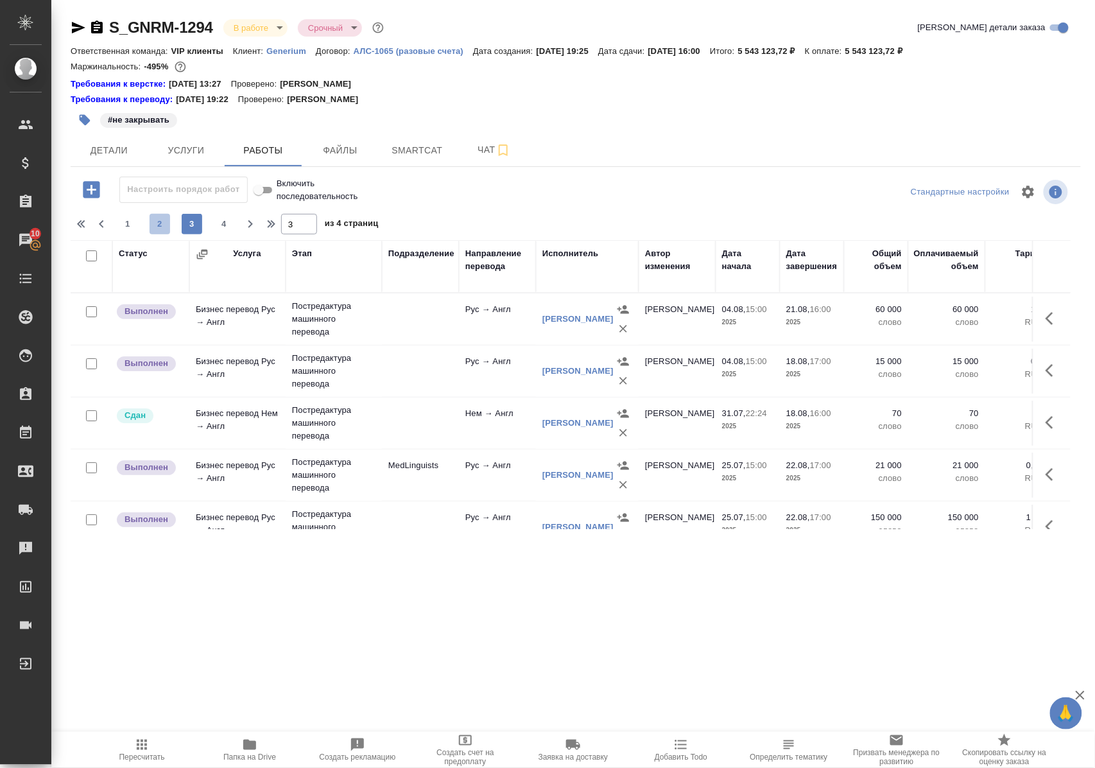
click at [160, 231] on span "2" at bounding box center [160, 224] width 21 height 13
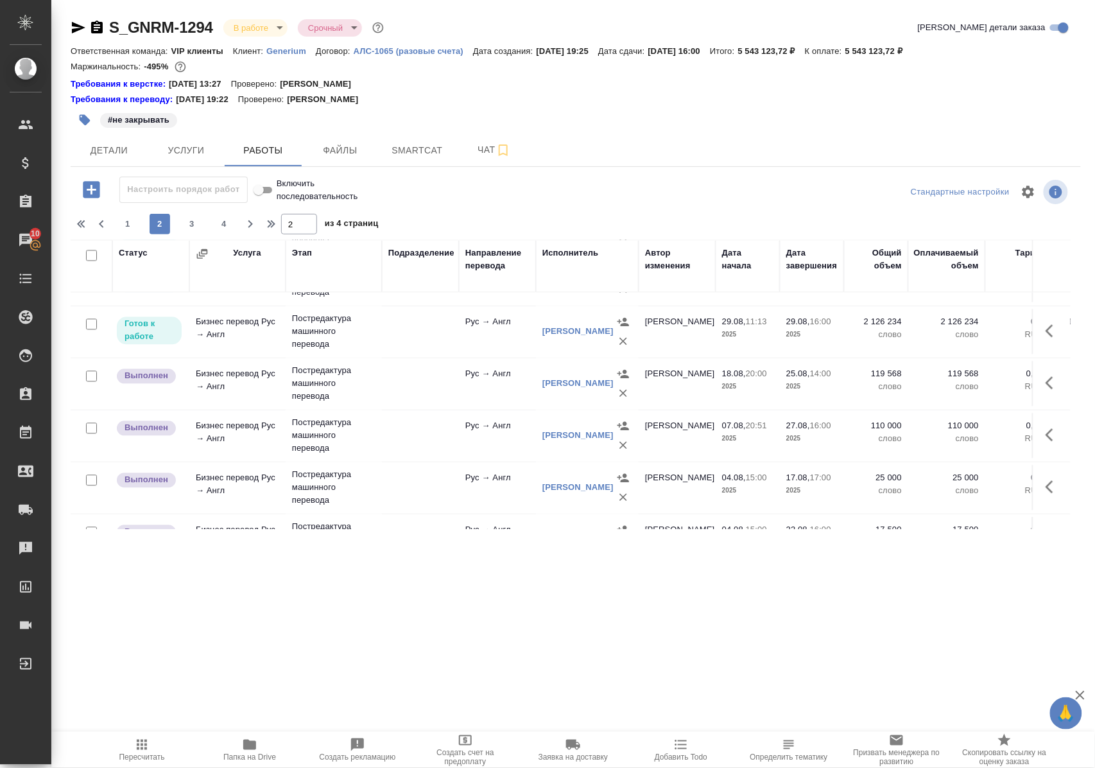
scroll to position [1083, 0]
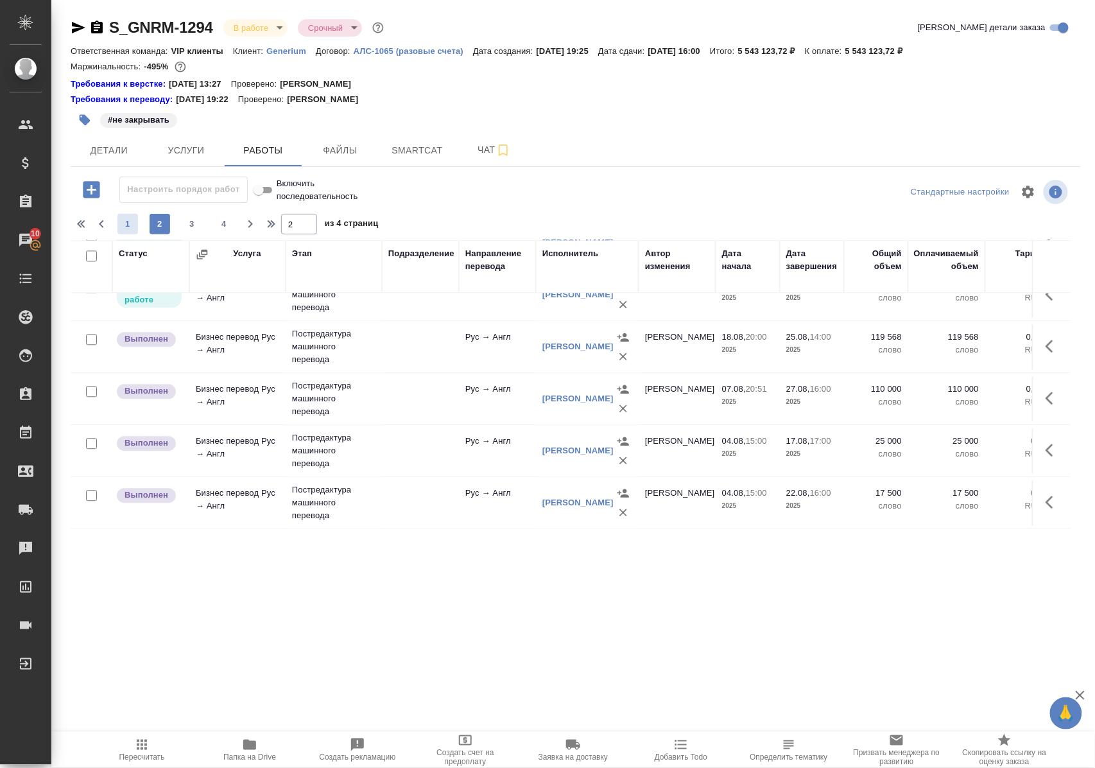
click at [132, 230] on span "1" at bounding box center [128, 224] width 21 height 13
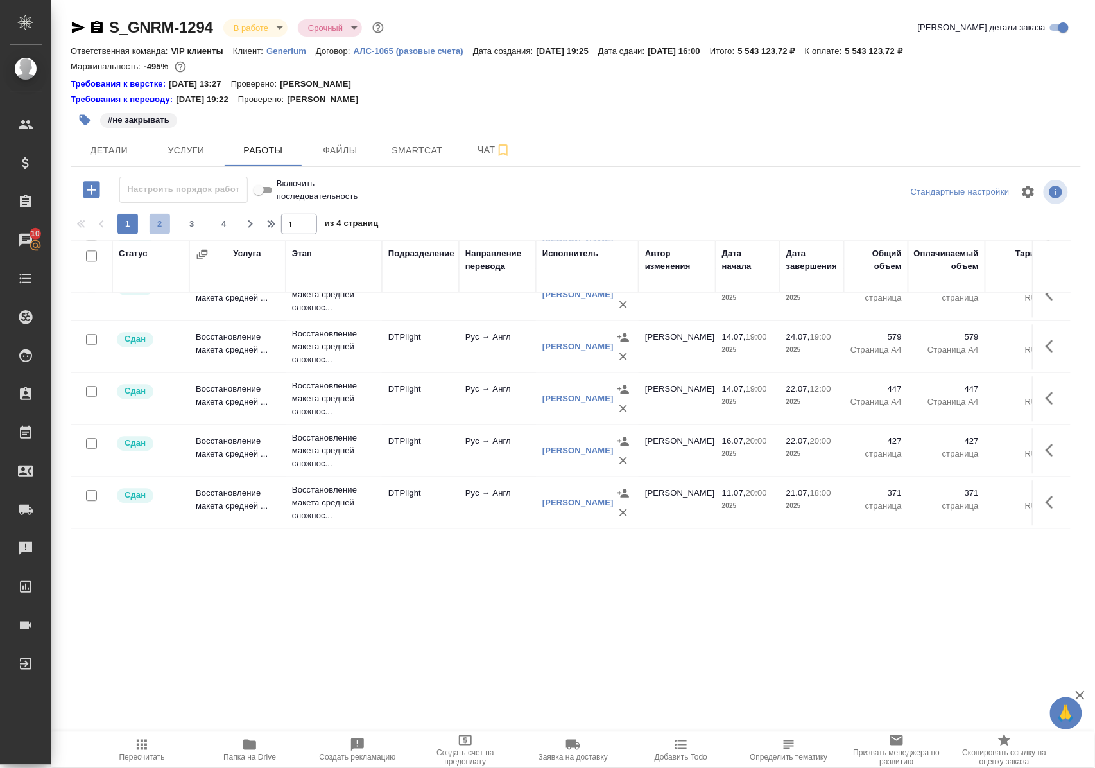
click at [159, 230] on span "2" at bounding box center [160, 224] width 21 height 13
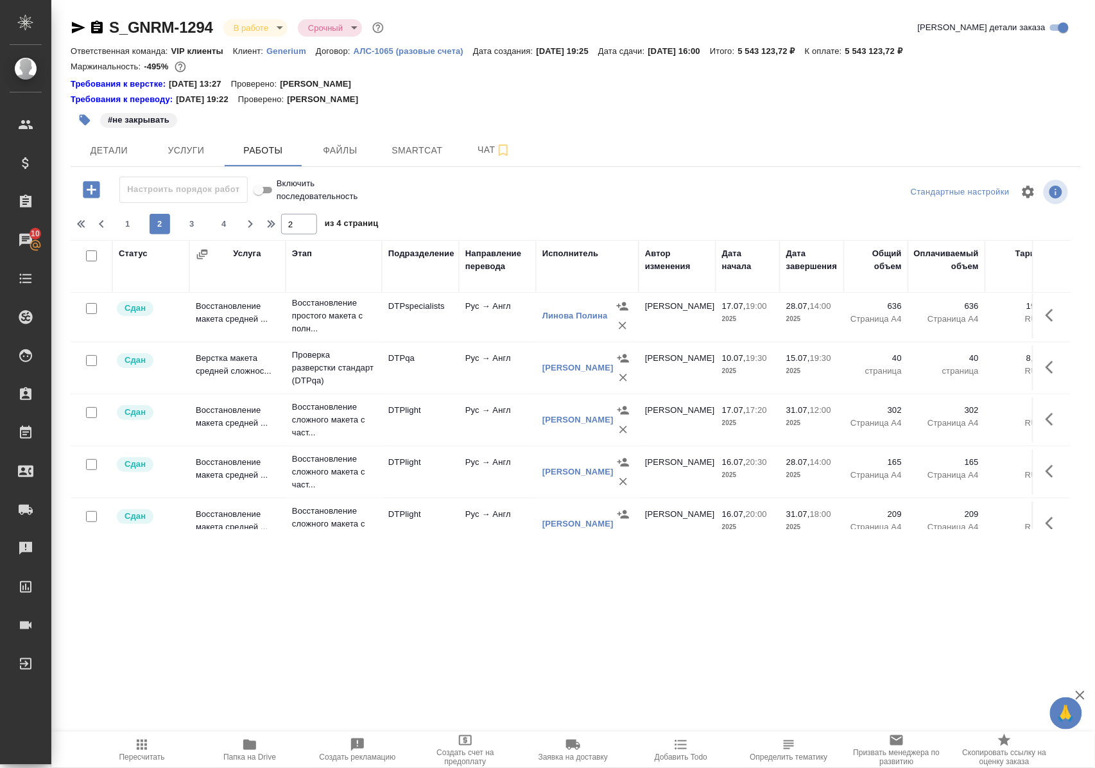
scroll to position [0, 0]
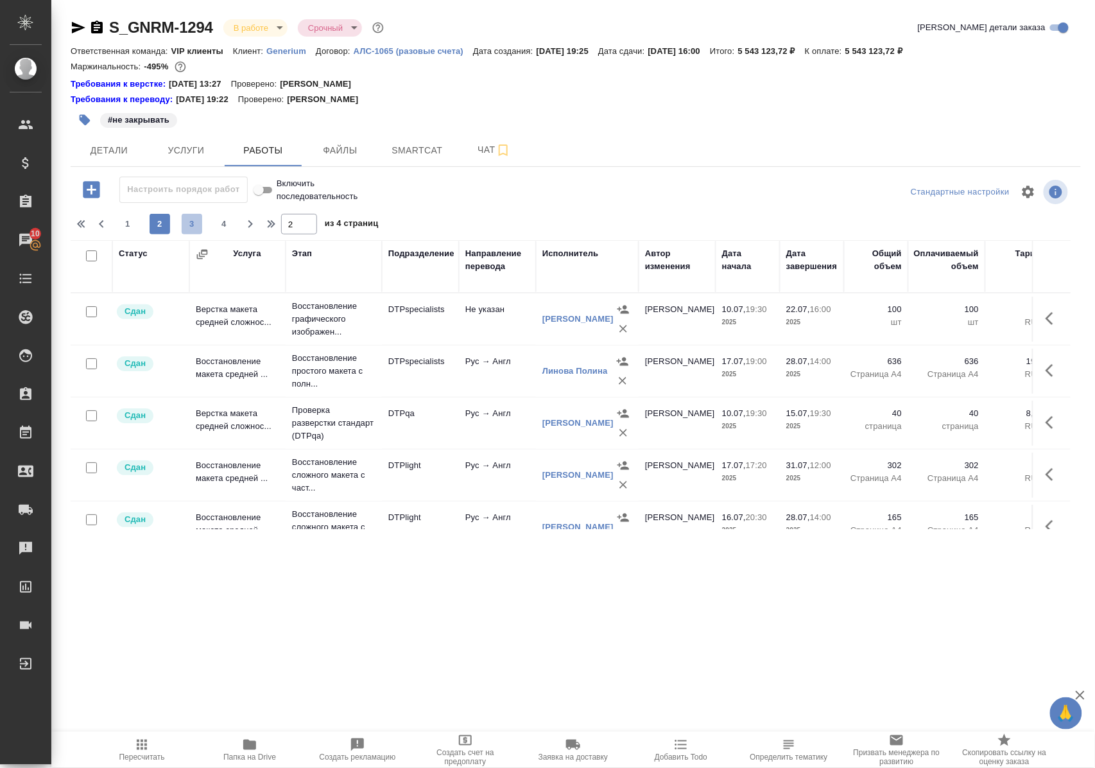
click at [198, 230] on span "3" at bounding box center [192, 224] width 21 height 13
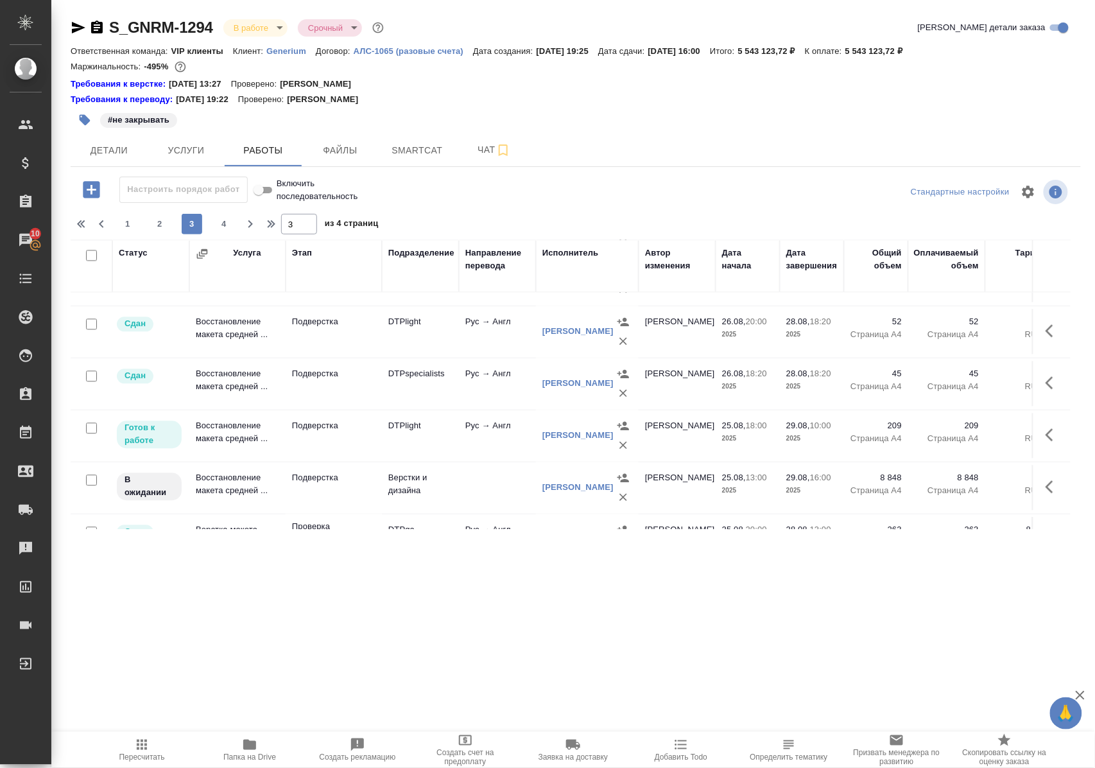
scroll to position [1083, 0]
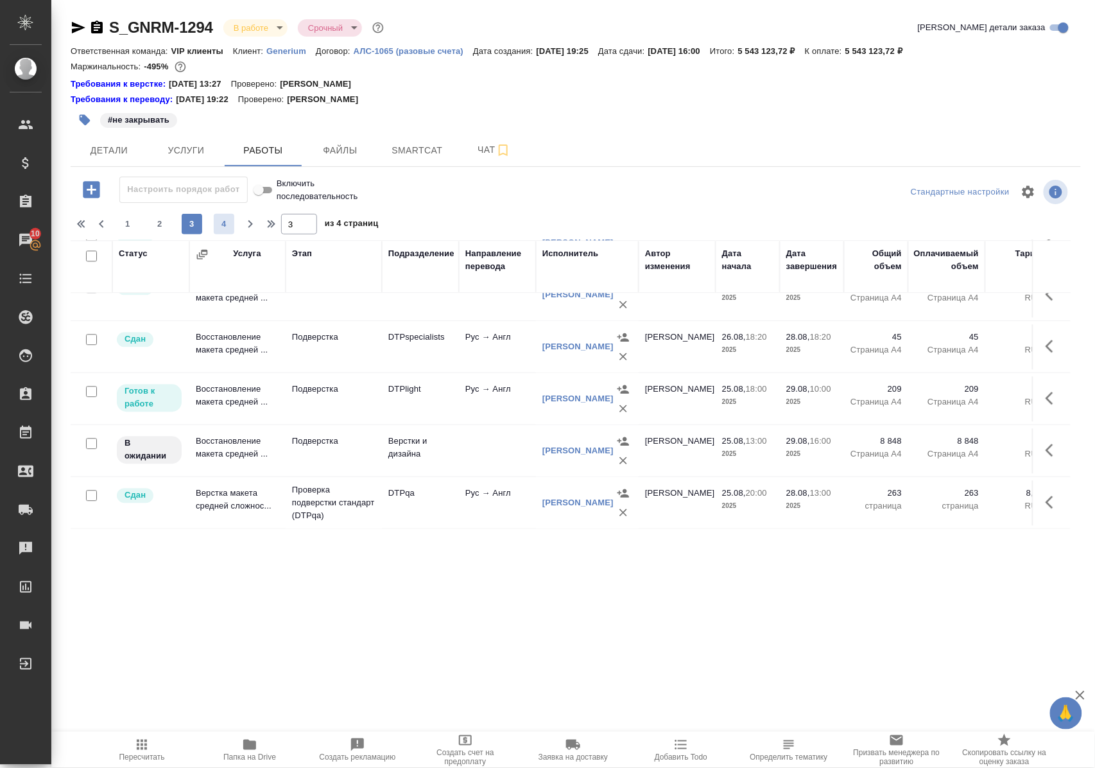
click at [229, 231] on span "4" at bounding box center [224, 224] width 21 height 13
type input "4"
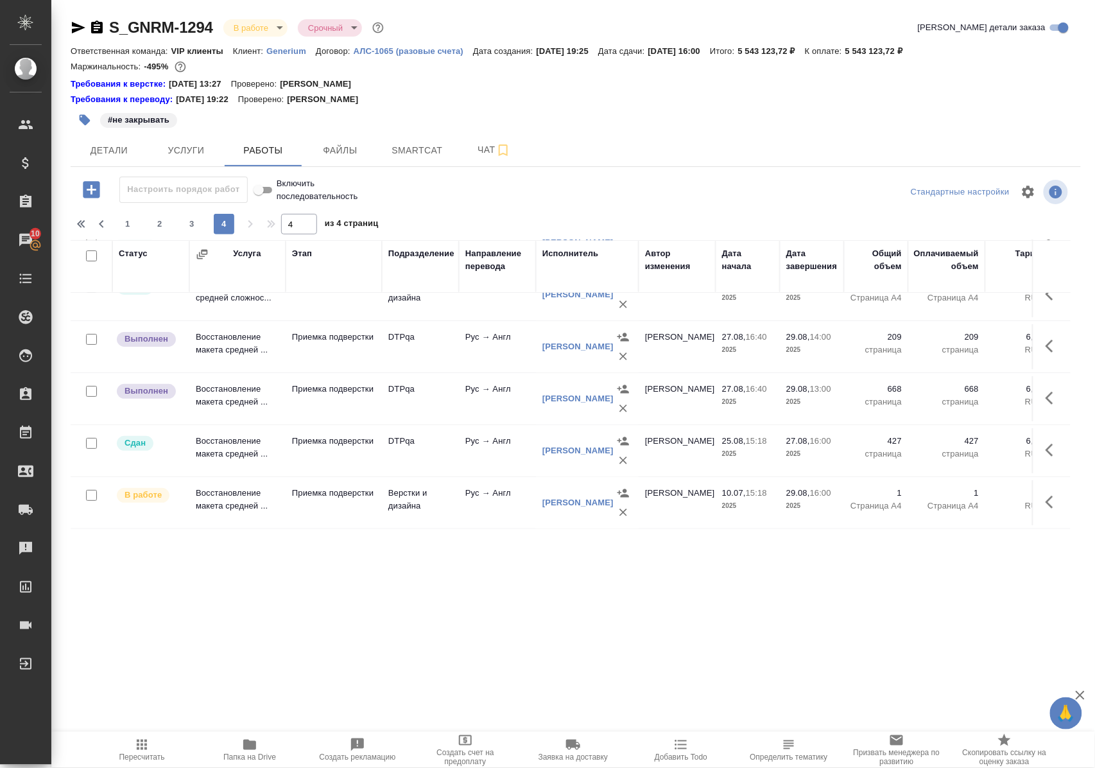
scroll to position [91, 0]
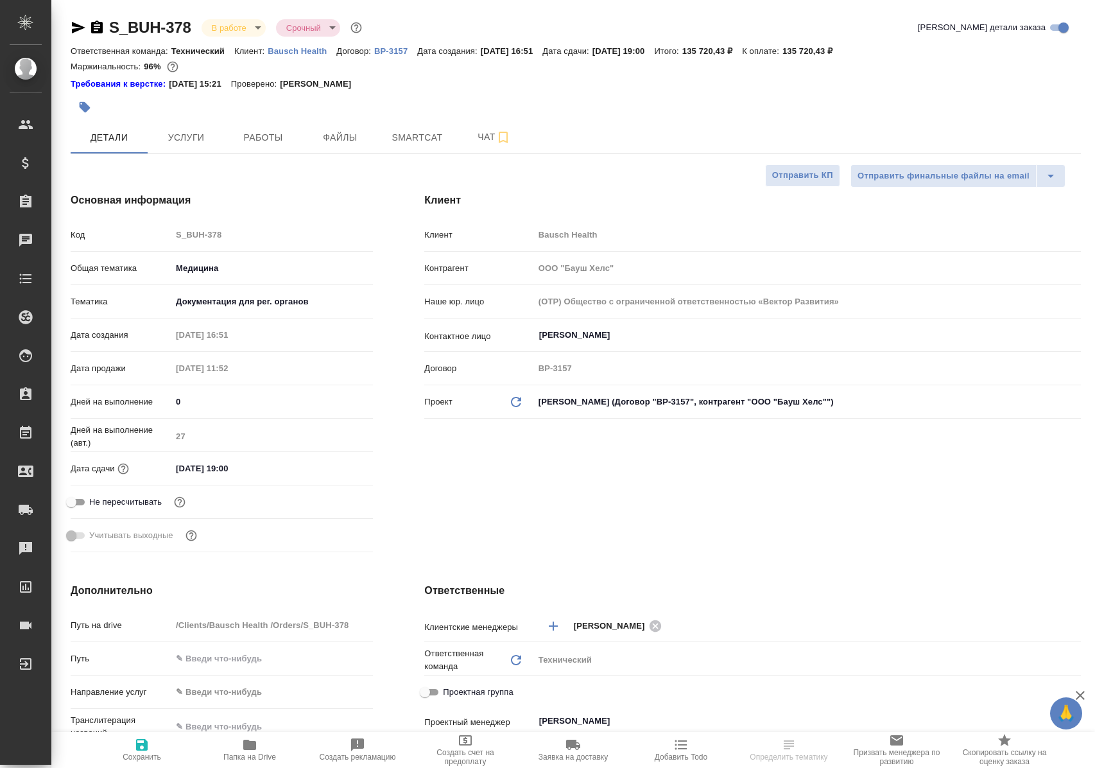
select select "RU"
click at [265, 144] on span "Работы" at bounding box center [263, 138] width 62 height 16
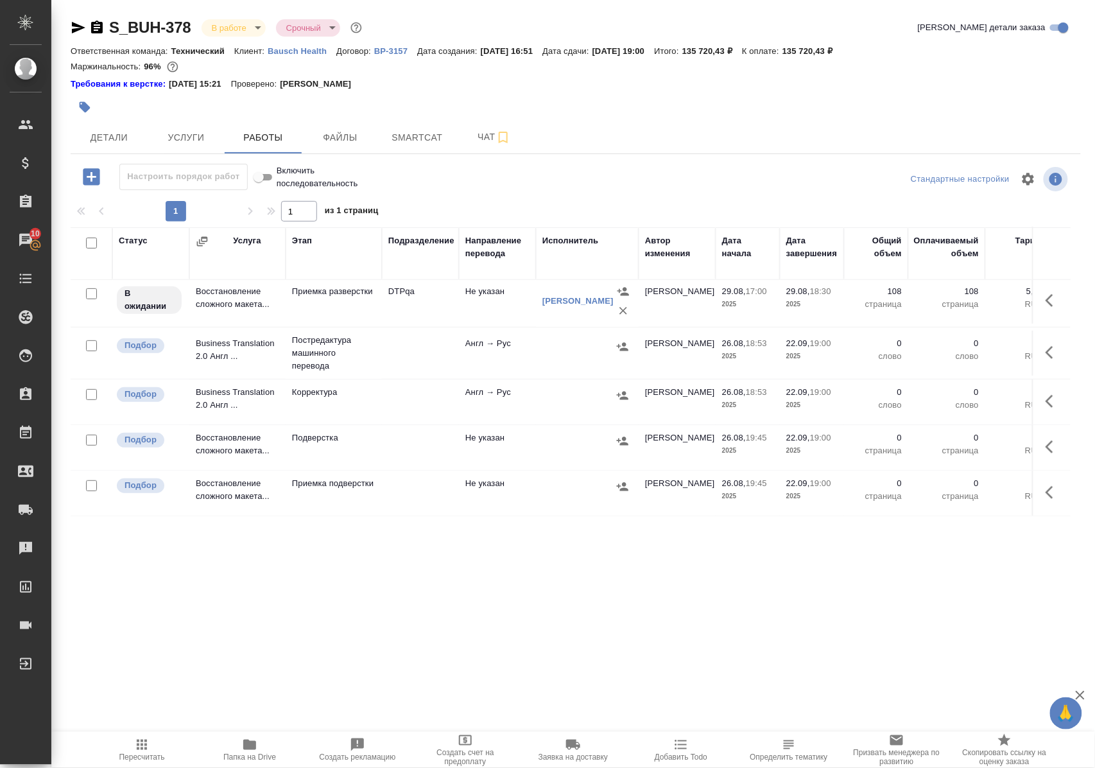
scroll to position [91, 0]
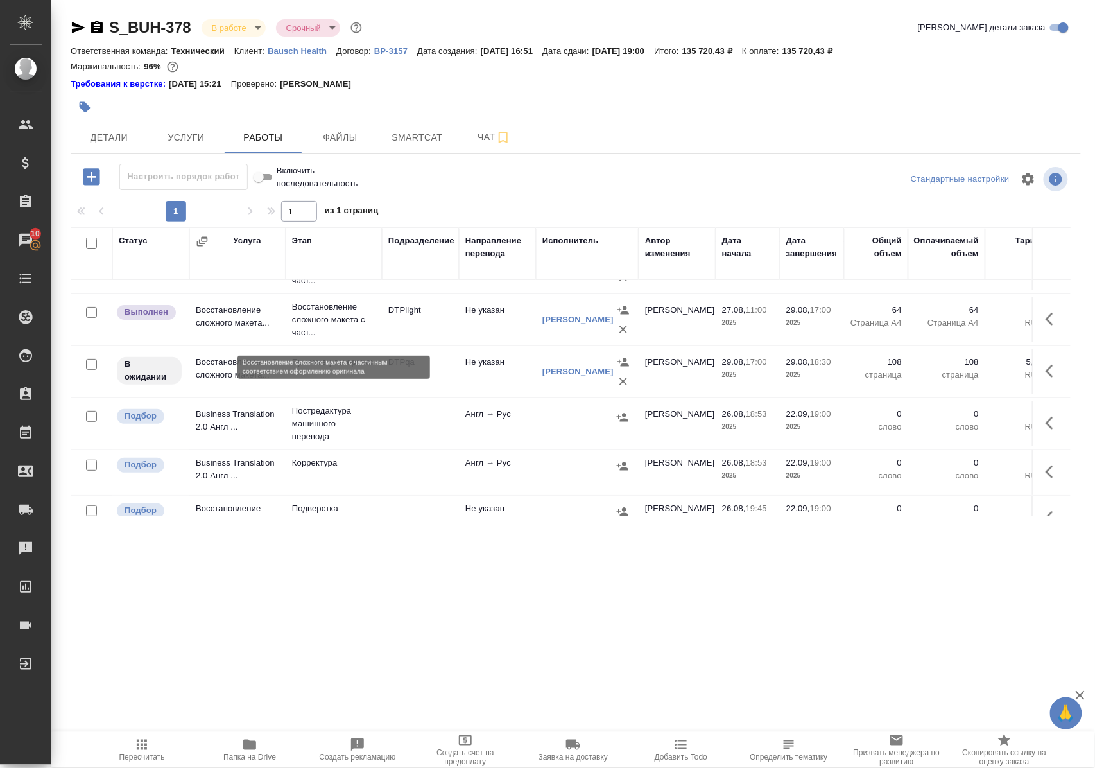
click at [319, 327] on p "Восстановление сложного макета с част..." at bounding box center [333, 320] width 83 height 39
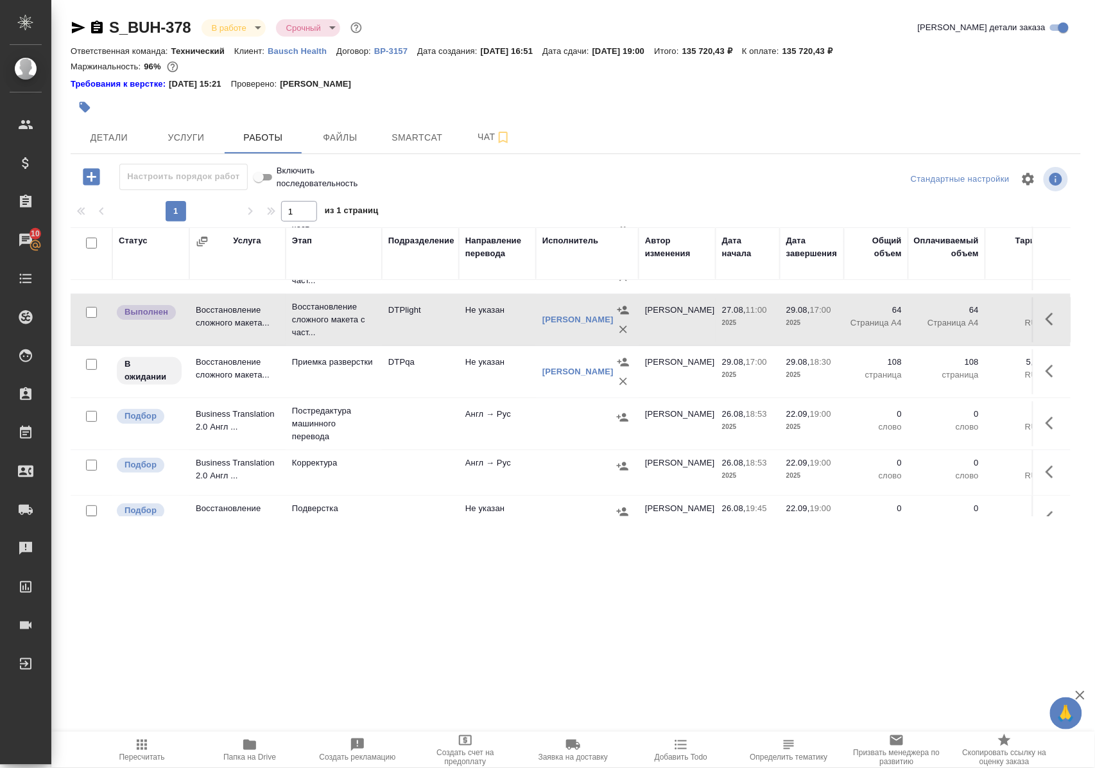
scroll to position [5, 0]
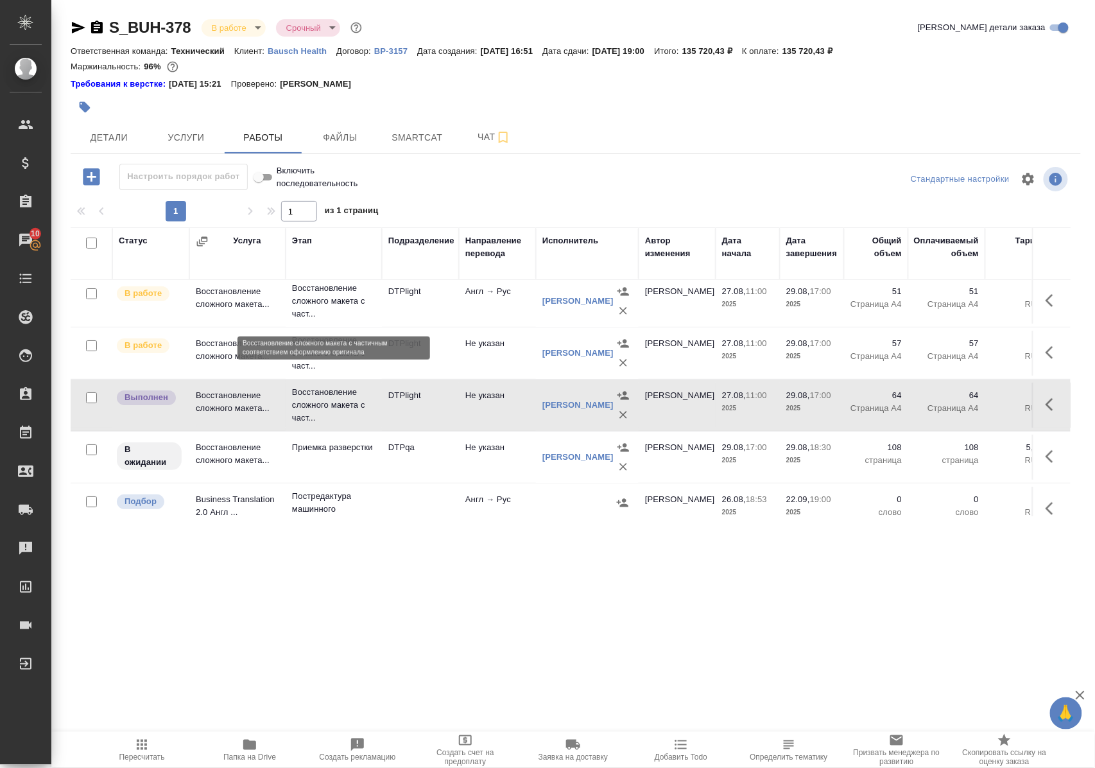
click at [318, 304] on p "Восстановление сложного макета с част..." at bounding box center [333, 301] width 83 height 39
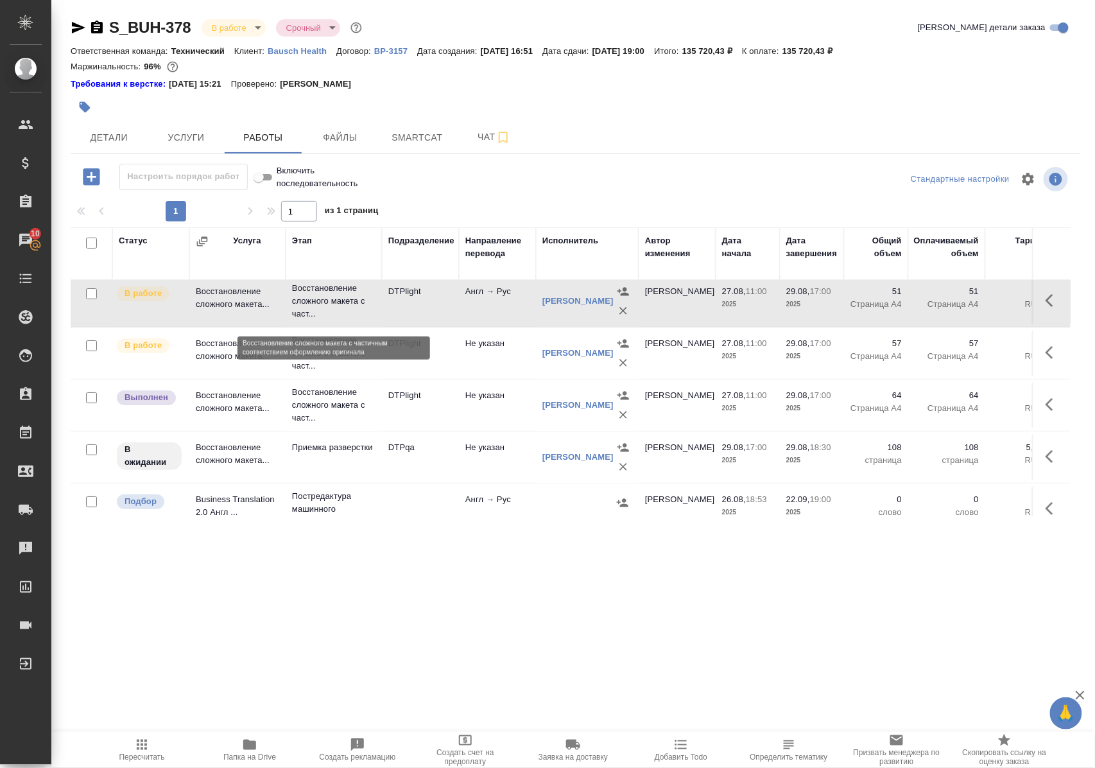
click at [318, 304] on p "Восстановление сложного макета с част..." at bounding box center [333, 301] width 83 height 39
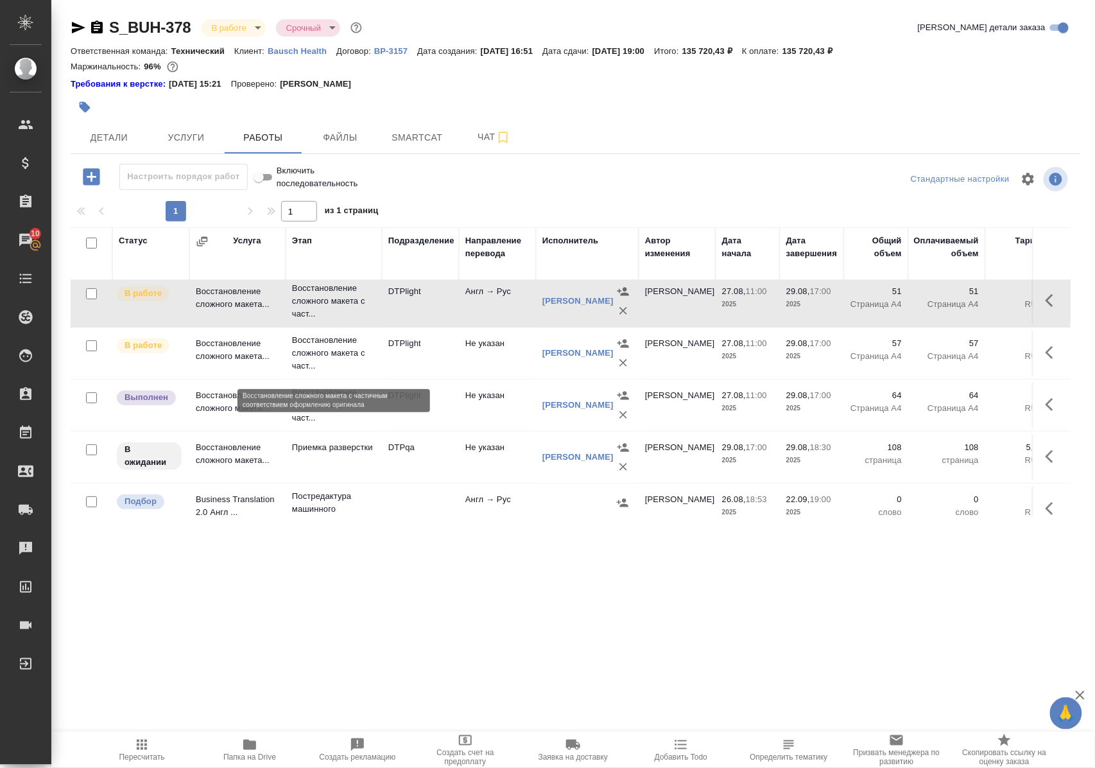
click at [334, 358] on p "Восстановление сложного макета с част..." at bounding box center [333, 353] width 83 height 39
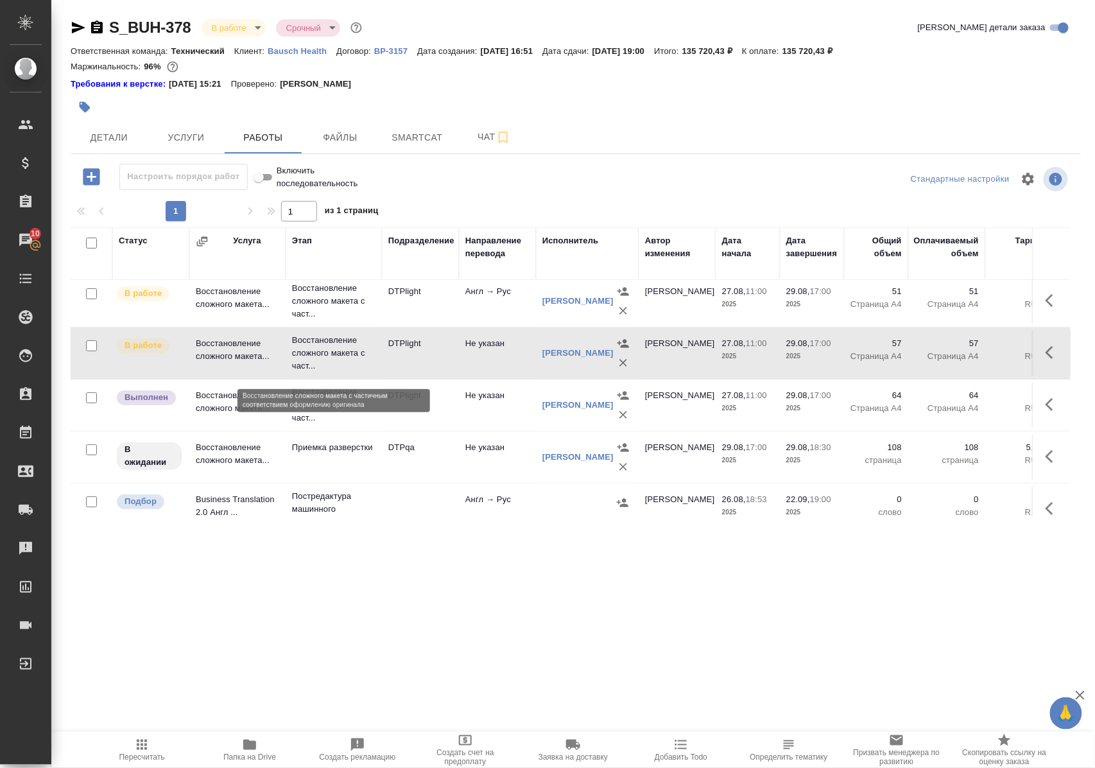
click at [334, 358] on p "Восстановление сложного макета с част..." at bounding box center [333, 353] width 83 height 39
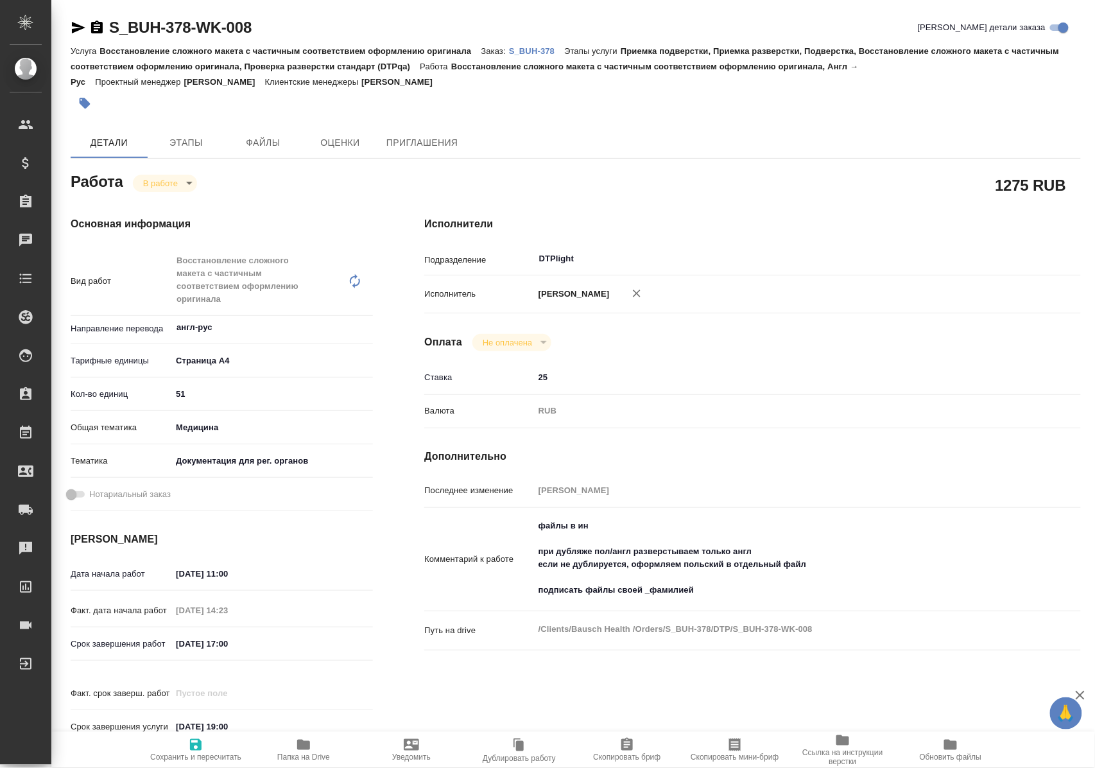
click at [307, 744] on icon "button" at bounding box center [303, 745] width 13 height 10
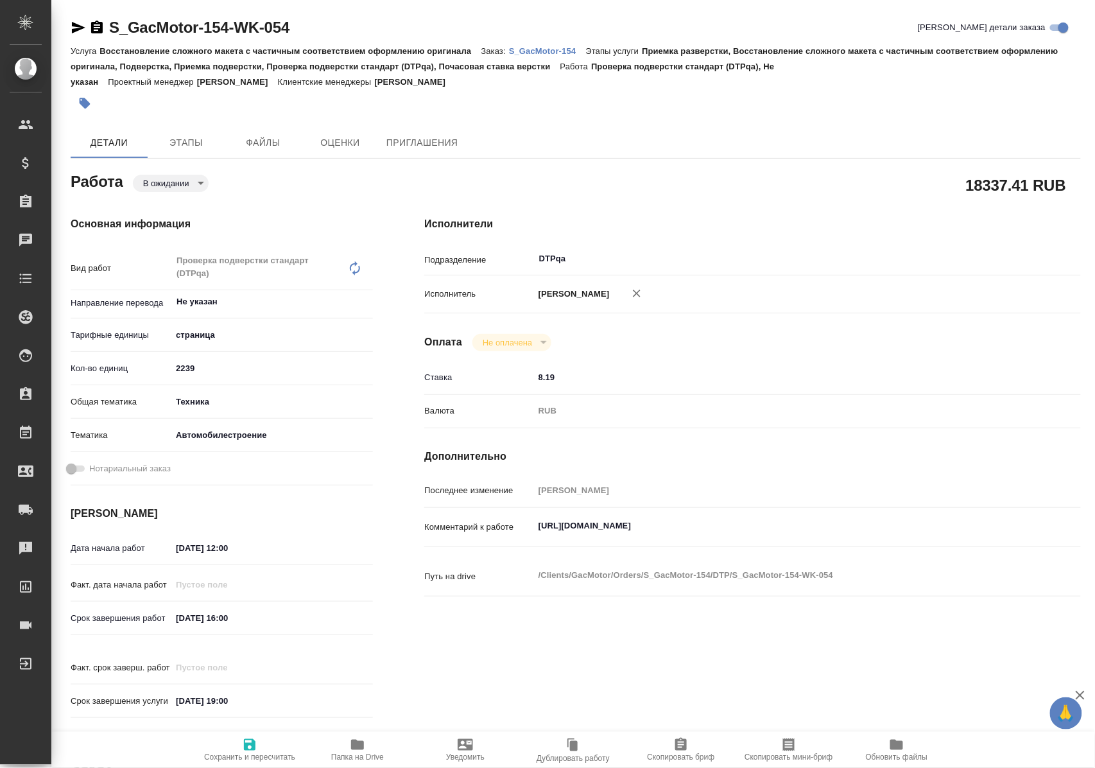
type textarea "x"
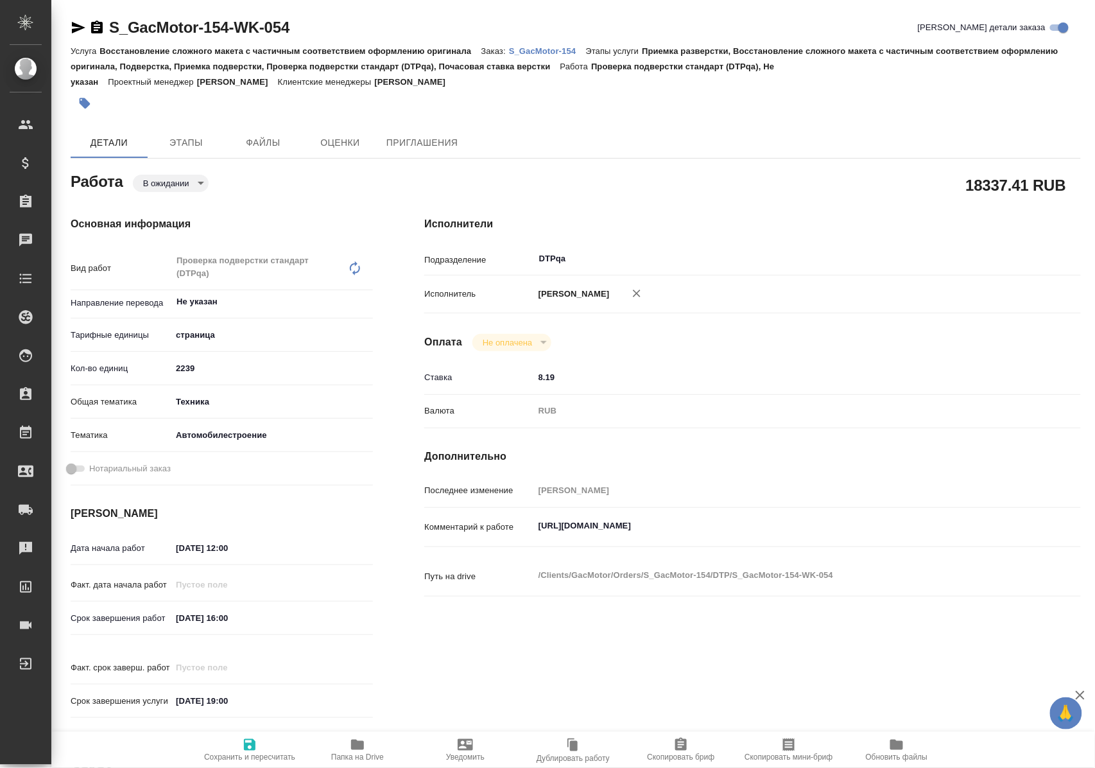
type textarea "x"
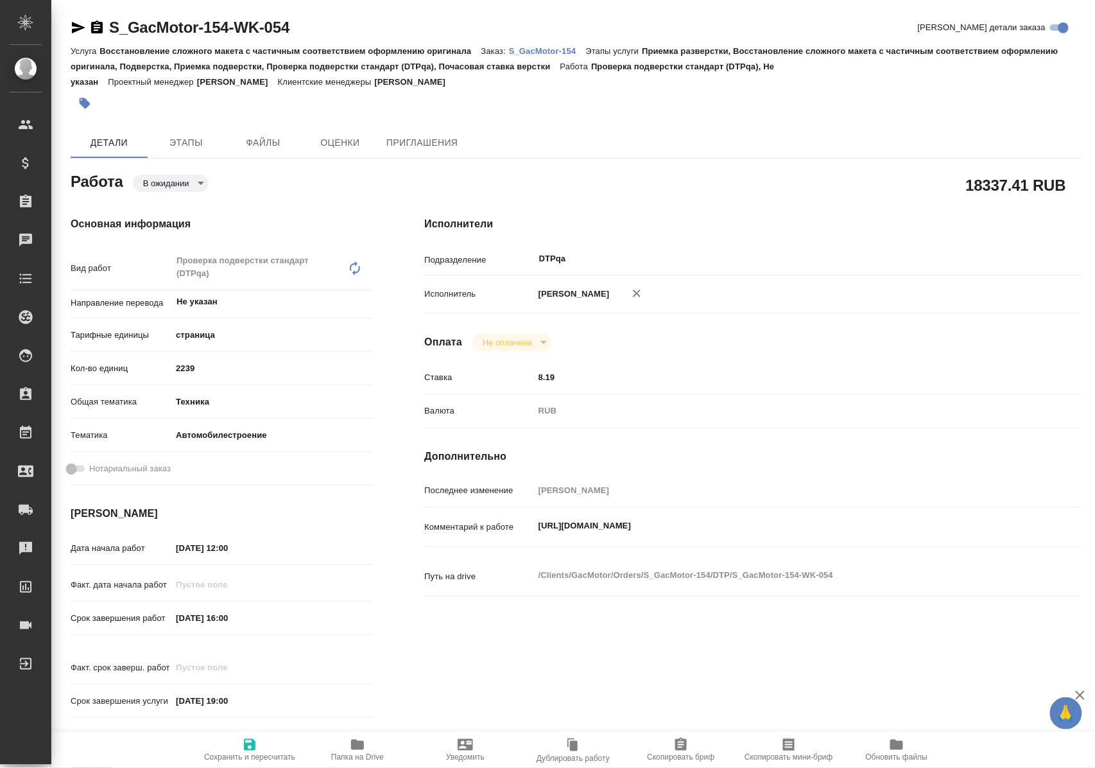
type textarea "x"
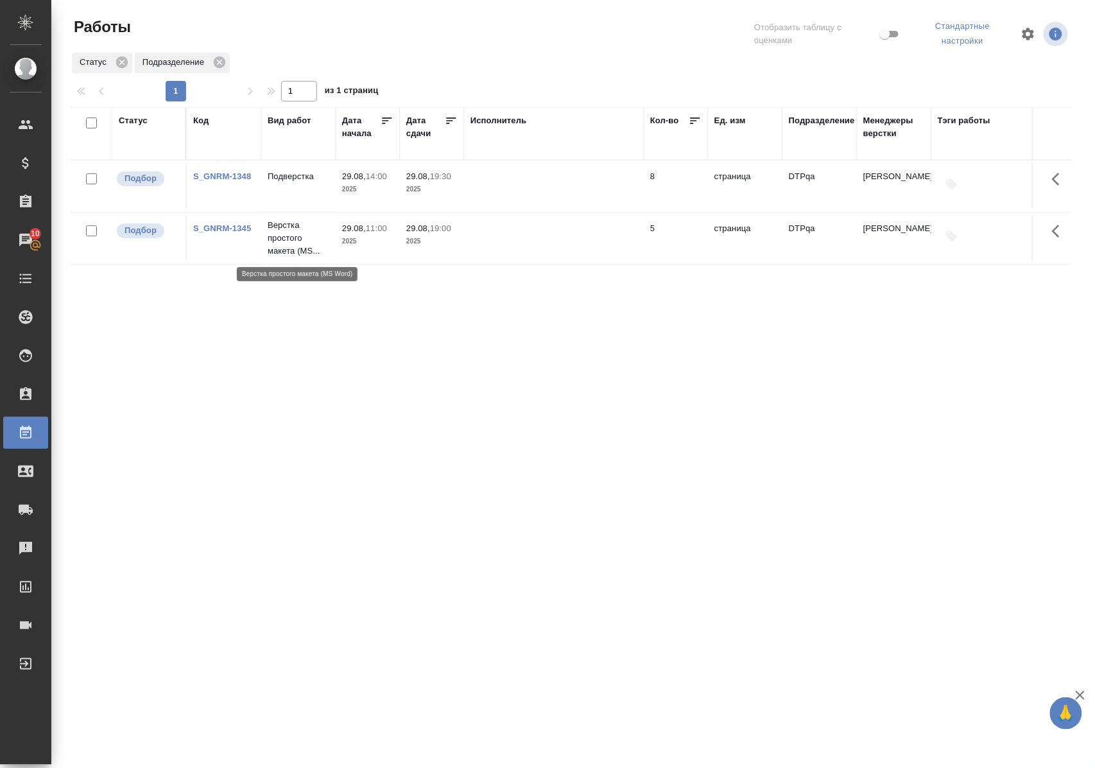
click at [281, 238] on p "Верстка простого макета (MS..." at bounding box center [299, 238] width 62 height 39
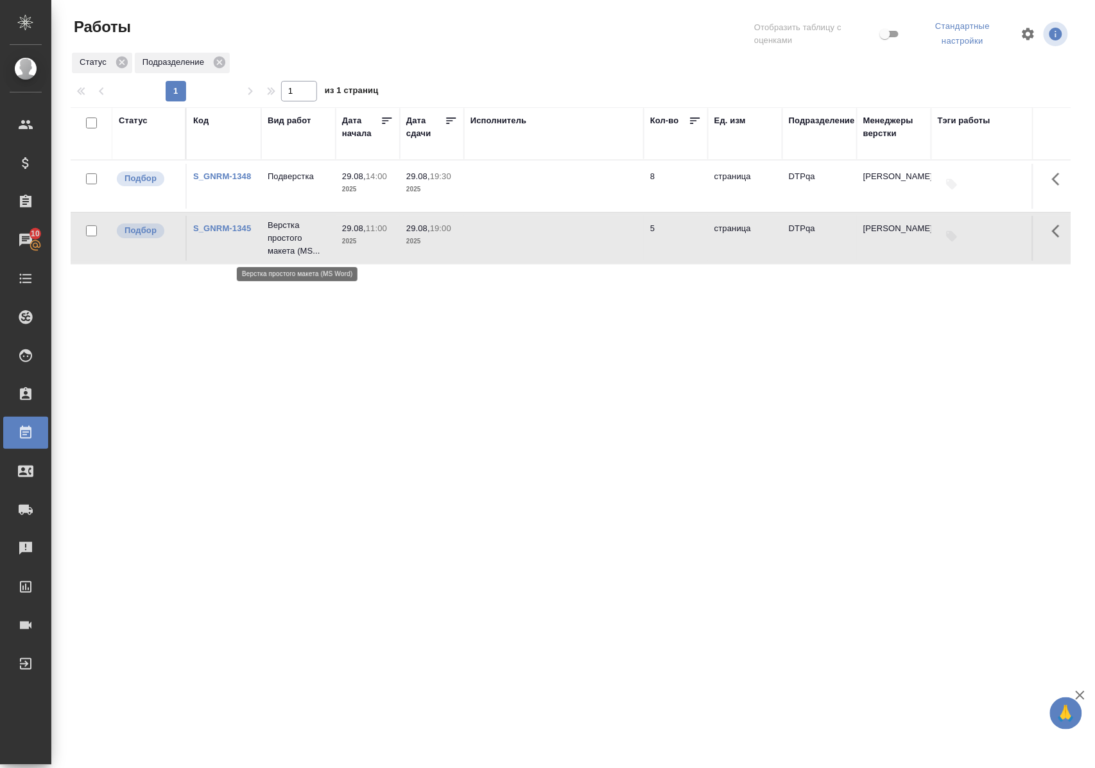
click at [281, 238] on p "Верстка простого макета (MS..." at bounding box center [299, 238] width 62 height 39
